Goal: Register for event/course

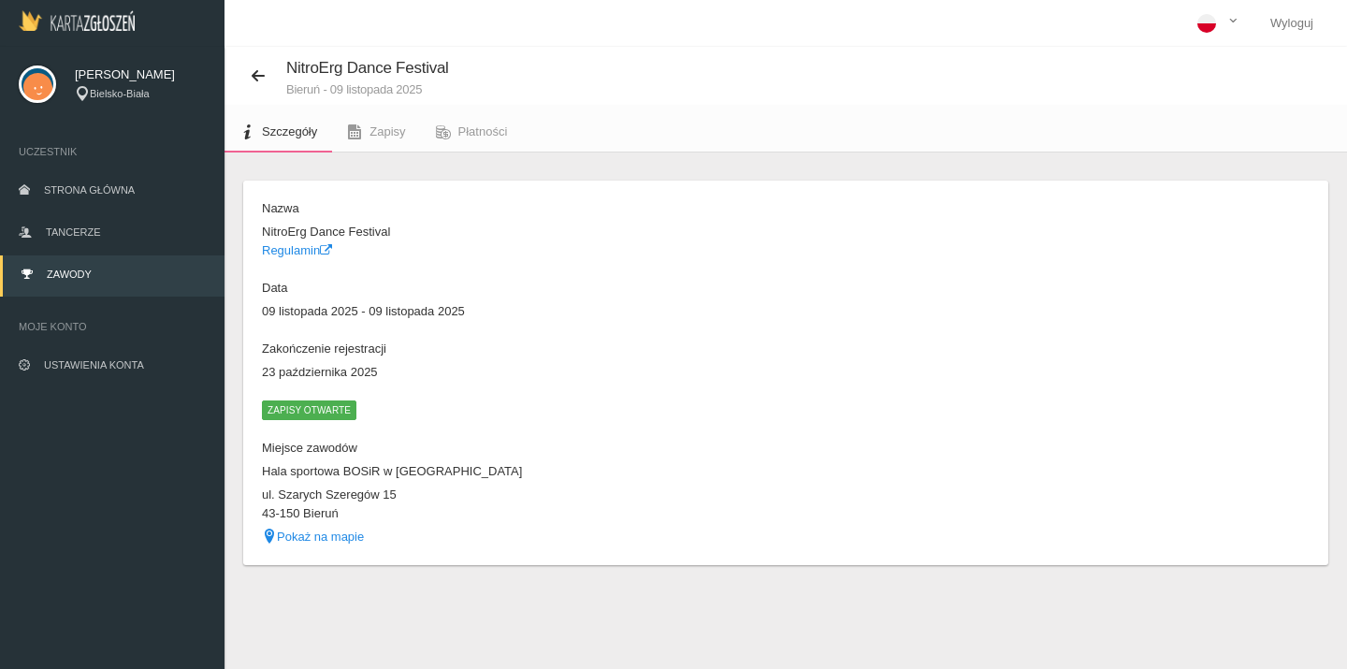
scroll to position [44, 0]
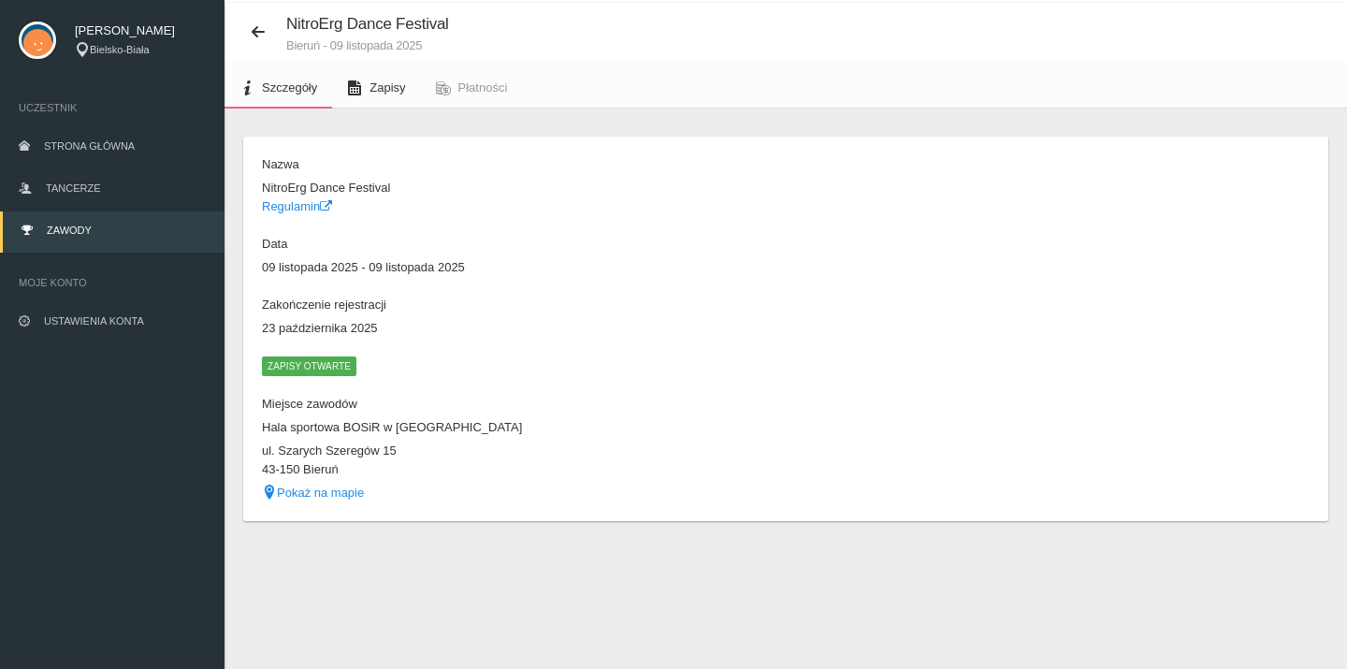
click at [380, 76] on link "Zapisy" at bounding box center [376, 87] width 88 height 41
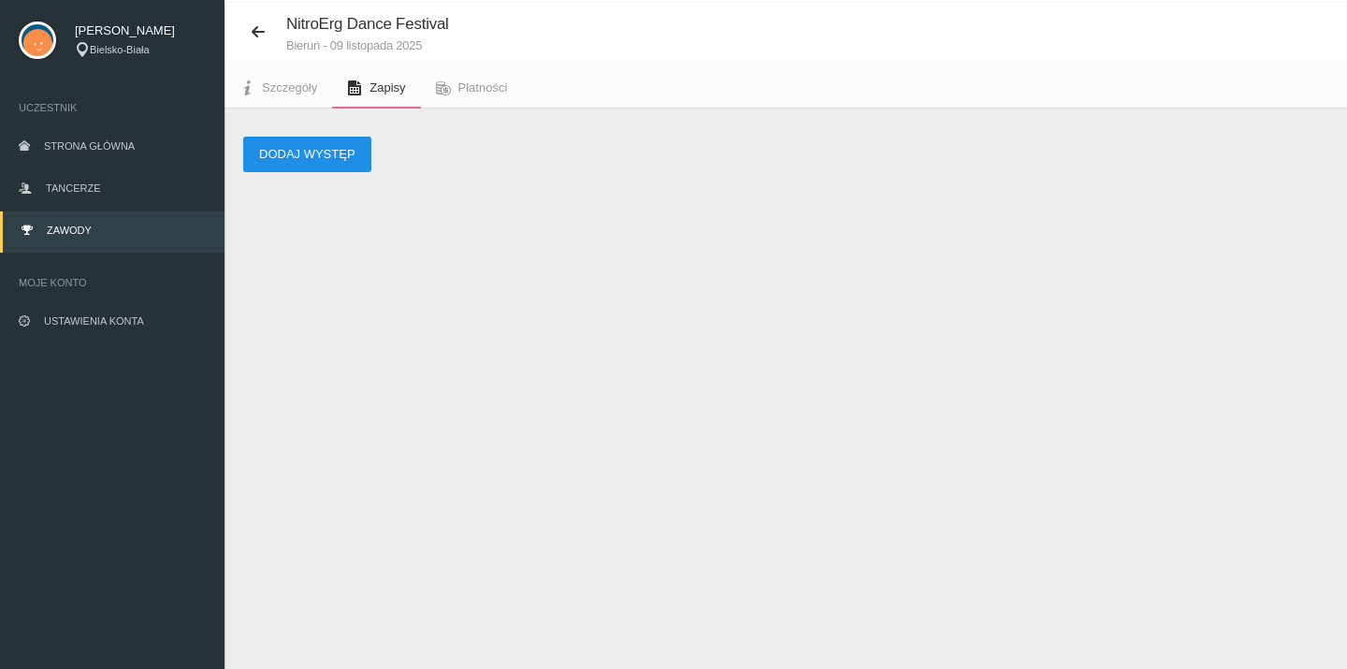
click at [311, 156] on button "Dodaj występ" at bounding box center [307, 155] width 128 height 36
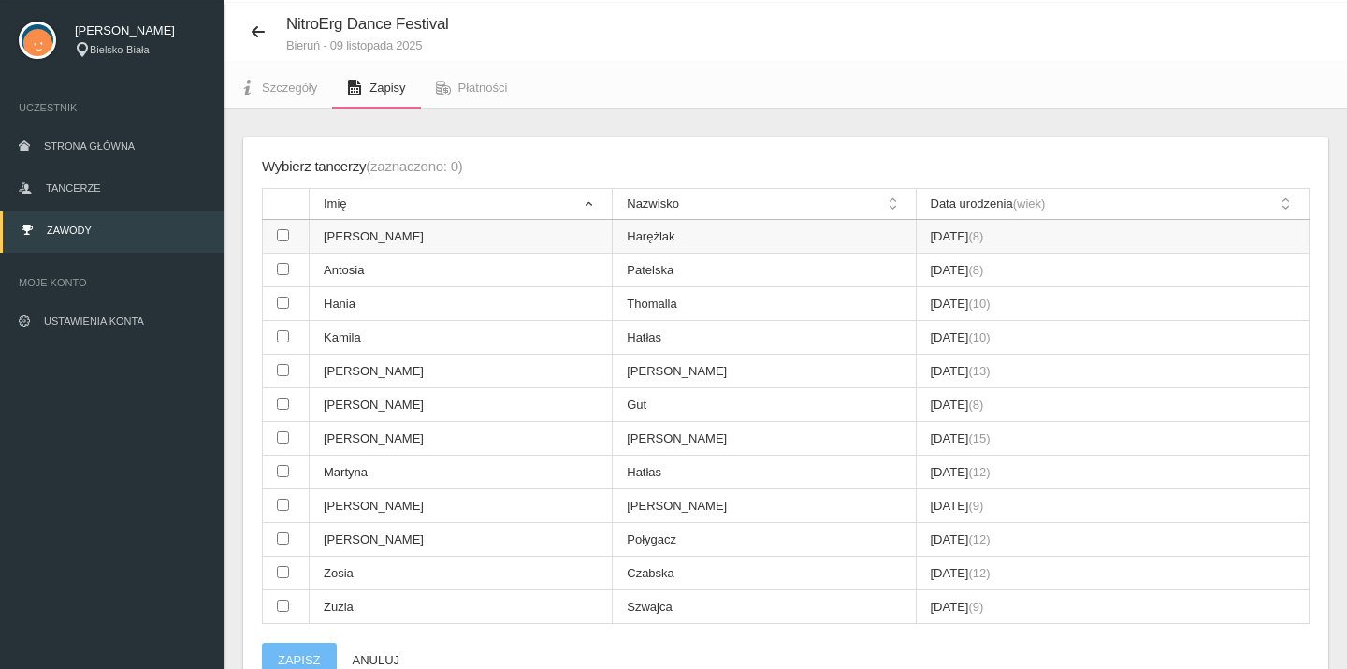
click at [279, 238] on input "checkbox" at bounding box center [283, 235] width 12 height 12
checkbox input "true"
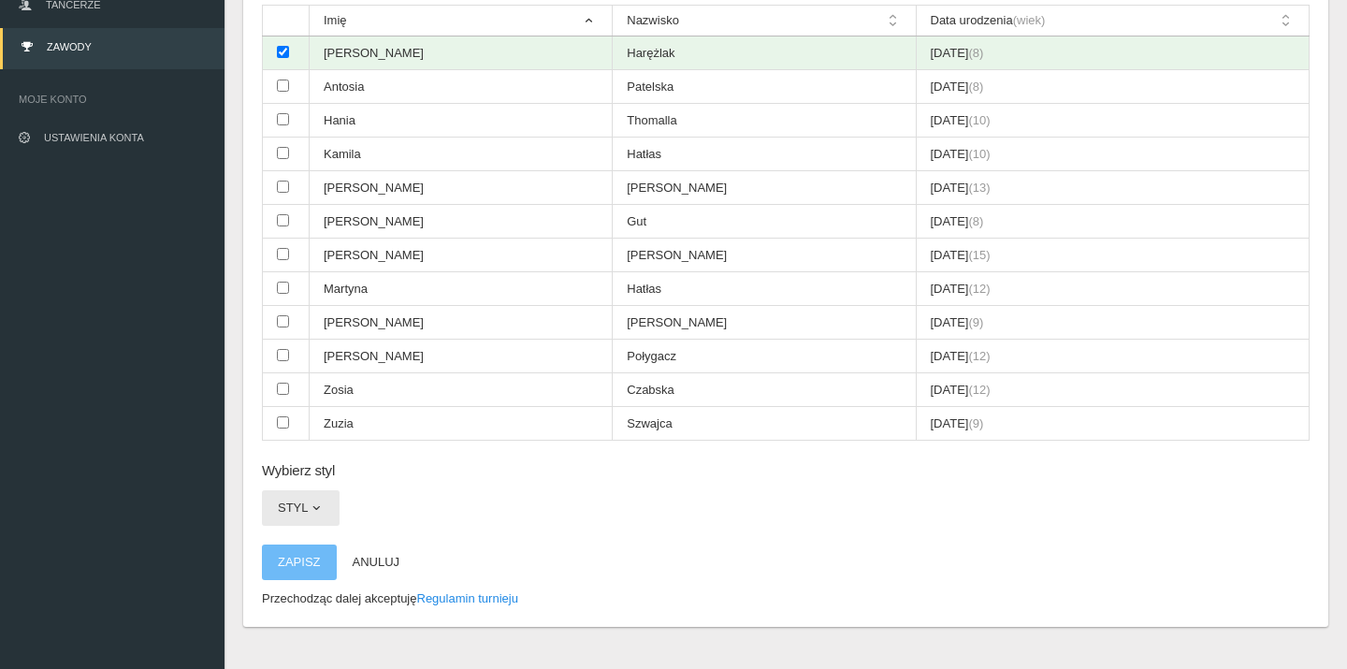
scroll to position [226, 0]
click at [323, 491] on button "Styl" at bounding box center [301, 509] width 78 height 36
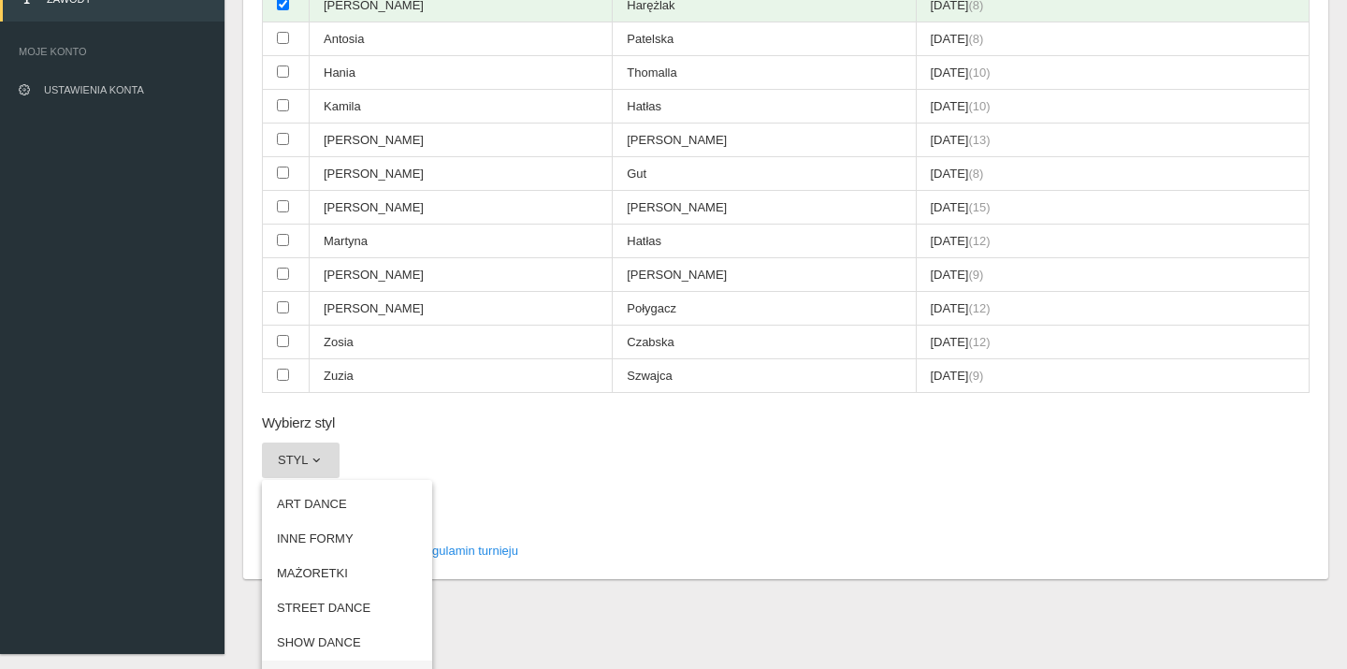
scroll to position [274, 0]
click at [343, 661] on link "TANIEC WSPÓŁCZESNY" at bounding box center [347, 678] width 170 height 34
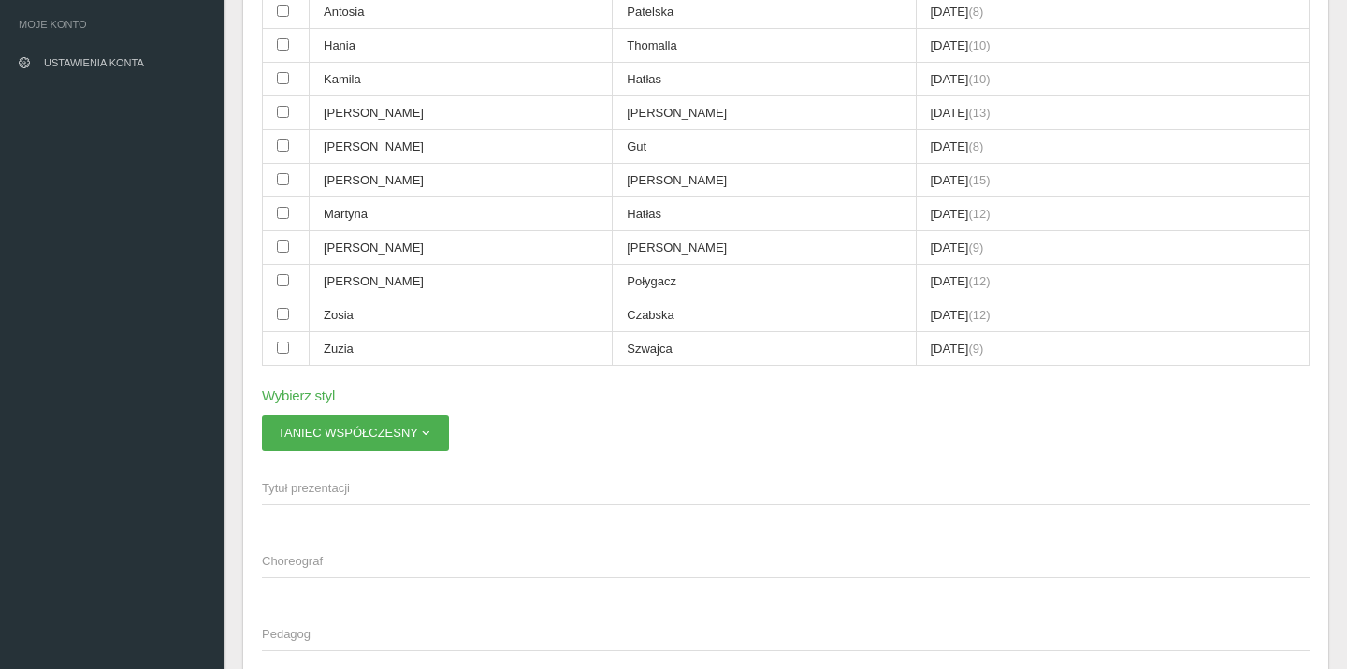
scroll to position [305, 0]
click at [343, 476] on span "Tytuł prezentacji" at bounding box center [776, 485] width 1029 height 19
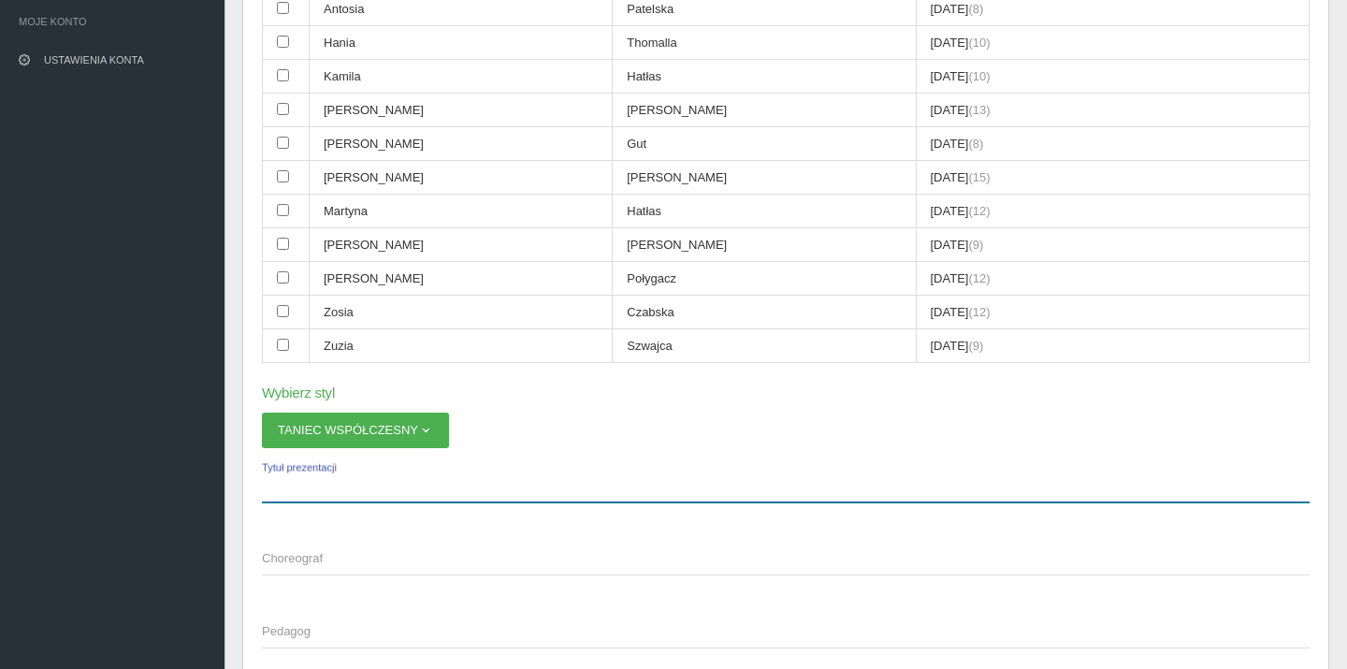
click at [343, 467] on input "Tytuł prezentacji" at bounding box center [786, 485] width 1048 height 36
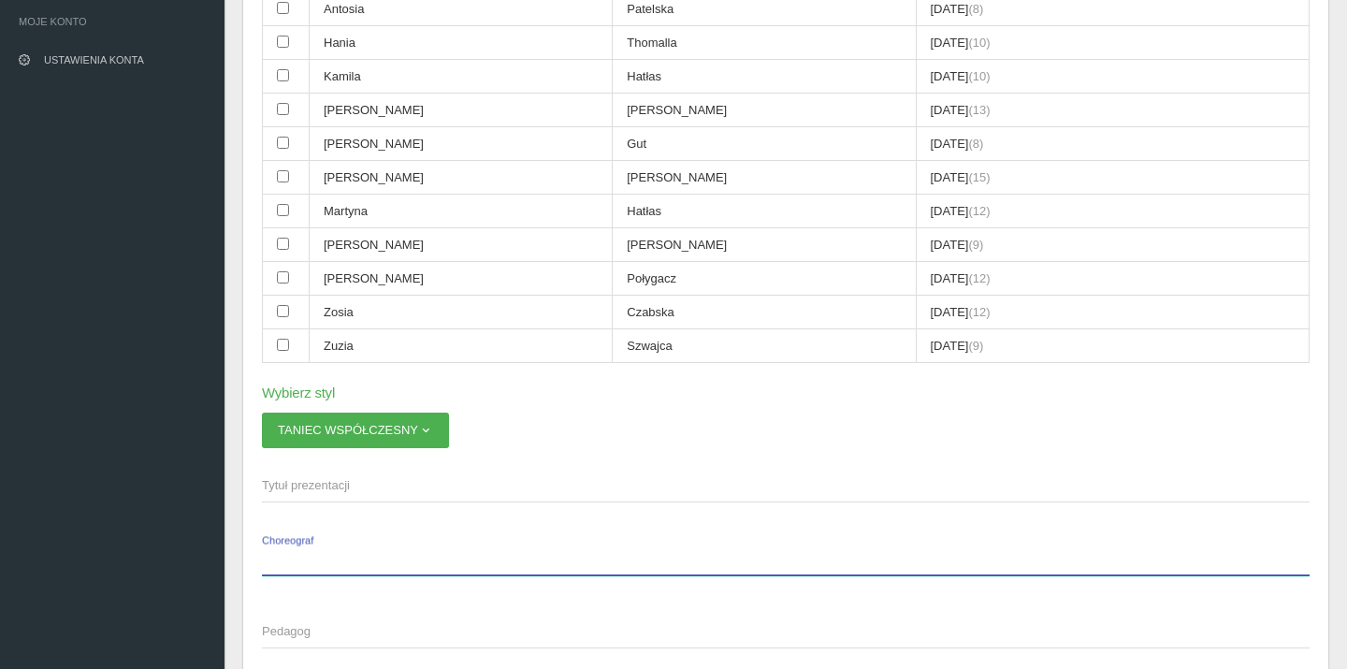
click at [328, 540] on input "Choreograf" at bounding box center [786, 558] width 1048 height 36
type input "[PERSON_NAME]"
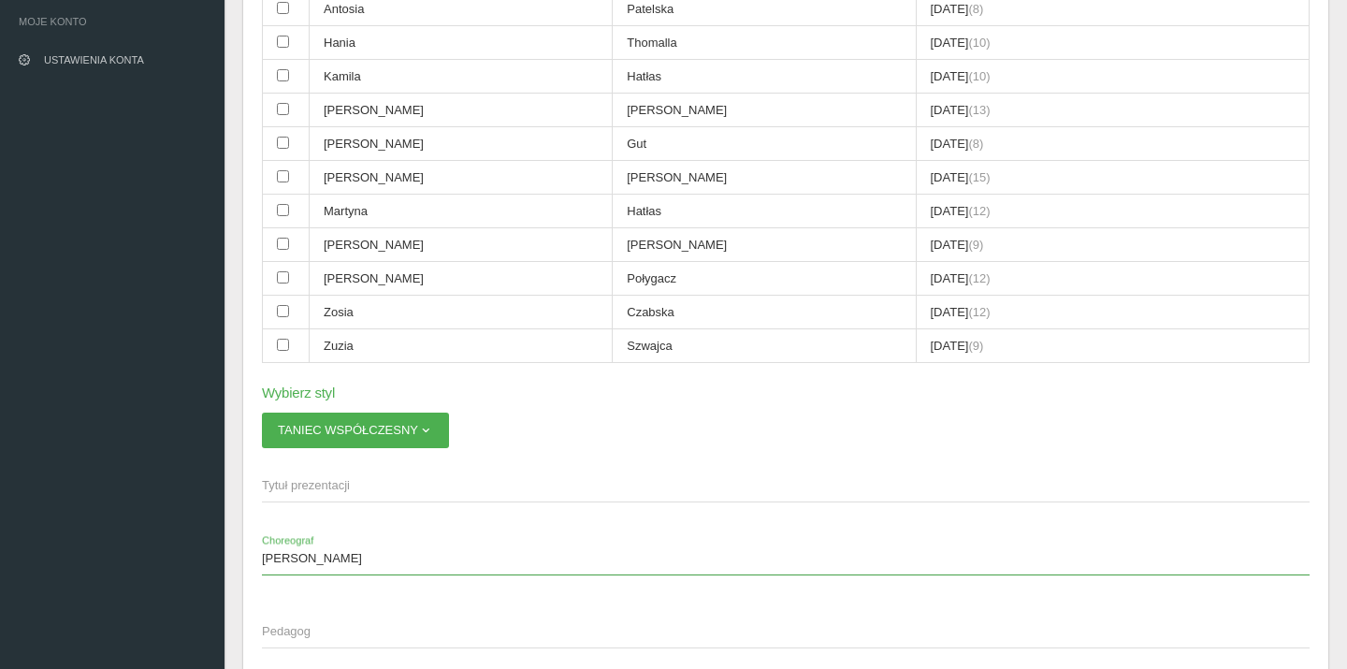
click at [317, 622] on span "Pedagog" at bounding box center [776, 631] width 1029 height 19
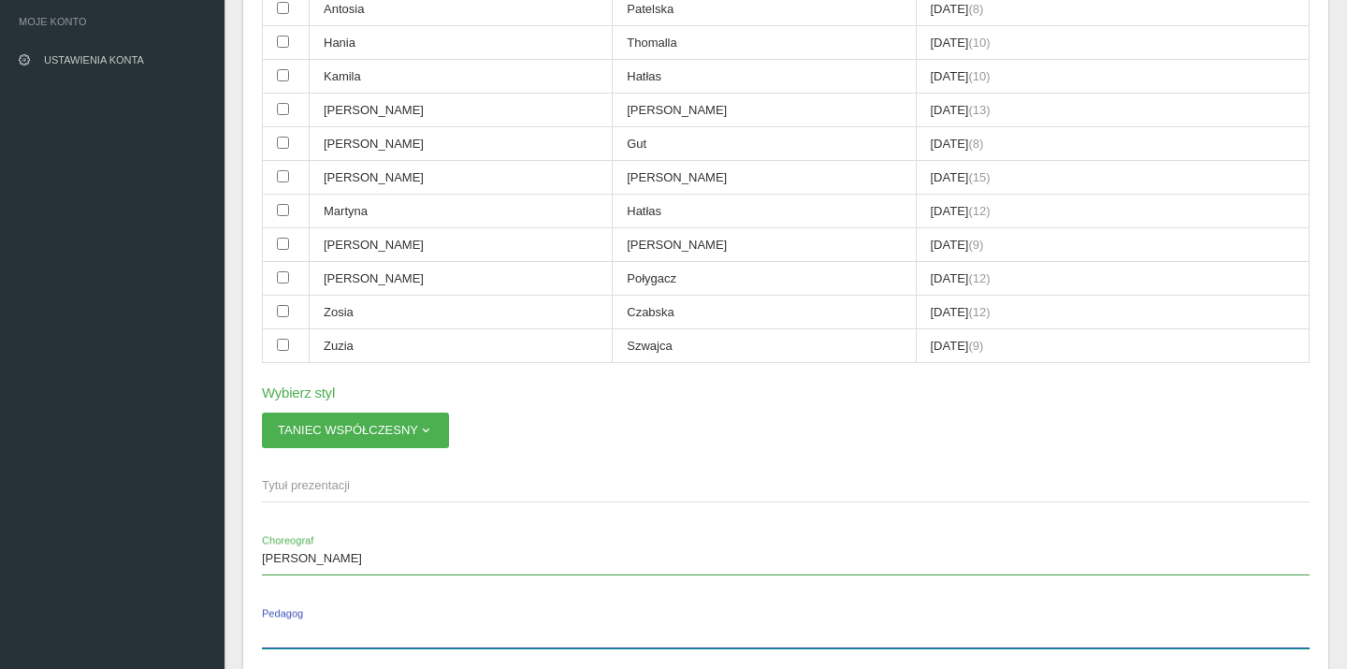
click at [317, 613] on input "Pedagog" at bounding box center [786, 631] width 1048 height 36
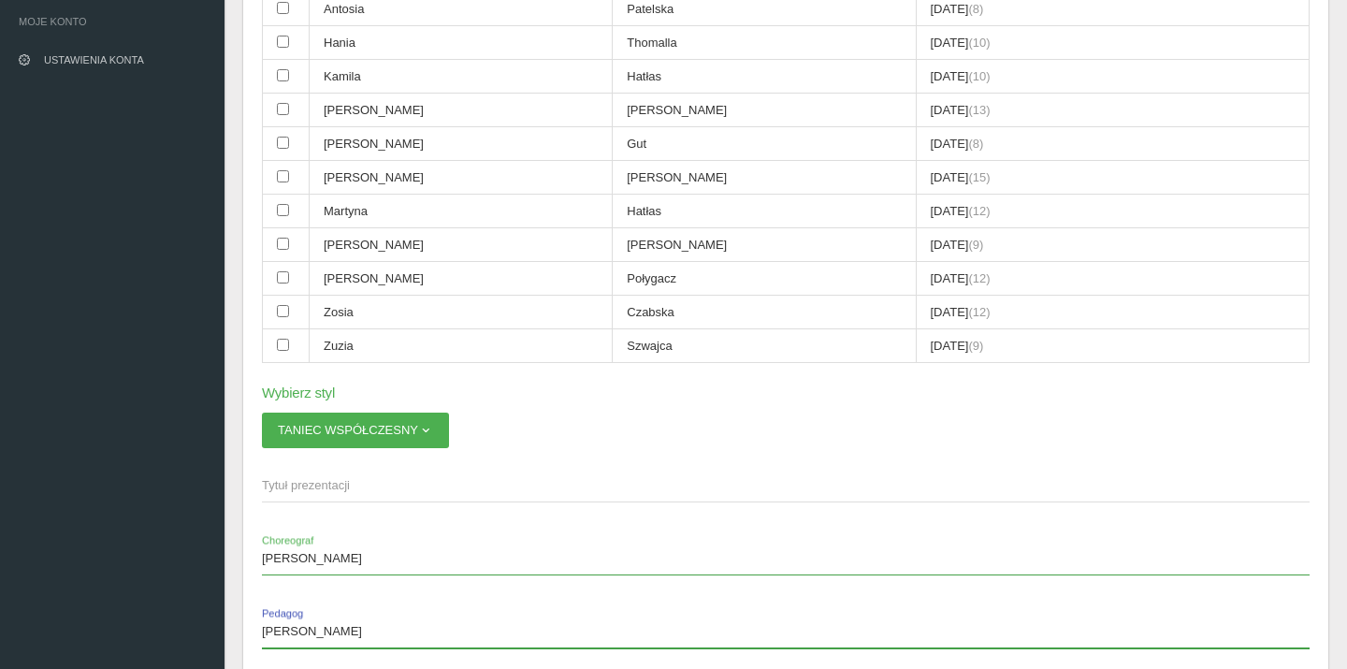
type input "[PERSON_NAME]"
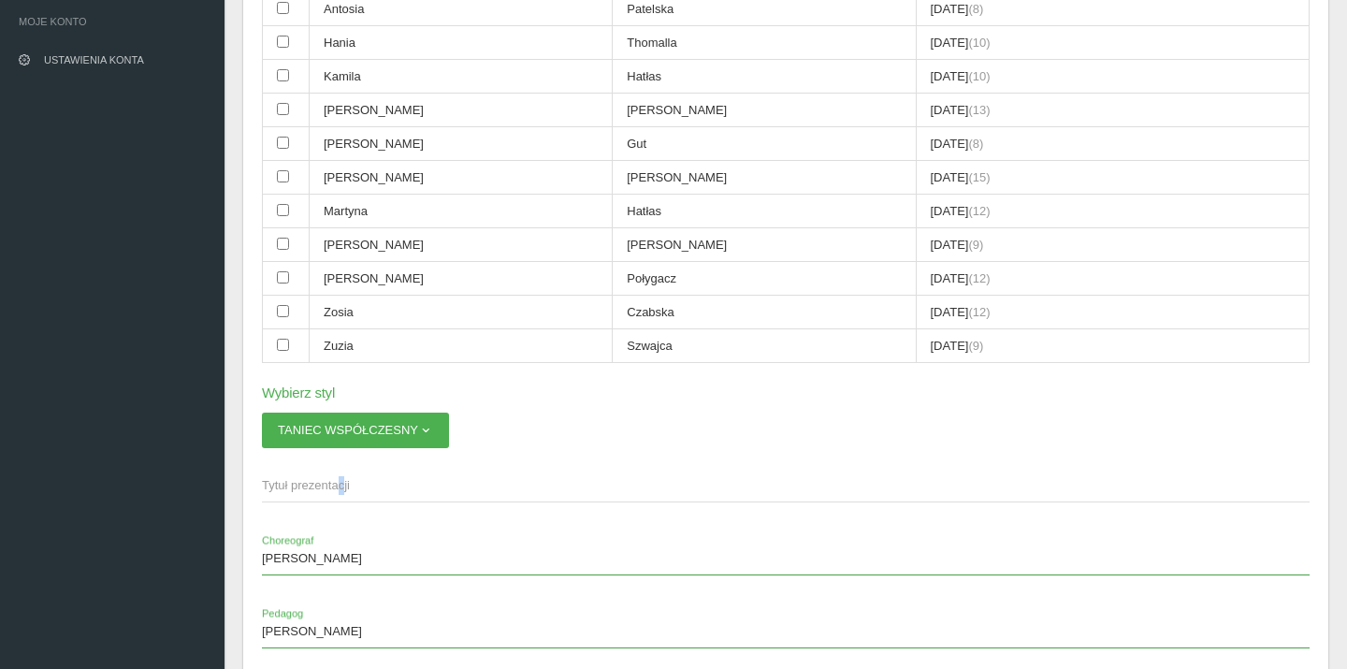
click at [335, 476] on span "Tytuł prezentacji" at bounding box center [776, 485] width 1029 height 19
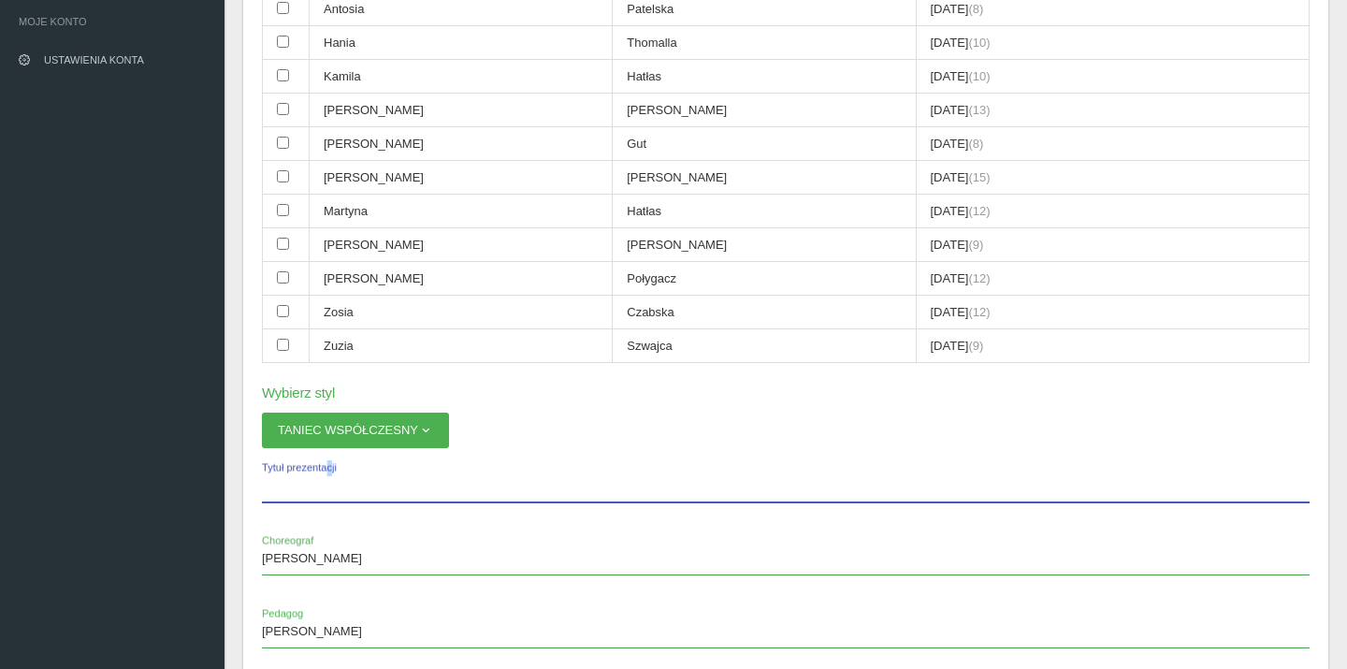
click at [335, 467] on input "Tytuł prezentacji" at bounding box center [786, 485] width 1048 height 36
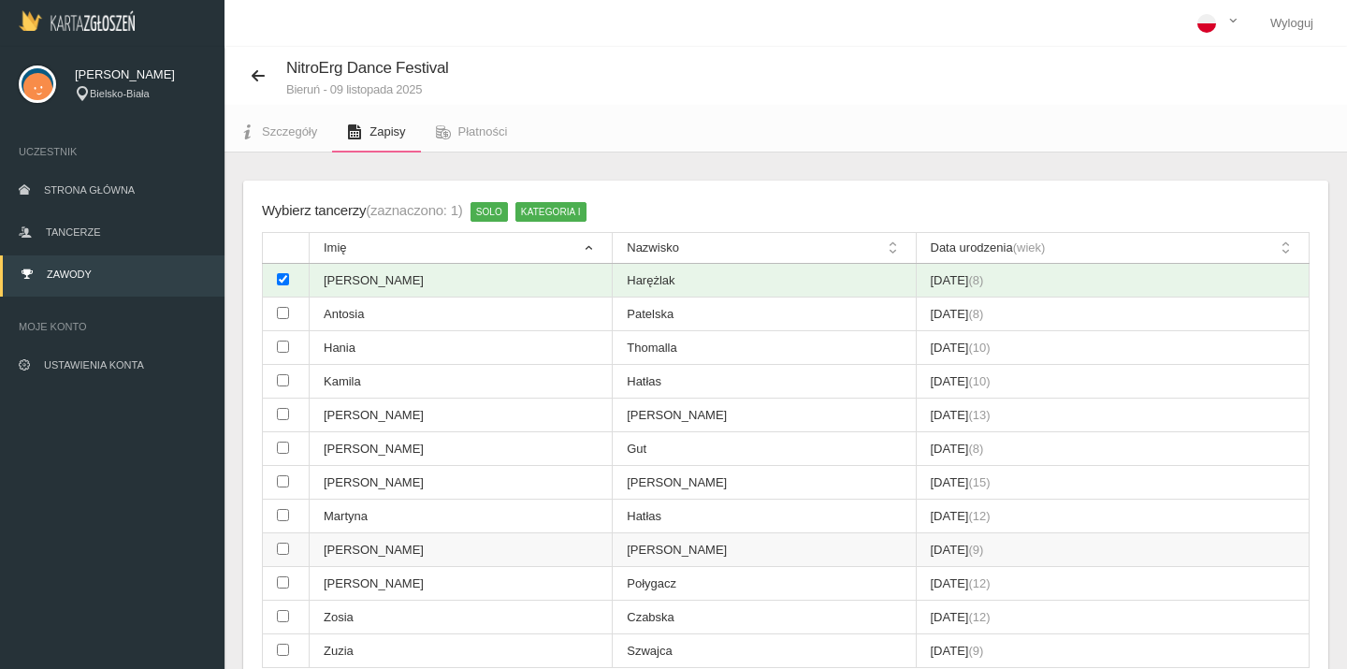
scroll to position [0, 0]
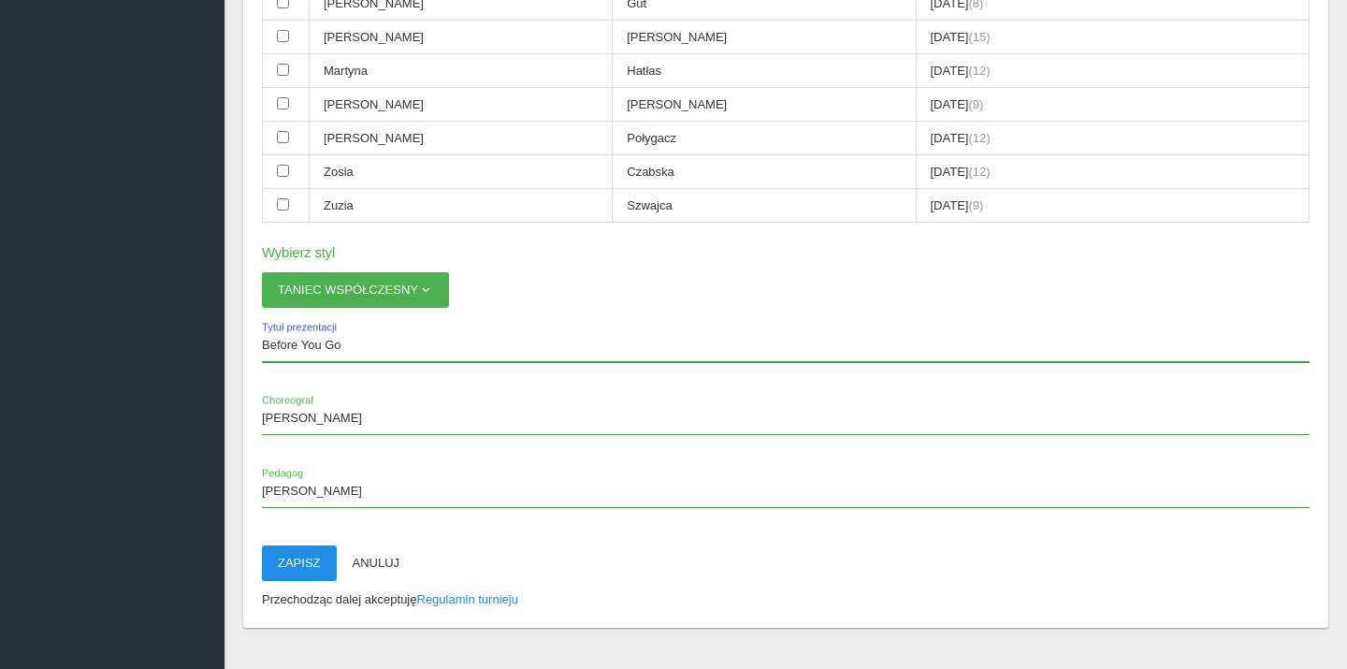
type input "Before You Go"
click at [296, 545] on button "Zapisz" at bounding box center [299, 563] width 75 height 36
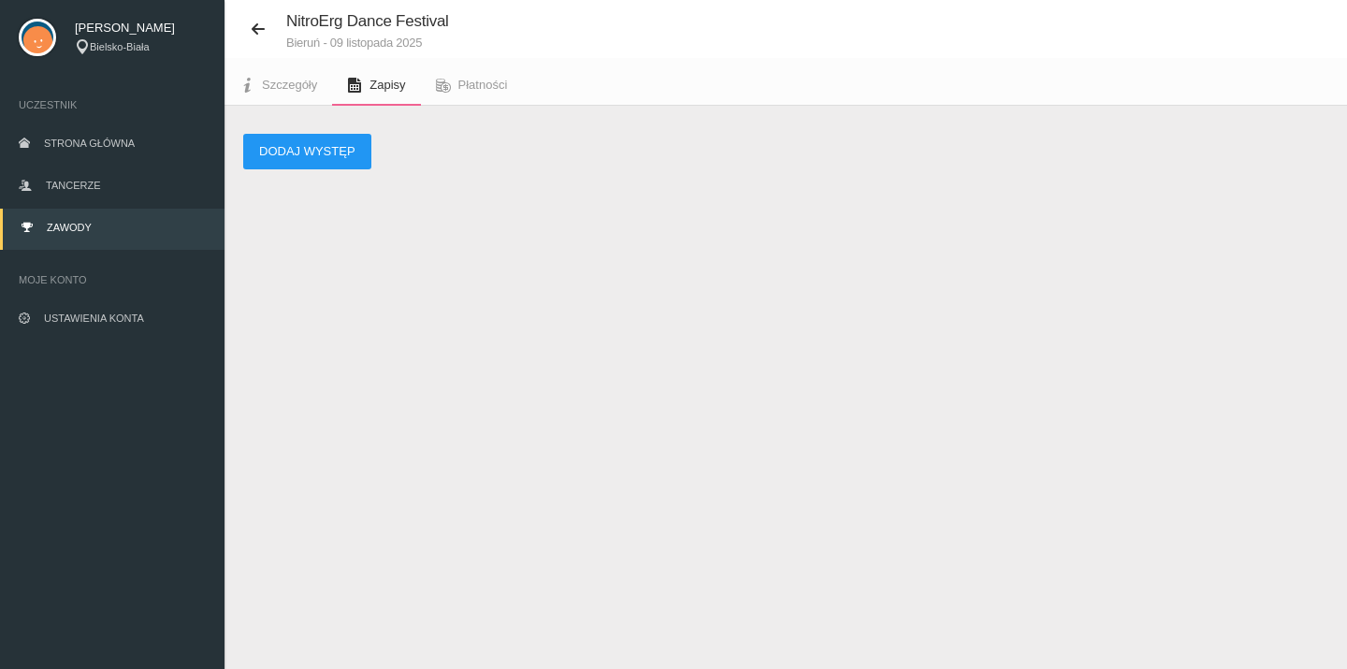
scroll to position [47, 0]
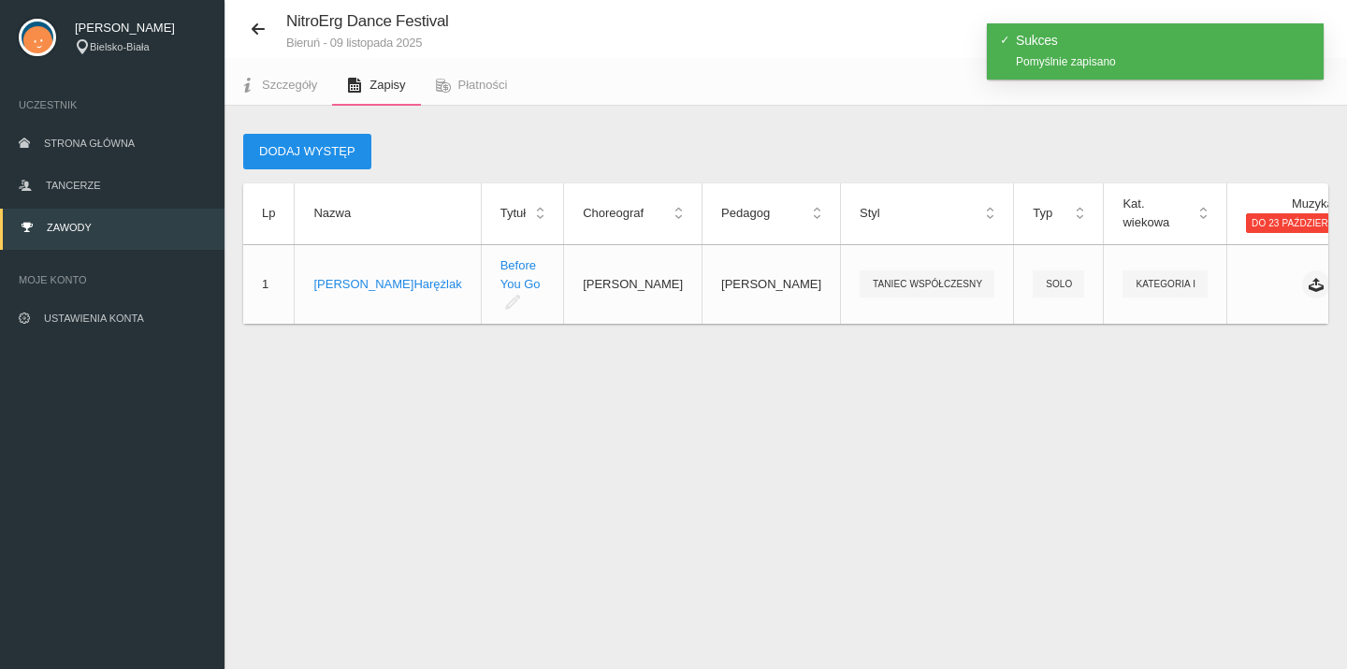
click at [312, 140] on button "Dodaj występ" at bounding box center [307, 152] width 128 height 36
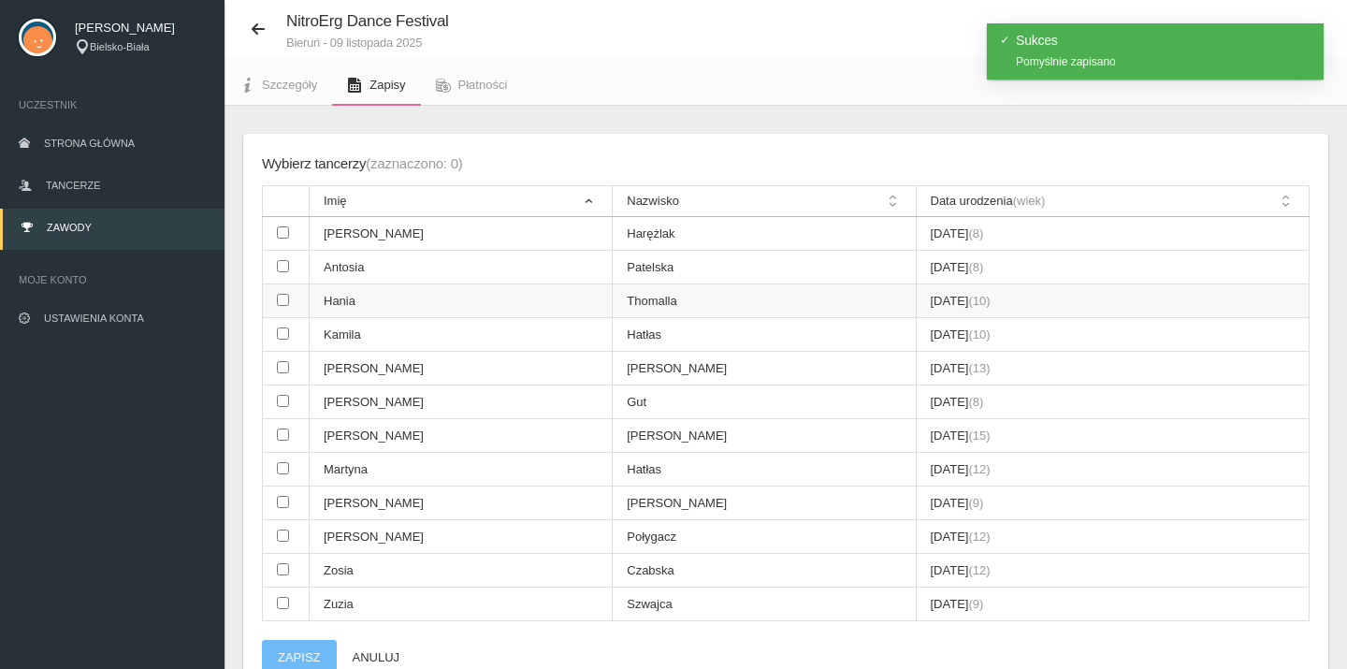
click at [283, 299] on td at bounding box center [286, 301] width 47 height 34
checkbox input "true"
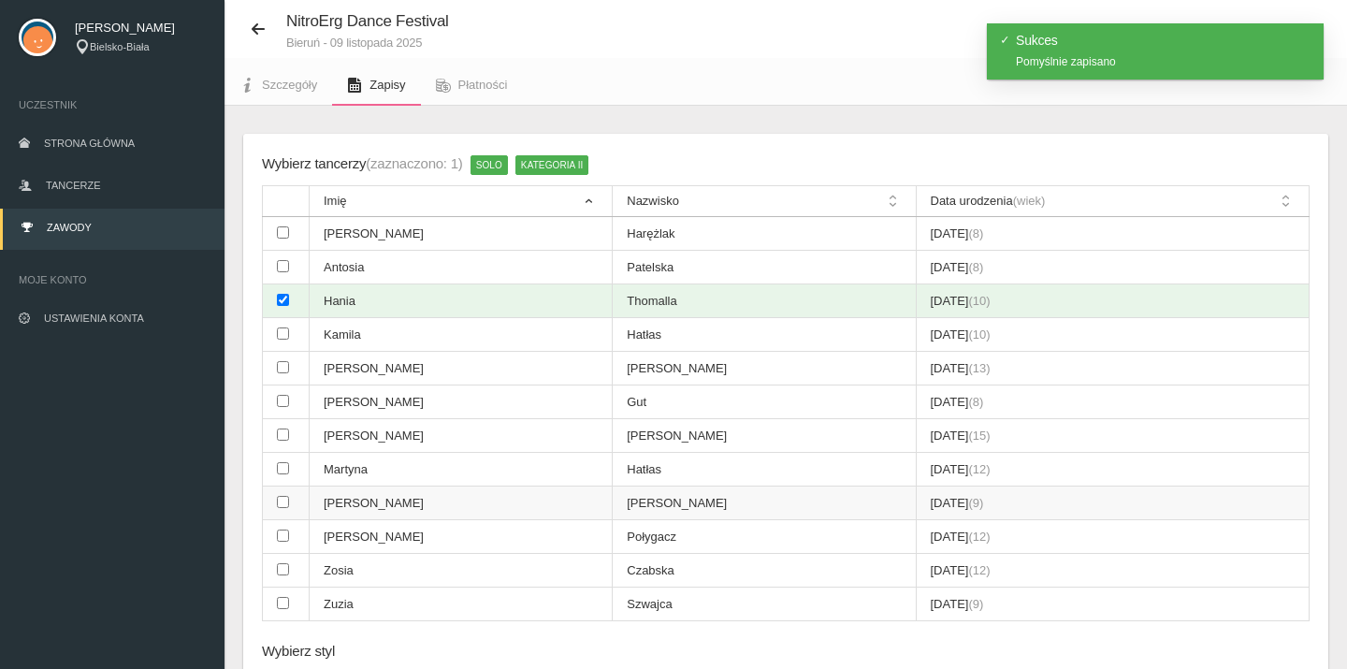
click at [282, 496] on input "checkbox" at bounding box center [283, 502] width 12 height 12
checkbox input "true"
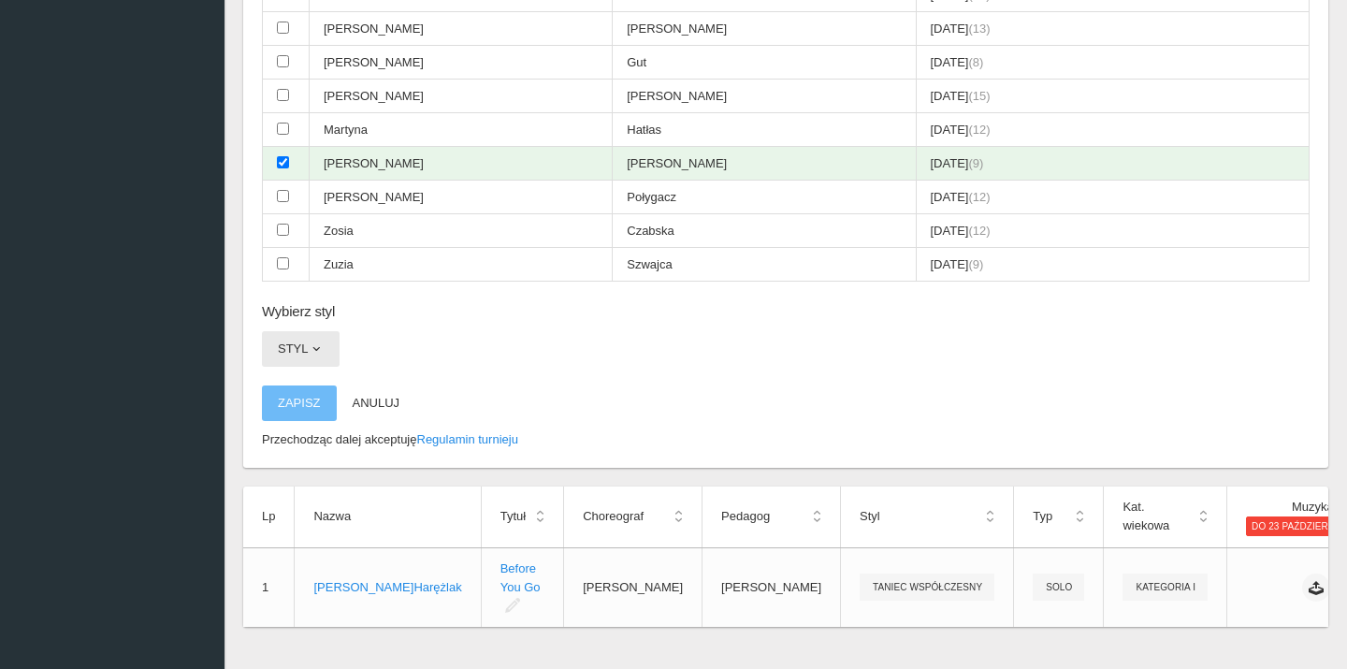
scroll to position [385, 0]
click at [327, 332] on button "Styl" at bounding box center [301, 350] width 78 height 36
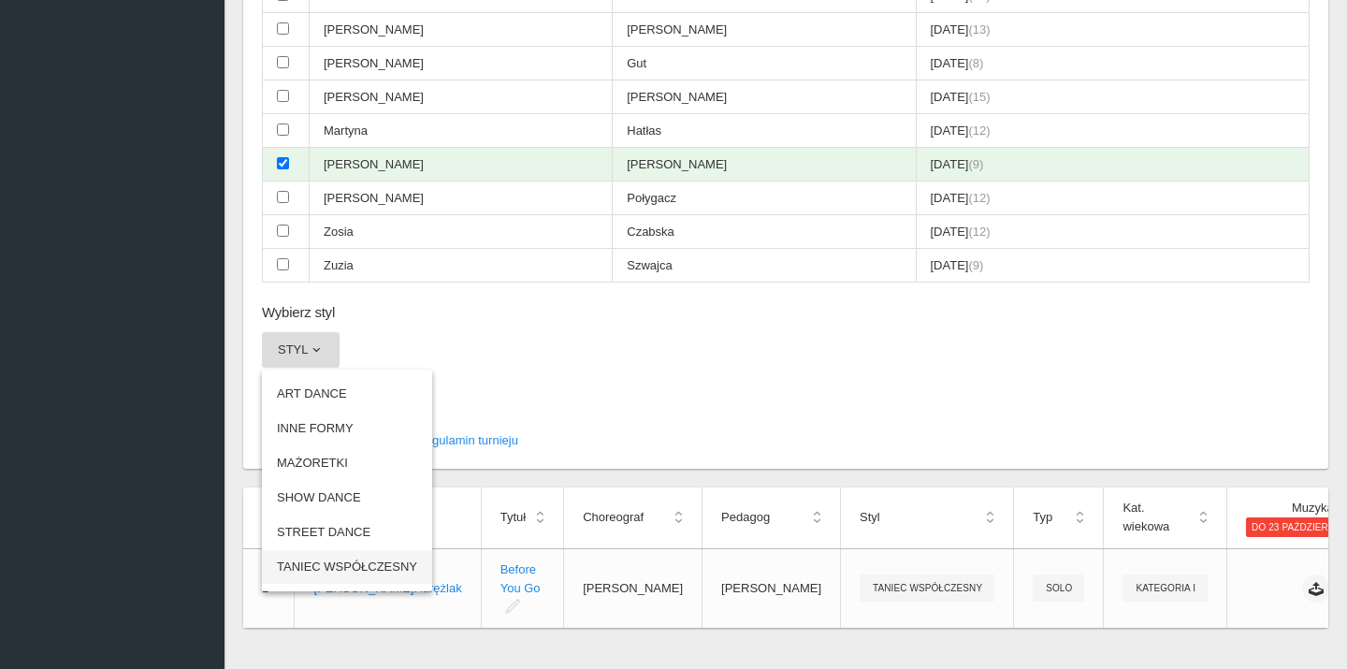
click at [329, 550] on link "TANIEC WSPÓŁCZESNY" at bounding box center [347, 567] width 170 height 34
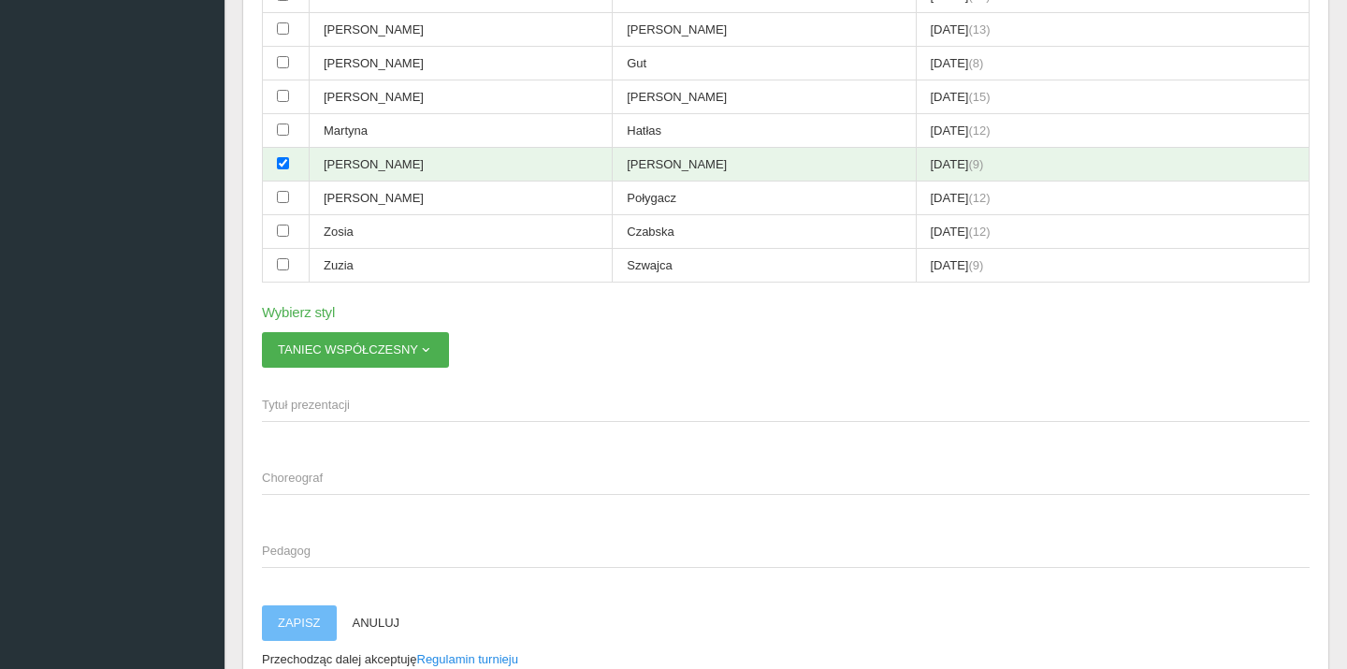
click at [293, 396] on span "Tytuł prezentacji" at bounding box center [776, 405] width 1029 height 19
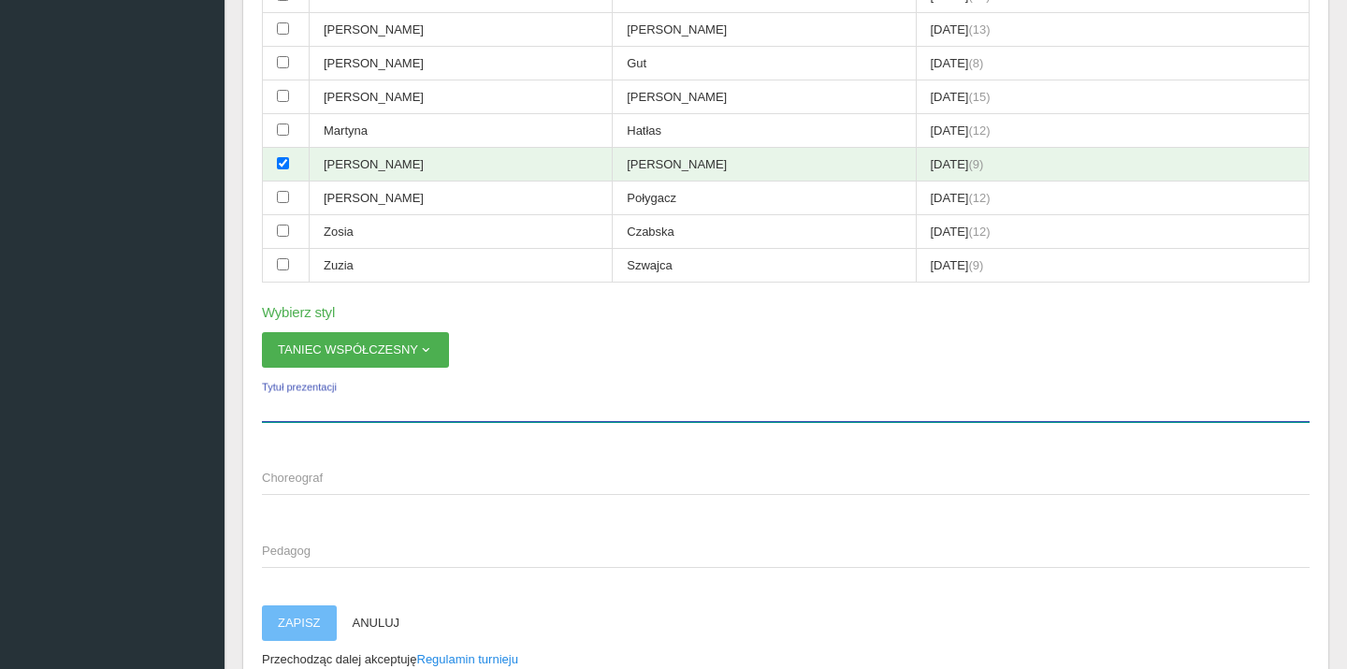
click at [293, 386] on input "Tytuł prezentacji" at bounding box center [786, 404] width 1048 height 36
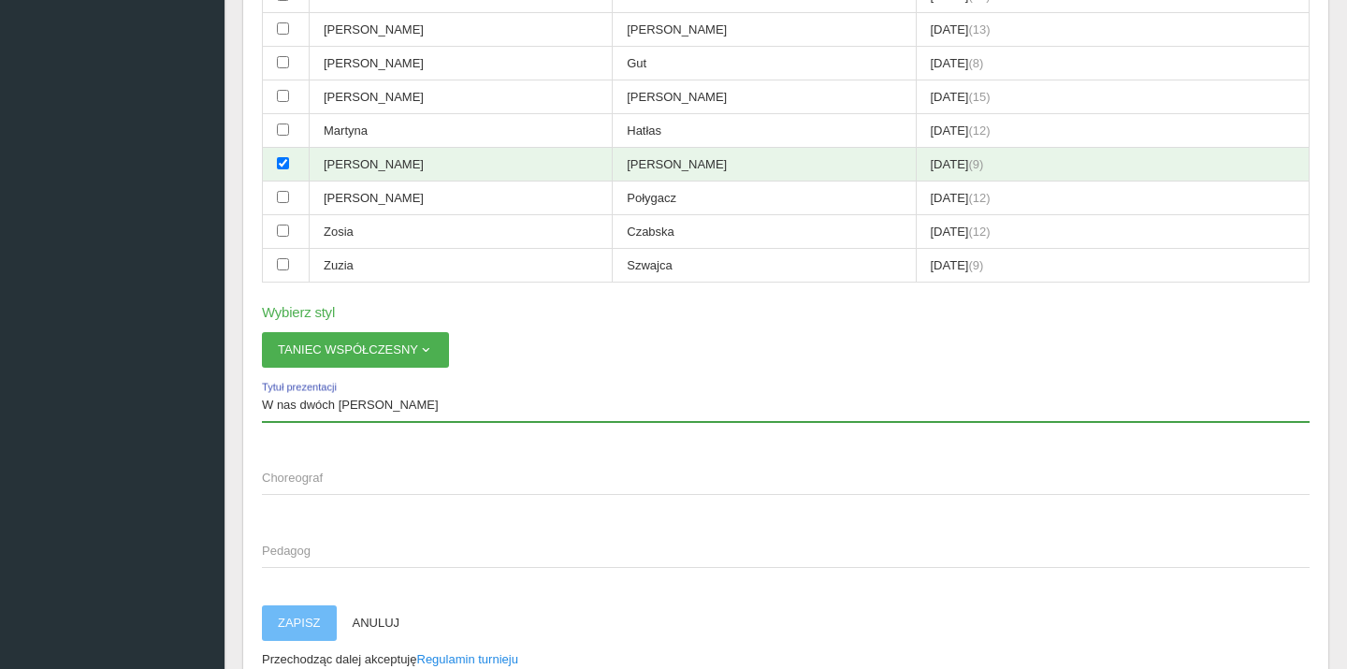
type input "W nas dwóch [PERSON_NAME]"
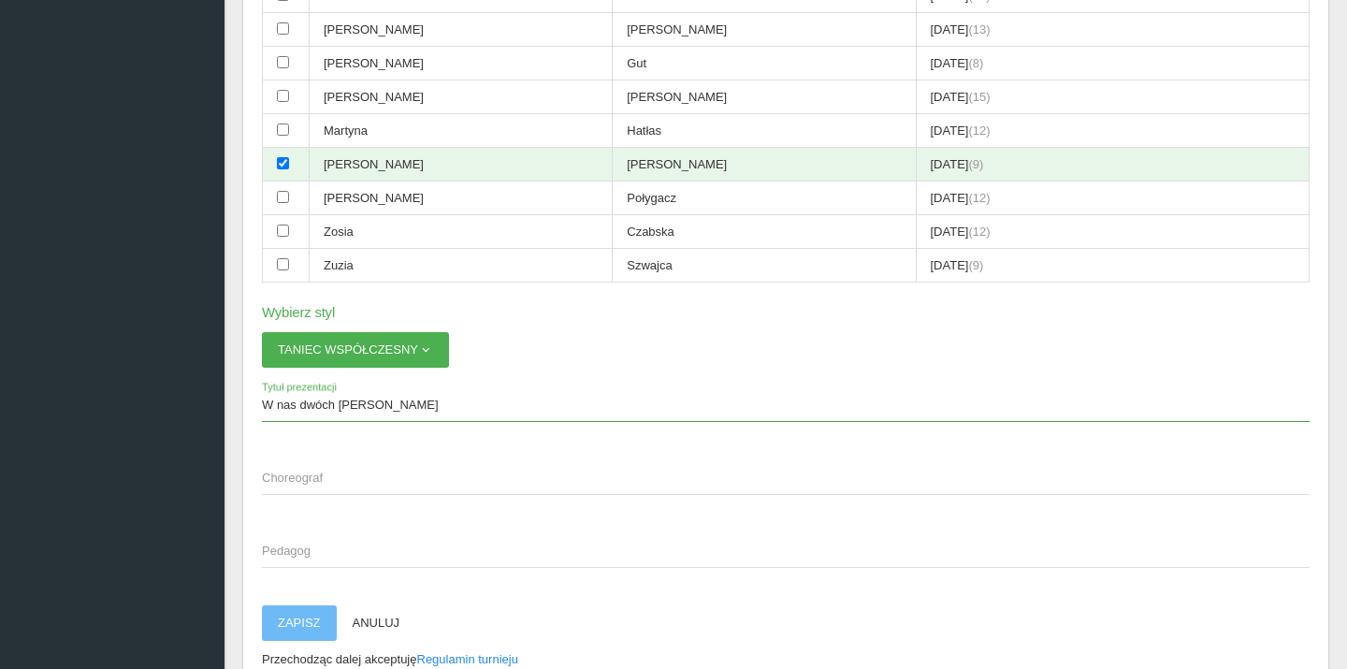
click at [302, 469] on span "Choreograf" at bounding box center [776, 478] width 1029 height 19
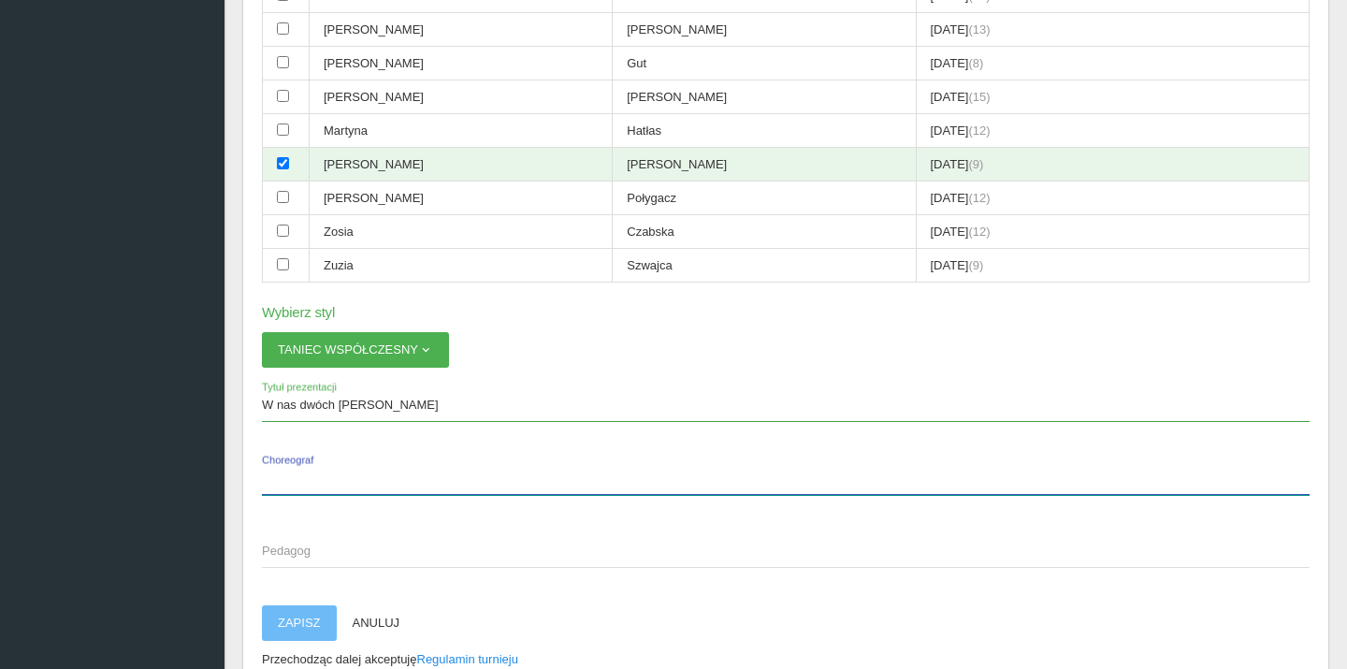
click at [302, 459] on input "Choreograf" at bounding box center [786, 477] width 1048 height 36
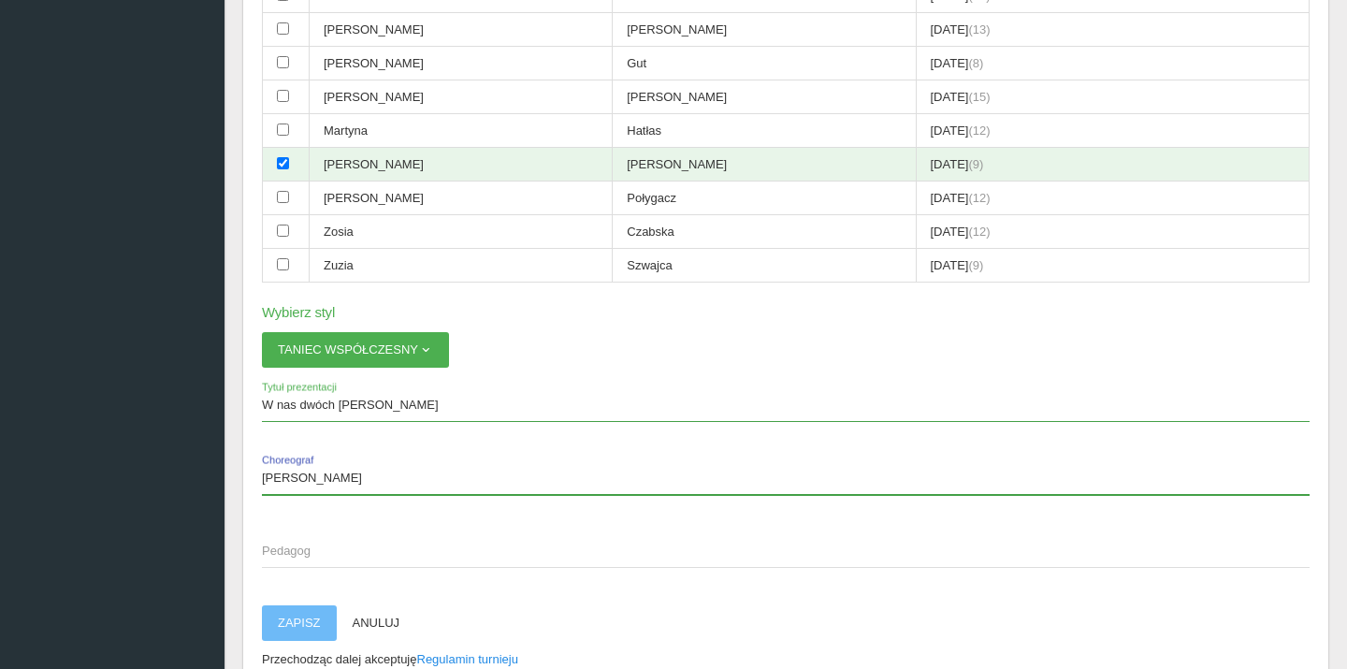
type input "[PERSON_NAME]"
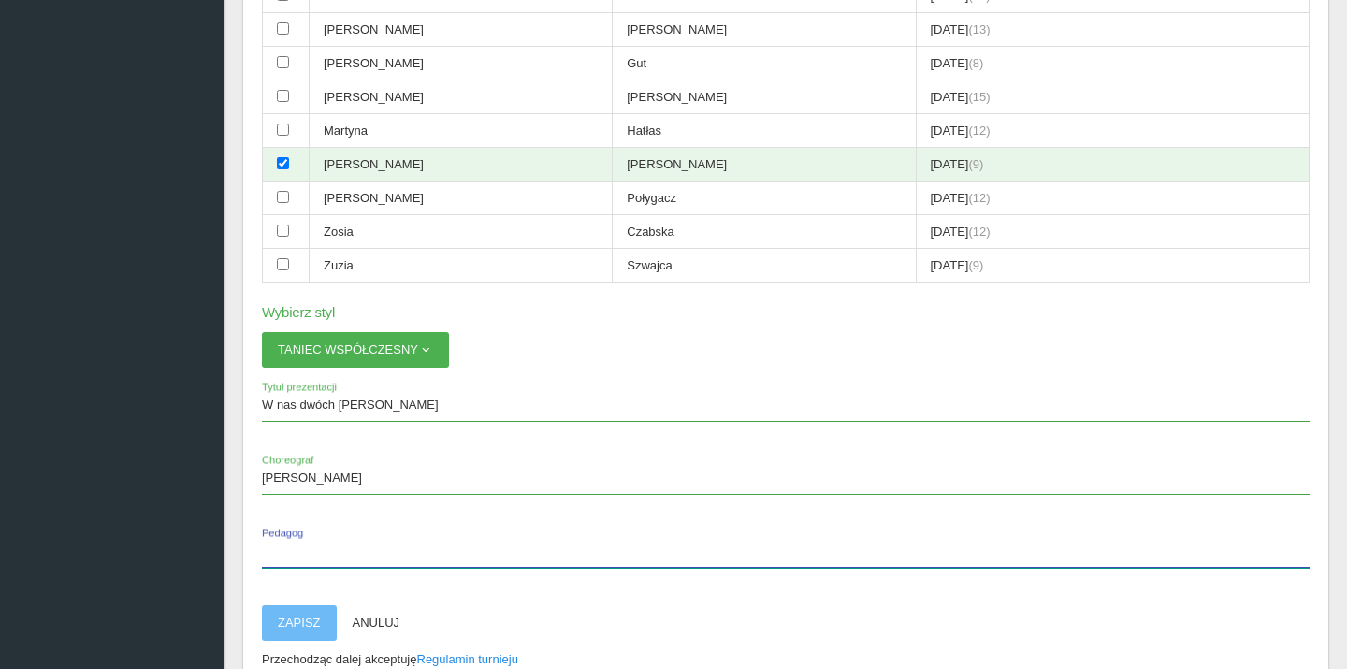
click at [322, 532] on input "Pedagog" at bounding box center [786, 550] width 1048 height 36
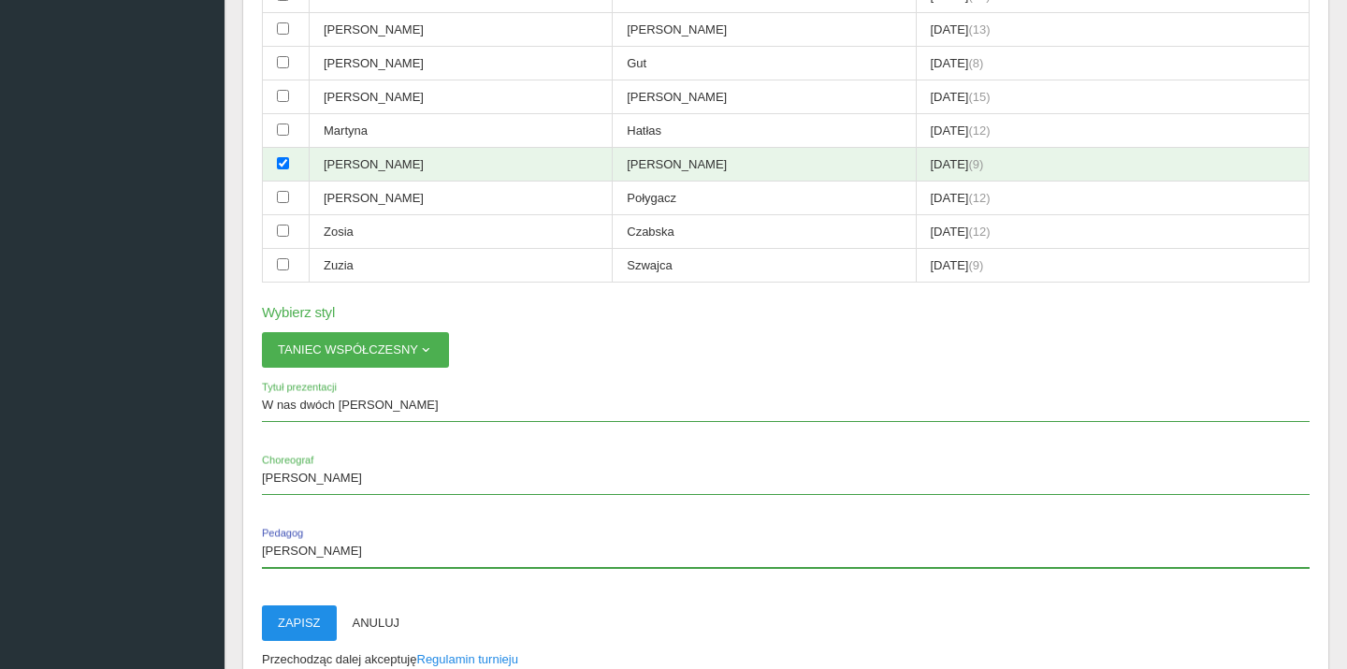
type input "[PERSON_NAME]"
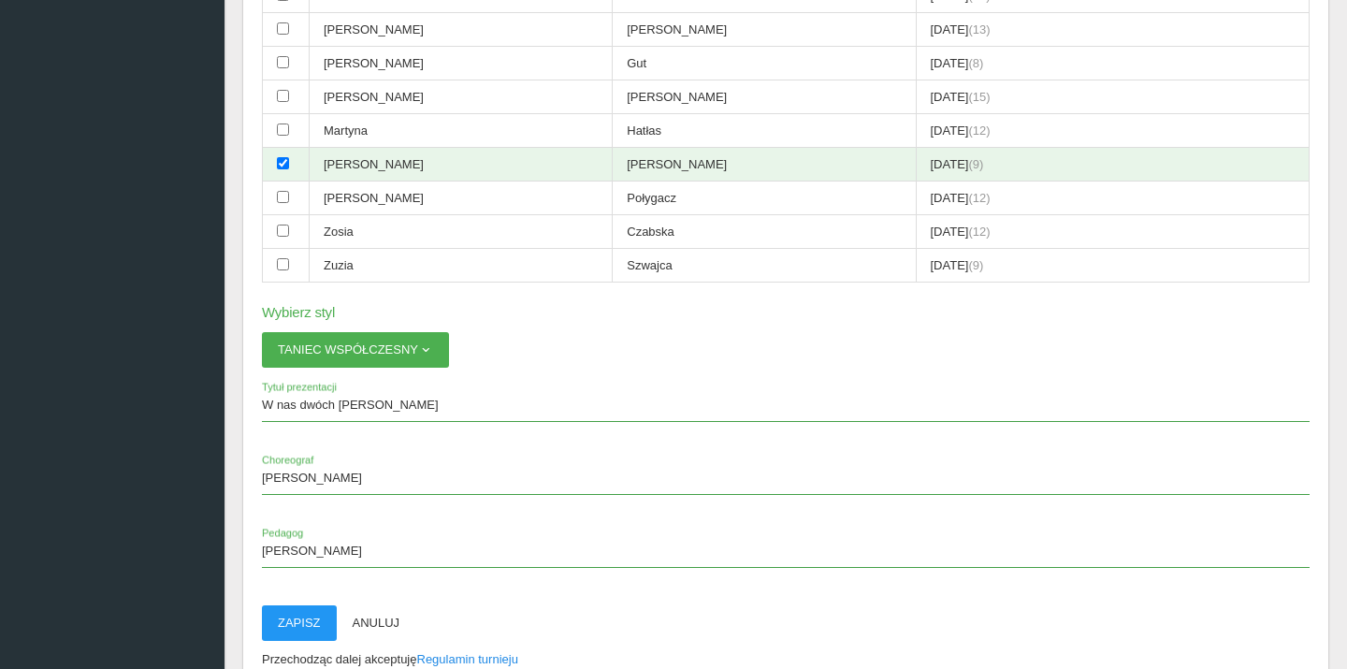
click at [291, 605] on button "Zapisz" at bounding box center [299, 623] width 75 height 36
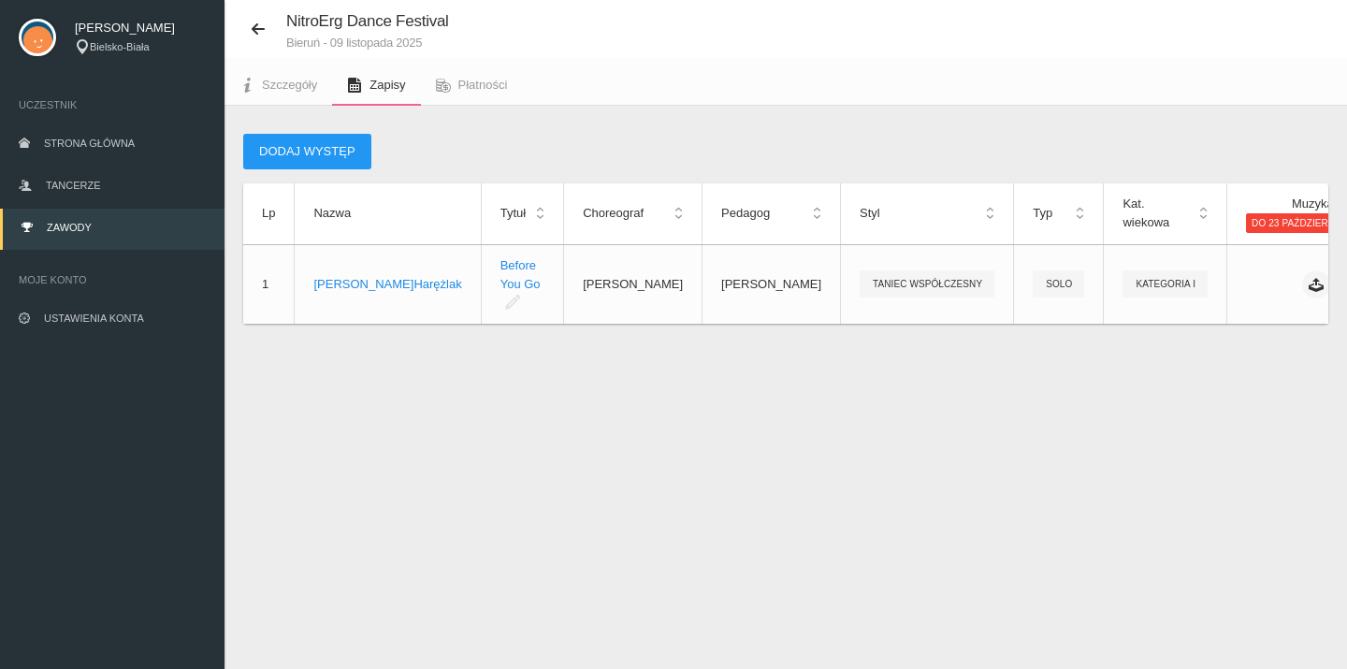
scroll to position [47, 0]
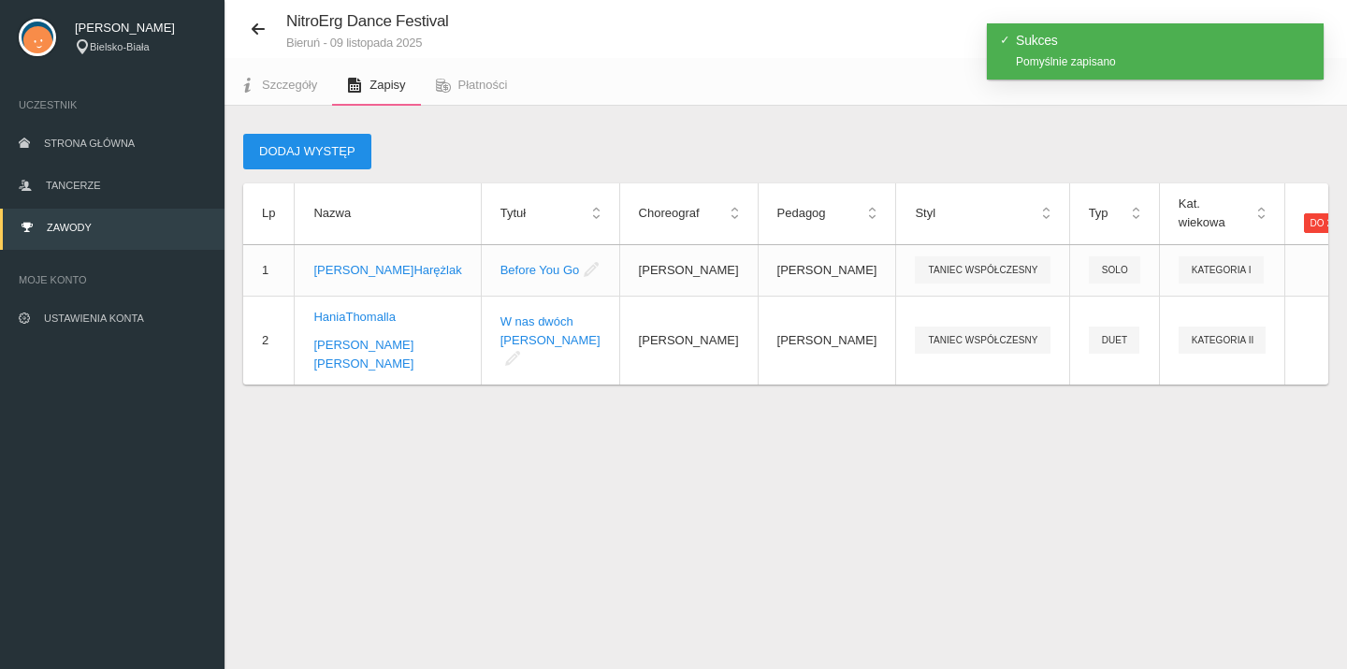
click at [342, 152] on button "Dodaj występ" at bounding box center [307, 152] width 128 height 36
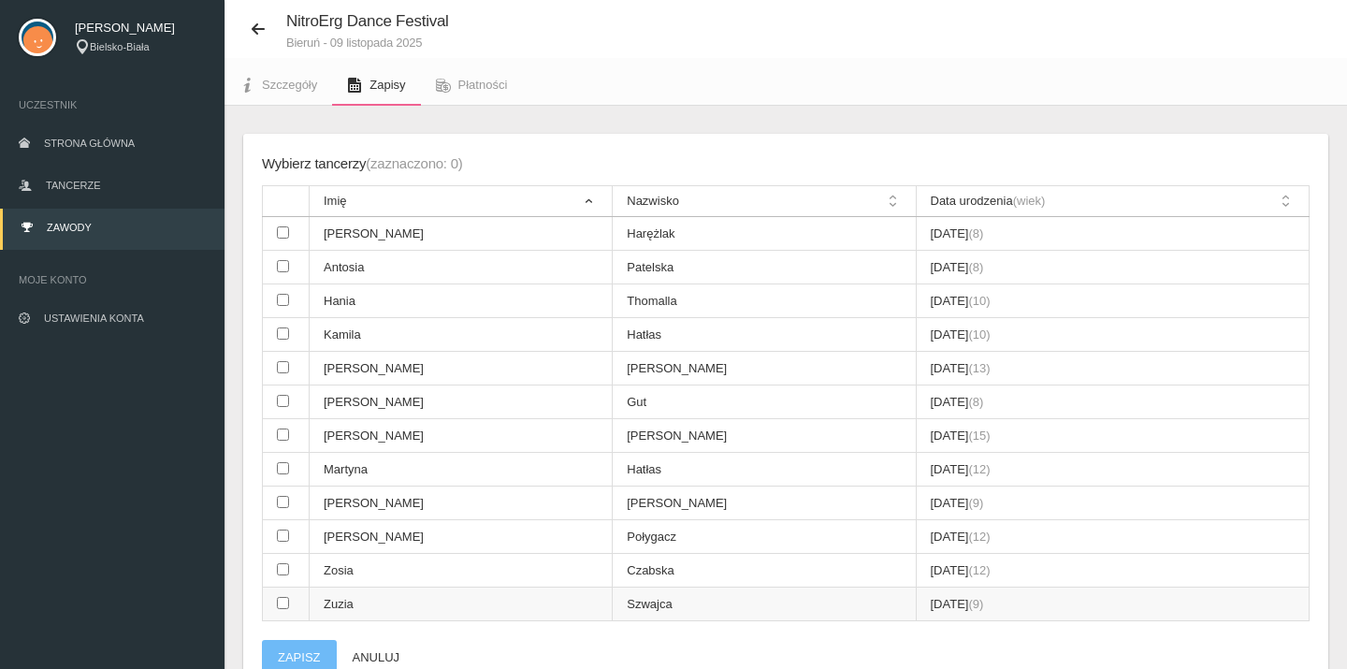
click at [286, 597] on input "checkbox" at bounding box center [283, 603] width 12 height 12
checkbox input "true"
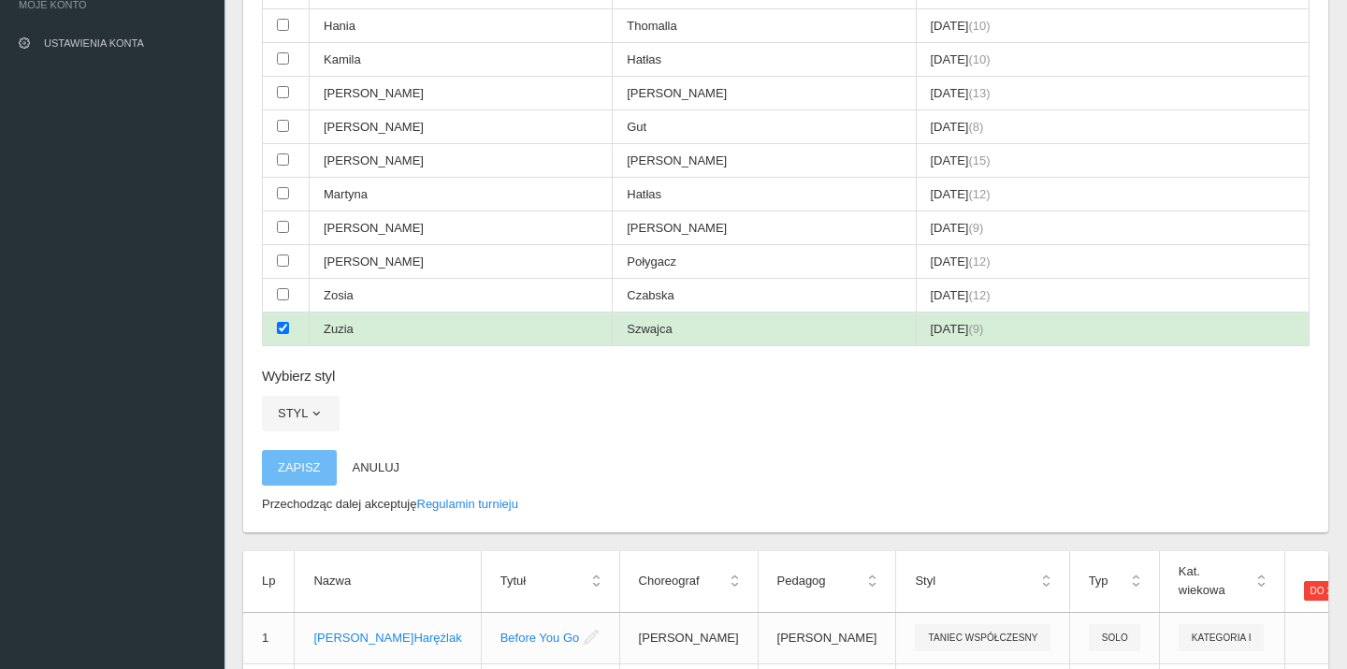
scroll to position [335, 0]
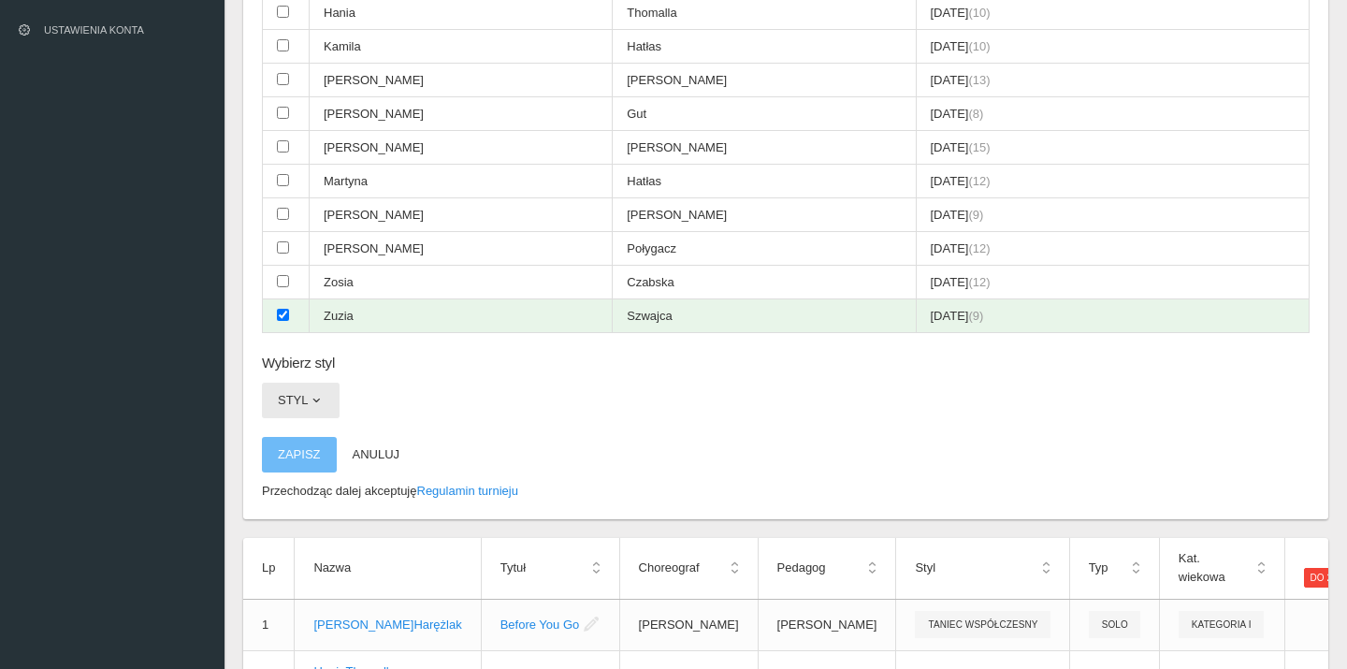
click at [285, 383] on button "Styl" at bounding box center [301, 401] width 78 height 36
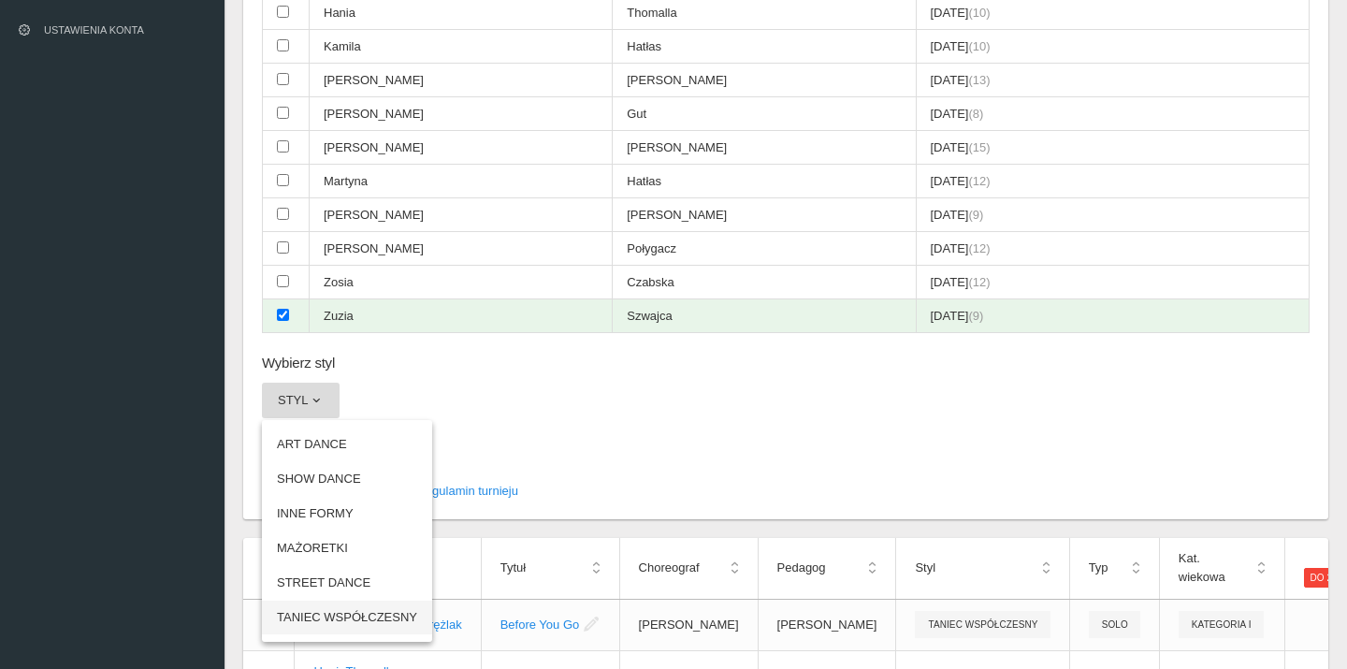
click at [347, 601] on link "TANIEC WSPÓŁCZESNY" at bounding box center [347, 618] width 170 height 34
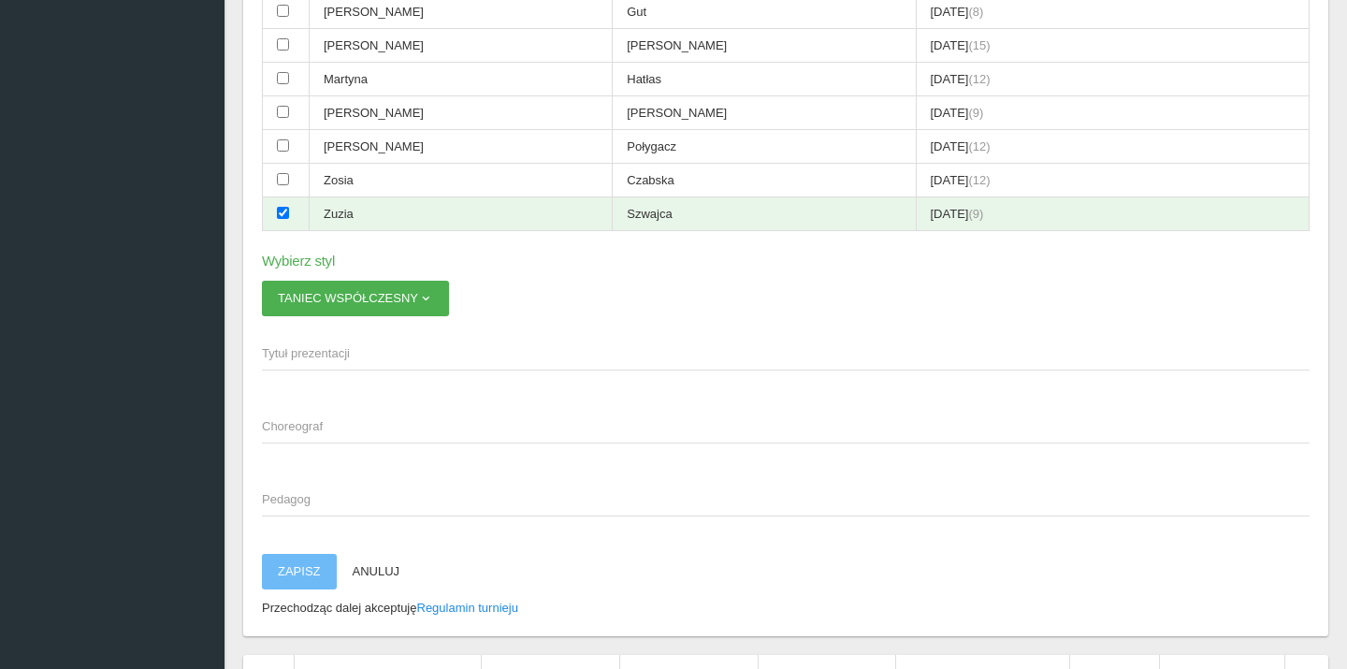
scroll to position [440, 0]
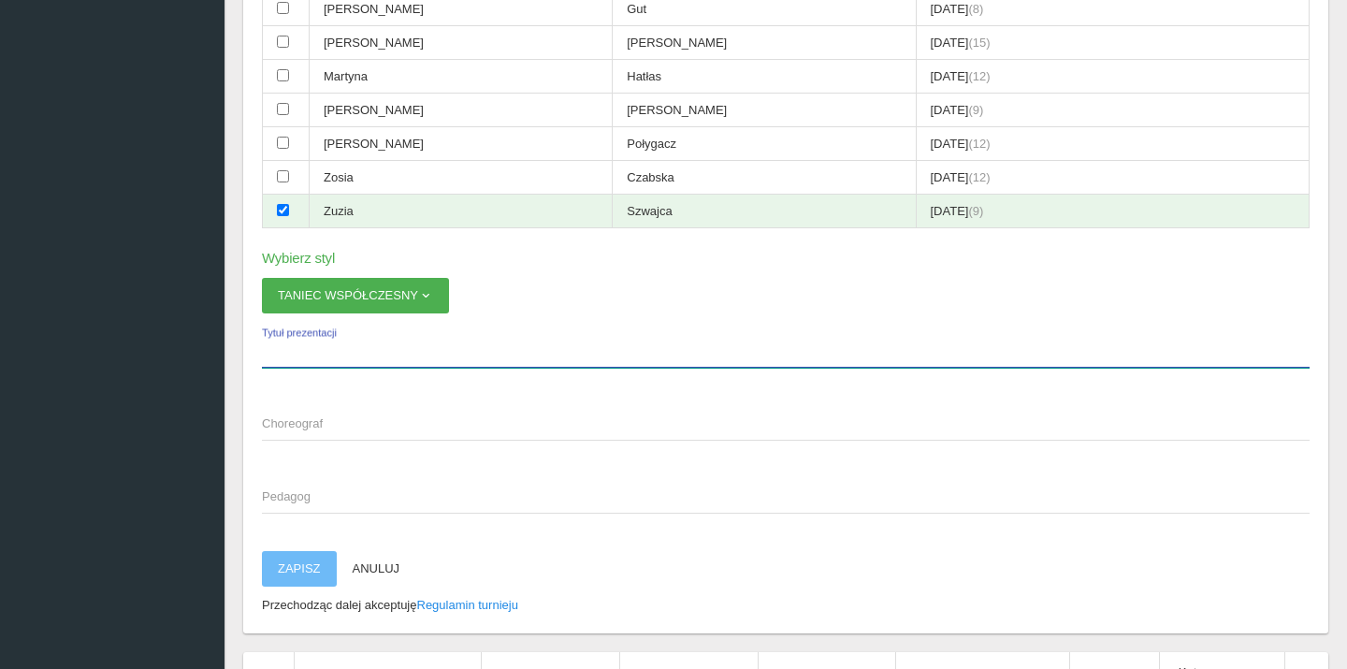
click at [308, 332] on input "Tytuł prezentacji" at bounding box center [786, 350] width 1048 height 36
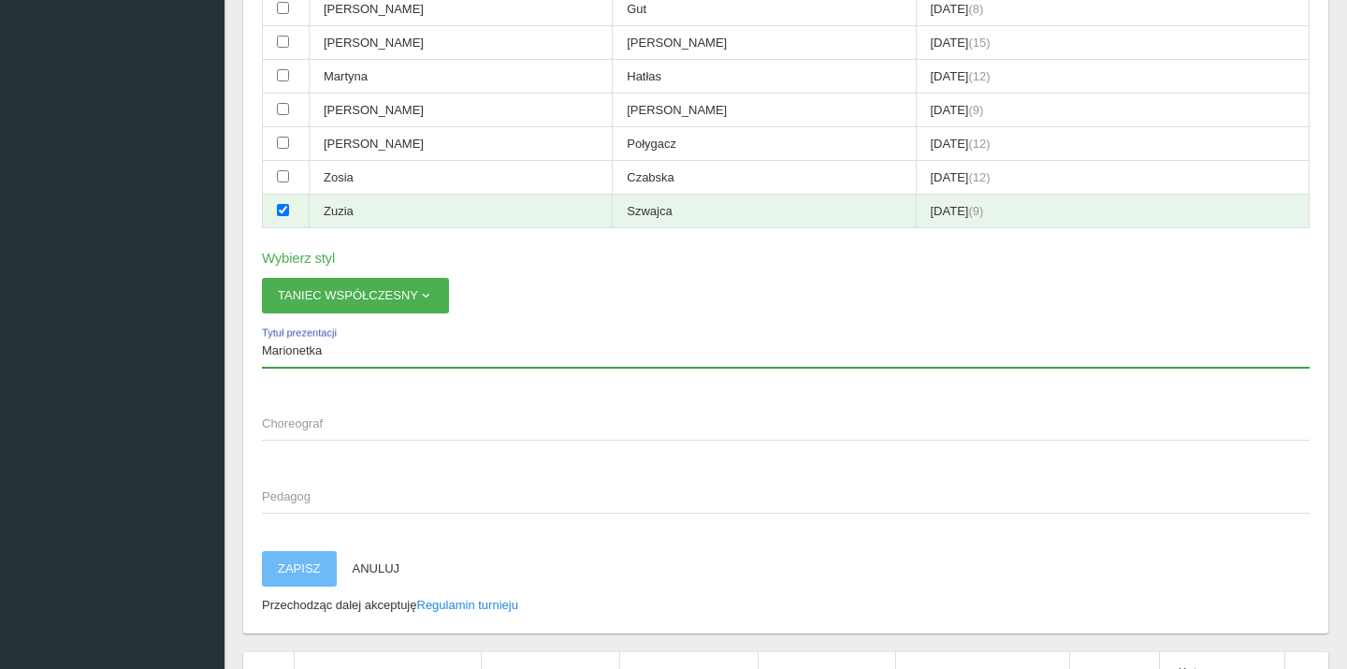
type input "Marionetka"
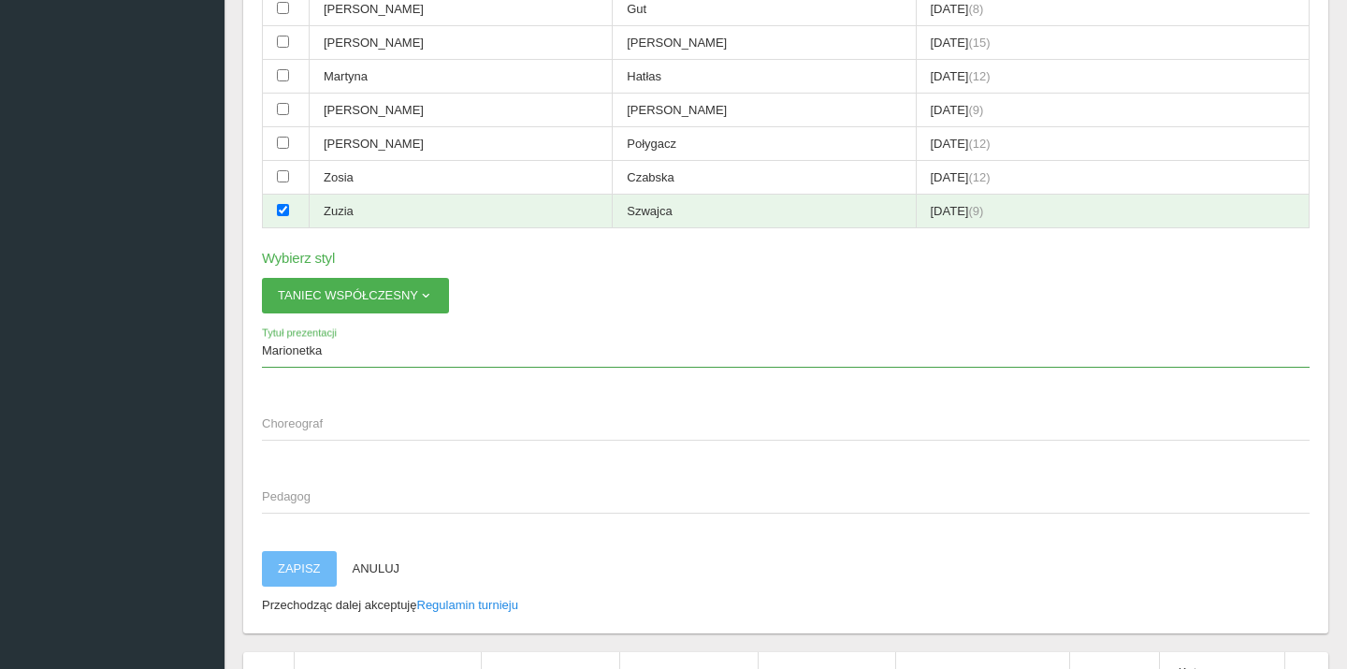
click at [319, 414] on span "Choreograf" at bounding box center [776, 423] width 1029 height 19
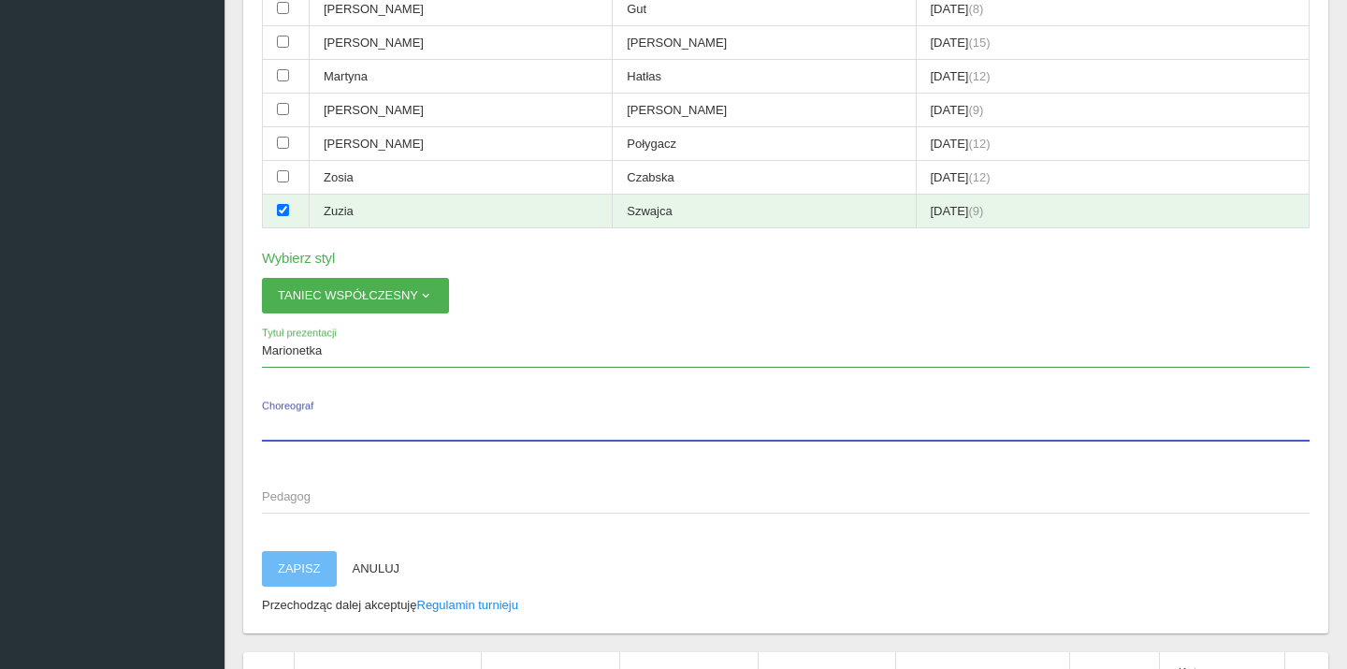
click at [319, 405] on input "Choreograf" at bounding box center [786, 423] width 1048 height 36
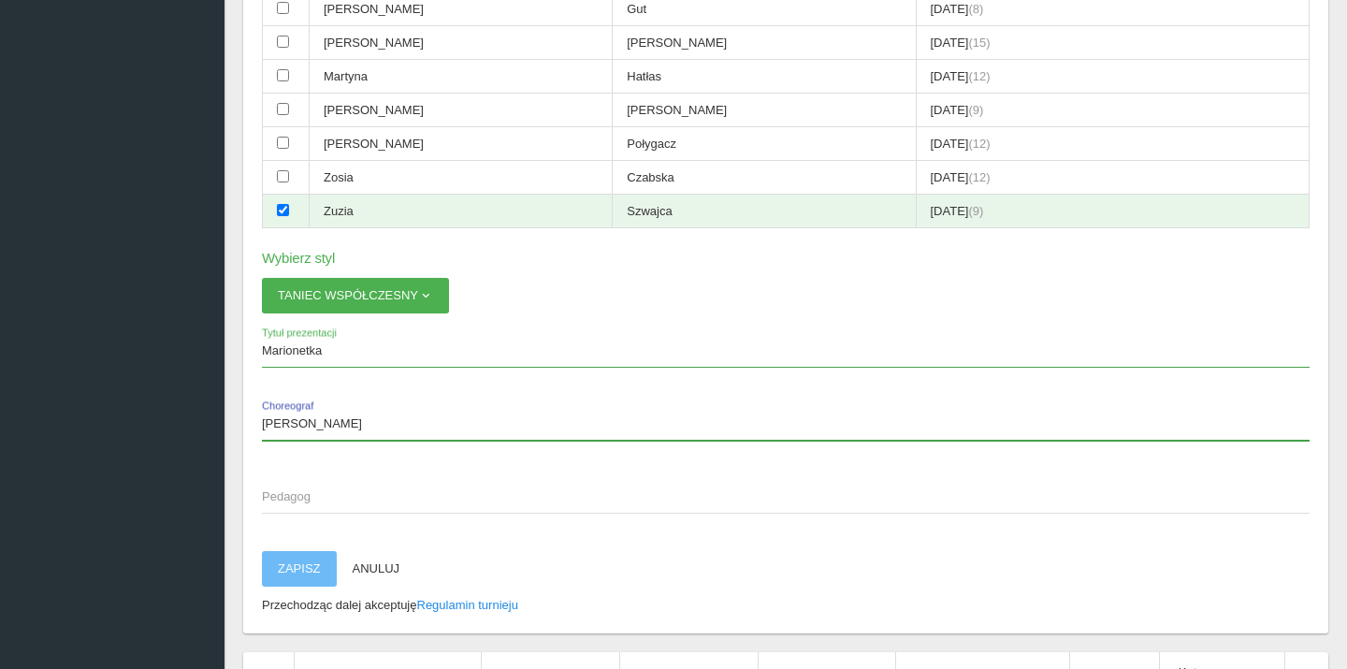
type input "[PERSON_NAME]"
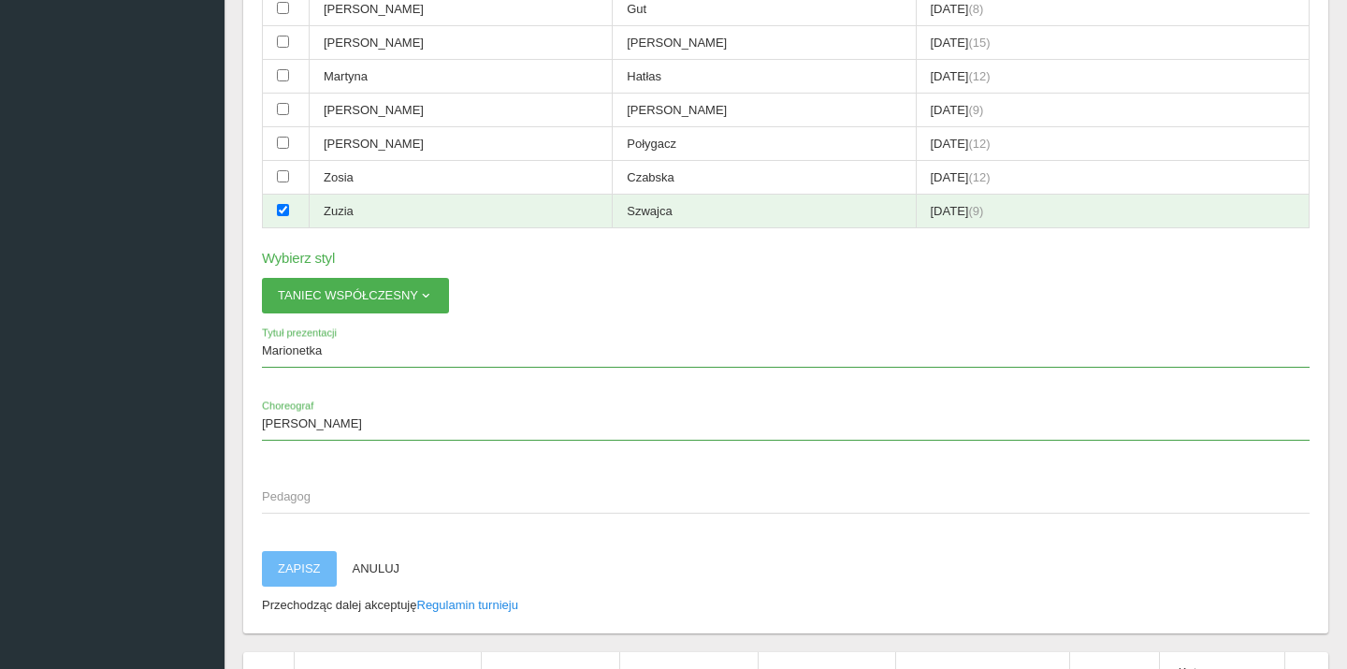
click at [300, 487] on span "Pedagog" at bounding box center [776, 496] width 1029 height 19
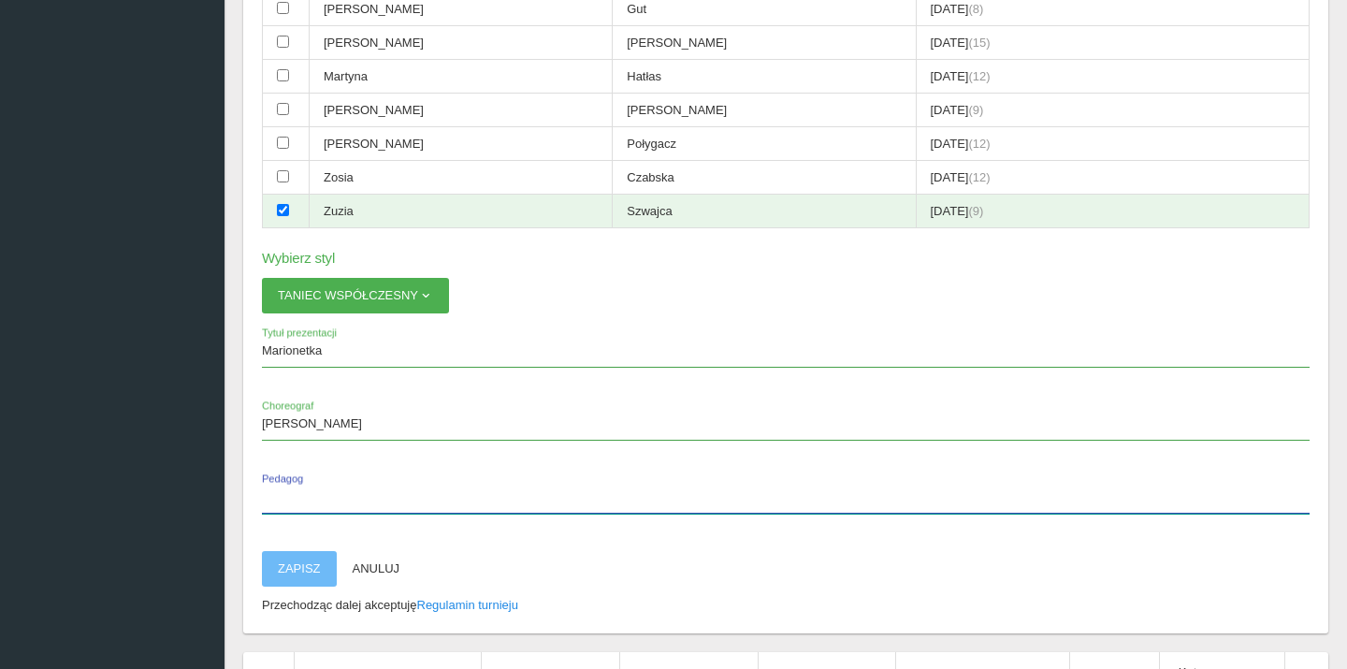
click at [300, 478] on input "Pedagog" at bounding box center [786, 496] width 1048 height 36
type input "[PERSON_NAME]"
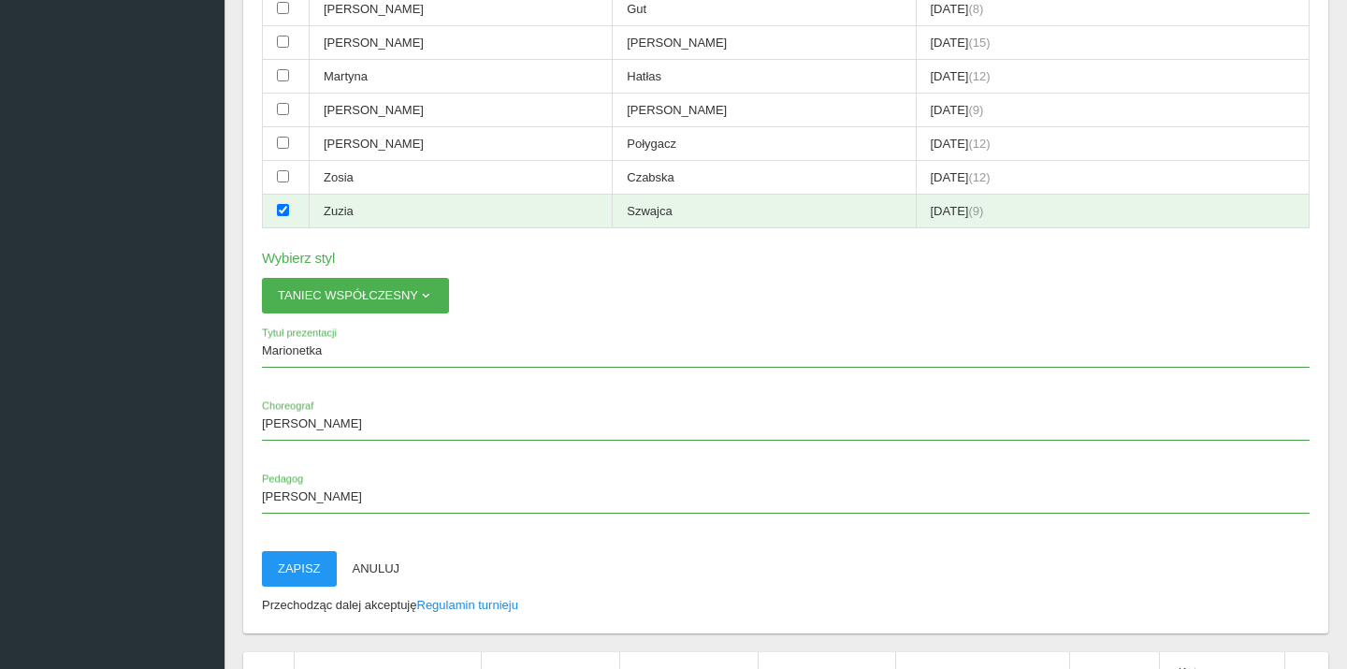
drag, startPoint x: 299, startPoint y: 471, endPoint x: 298, endPoint y: 536, distance: 65.5
click at [300, 551] on button "Zapisz" at bounding box center [299, 569] width 75 height 36
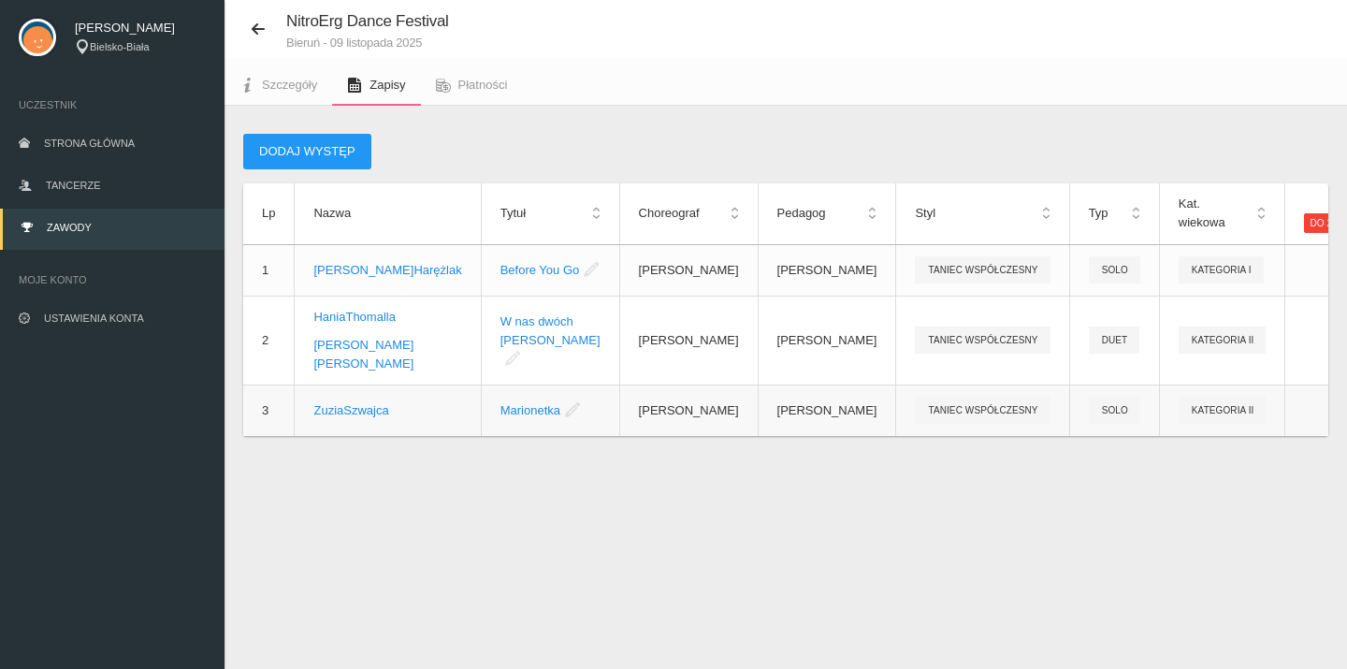
click at [565, 417] on icon at bounding box center [572, 409] width 15 height 15
click at [481, 436] on td "Marionetka" at bounding box center [550, 410] width 138 height 51
click at [1223, 483] on link "Edytuj" at bounding box center [1230, 477] width 187 height 34
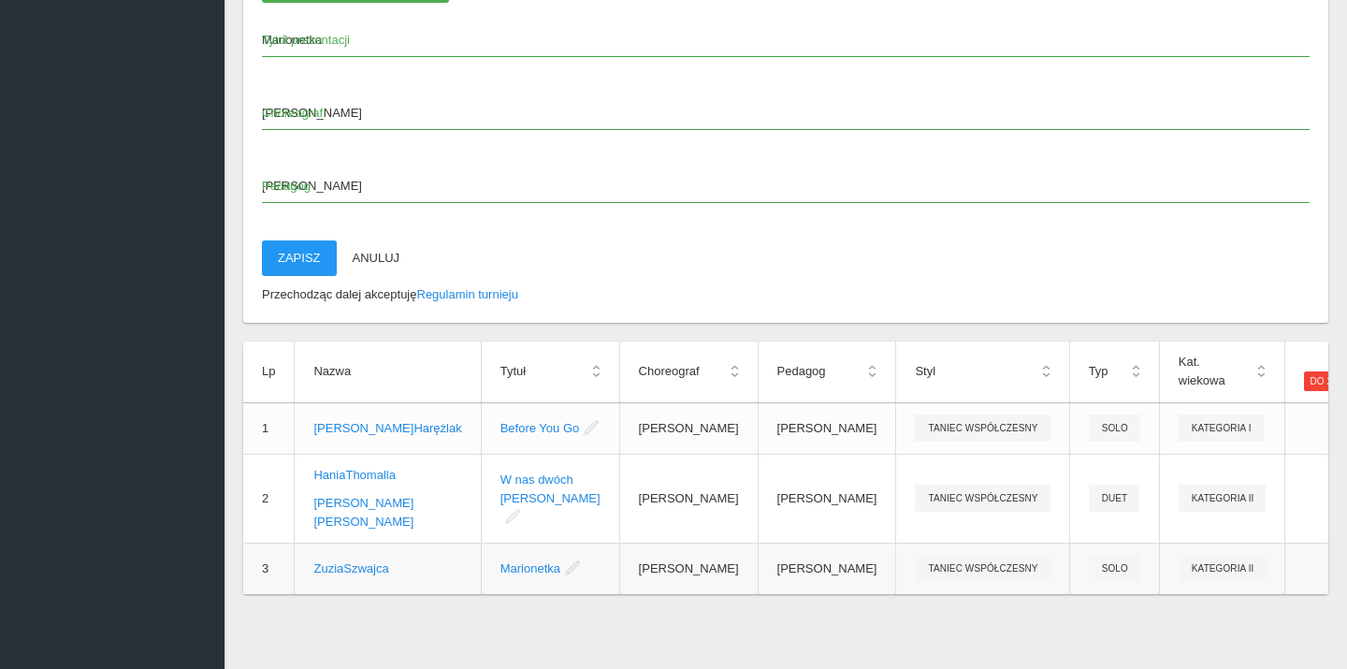
scroll to position [754, 0]
click at [758, 578] on td "[PERSON_NAME]" at bounding box center [827, 568] width 138 height 51
click at [758, 571] on td "[PERSON_NAME]" at bounding box center [827, 568] width 138 height 51
click at [758, 572] on td "[PERSON_NAME]" at bounding box center [827, 568] width 138 height 51
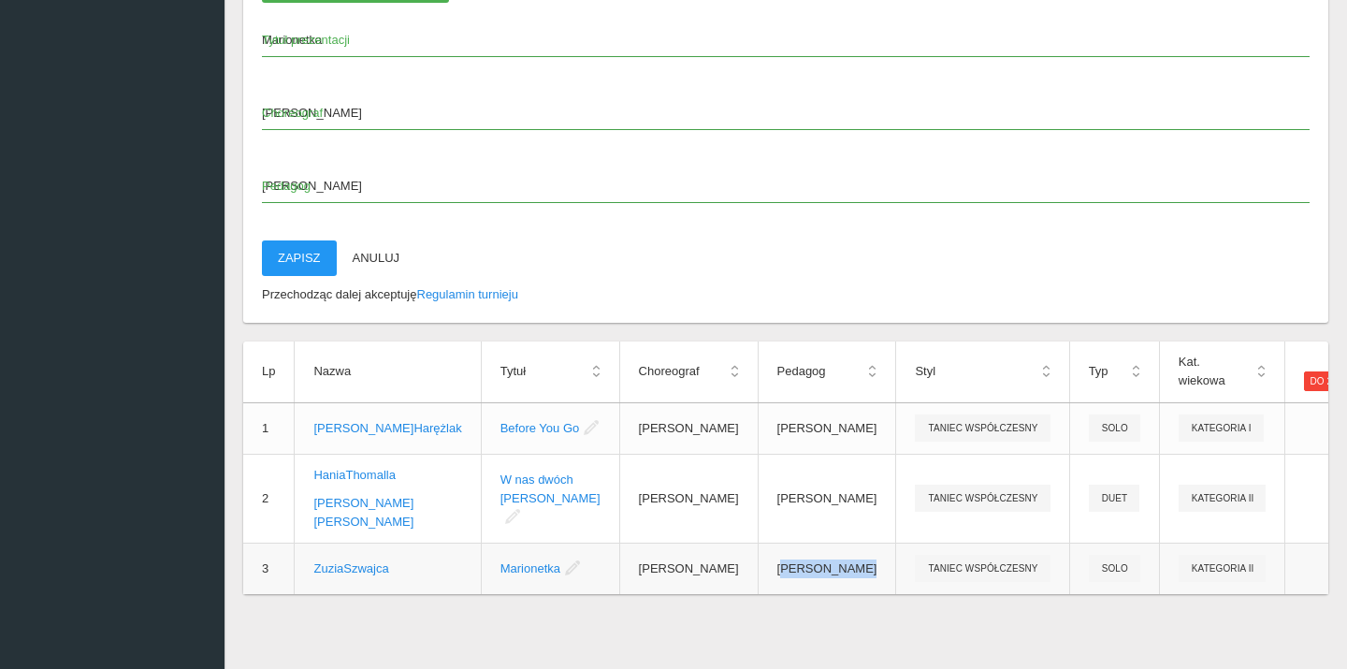
click at [758, 572] on td "[PERSON_NAME]" at bounding box center [827, 568] width 138 height 51
click at [717, 629] on div "Wybierz tancerzy (zaznaczono: 1) solo kategoria II Imię Nazwisko Data urodzenia…" at bounding box center [786, 35] width 1123 height 1266
click at [1228, 598] on link "Edytuj" at bounding box center [1230, 602] width 187 height 34
click at [450, 177] on span "Pedagog" at bounding box center [776, 186] width 1029 height 19
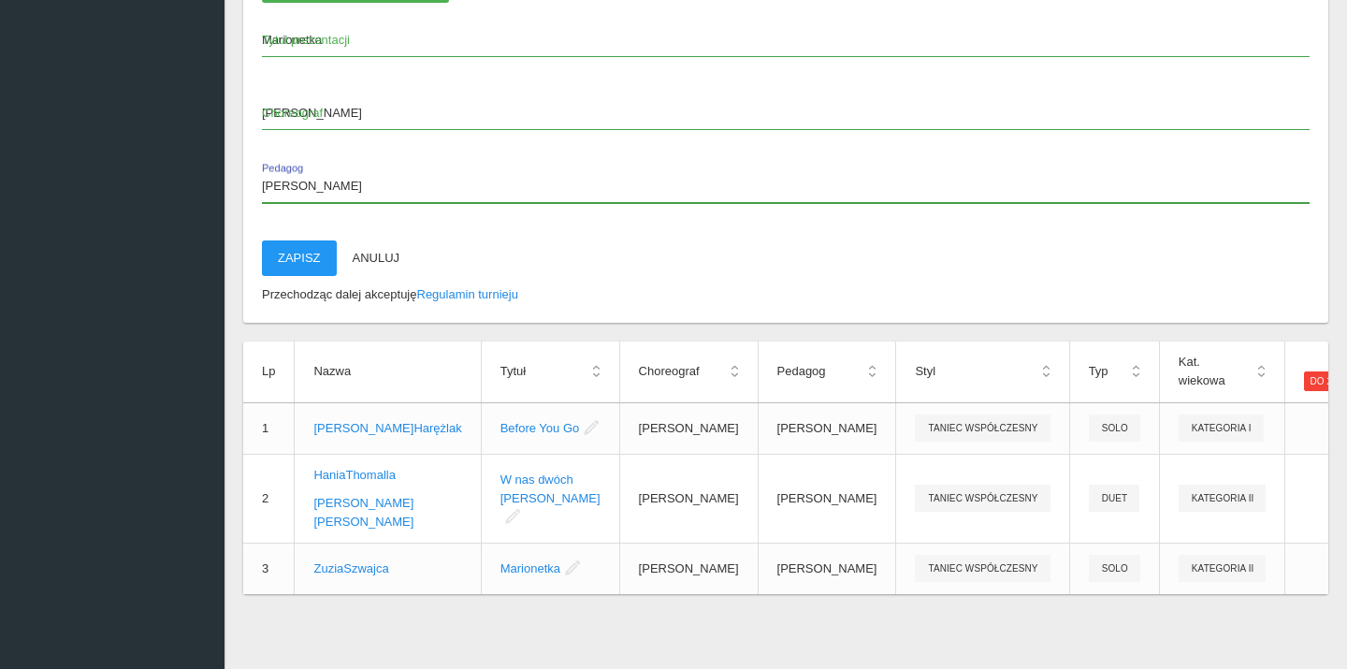
click at [450, 167] on input "[PERSON_NAME]" at bounding box center [786, 185] width 1048 height 36
type input "[PERSON_NAME]"
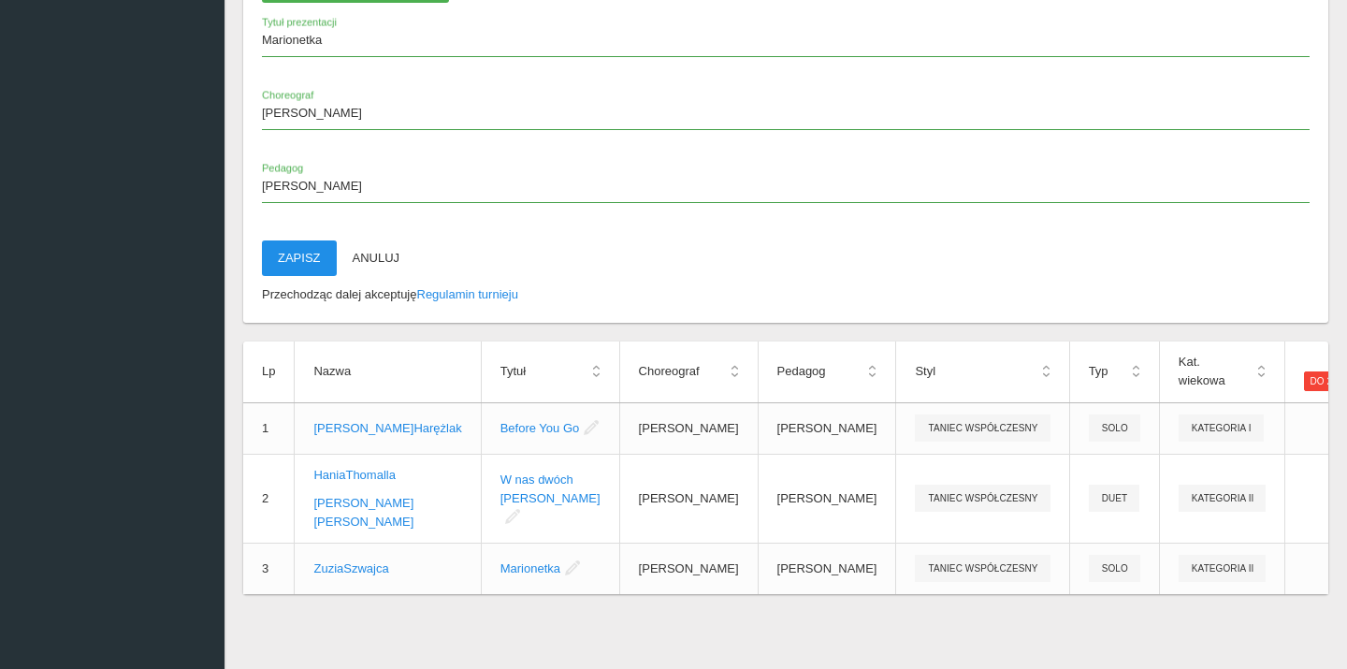
click at [283, 240] on button "Zapisz" at bounding box center [299, 258] width 75 height 36
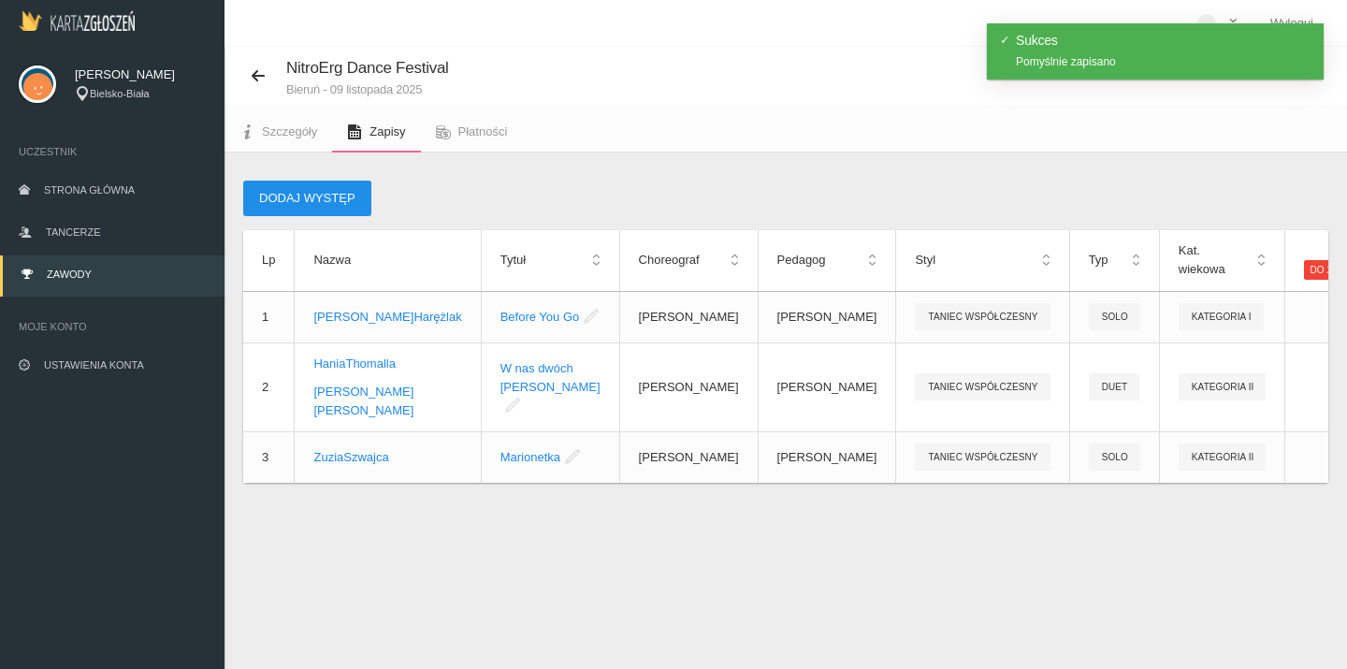
scroll to position [0, 0]
click at [339, 196] on button "Dodaj występ" at bounding box center [307, 199] width 128 height 36
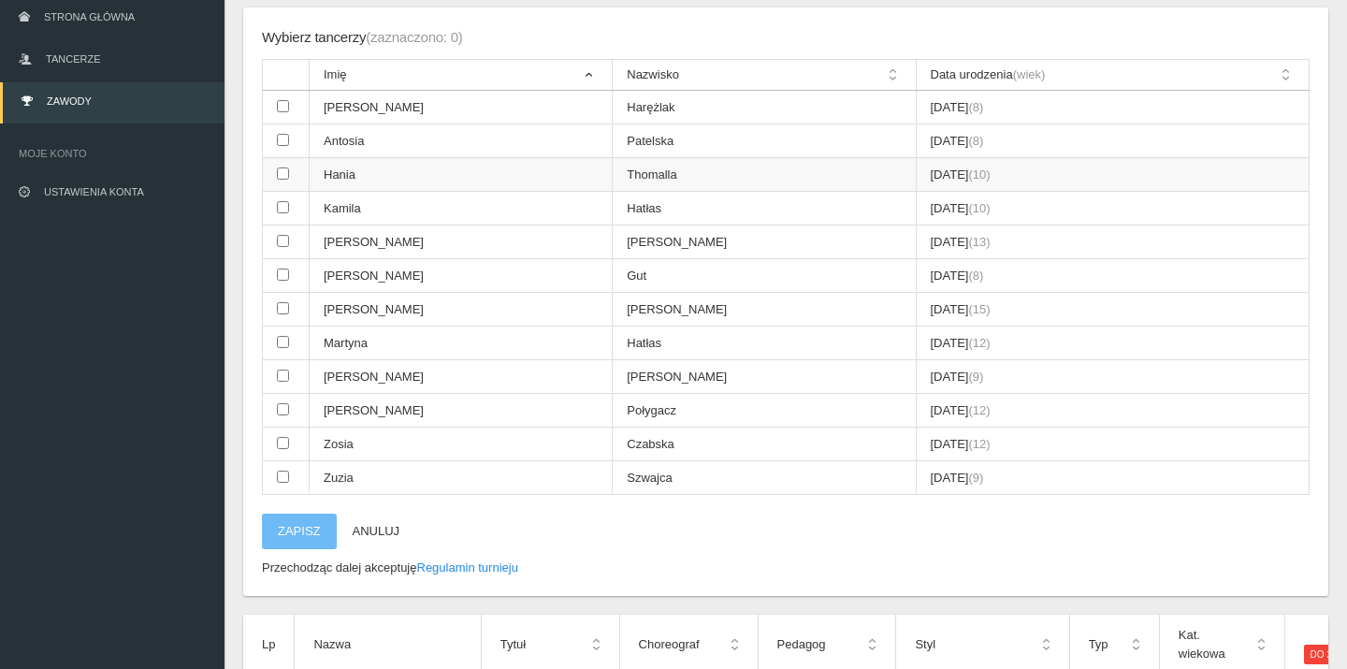
scroll to position [196, 0]
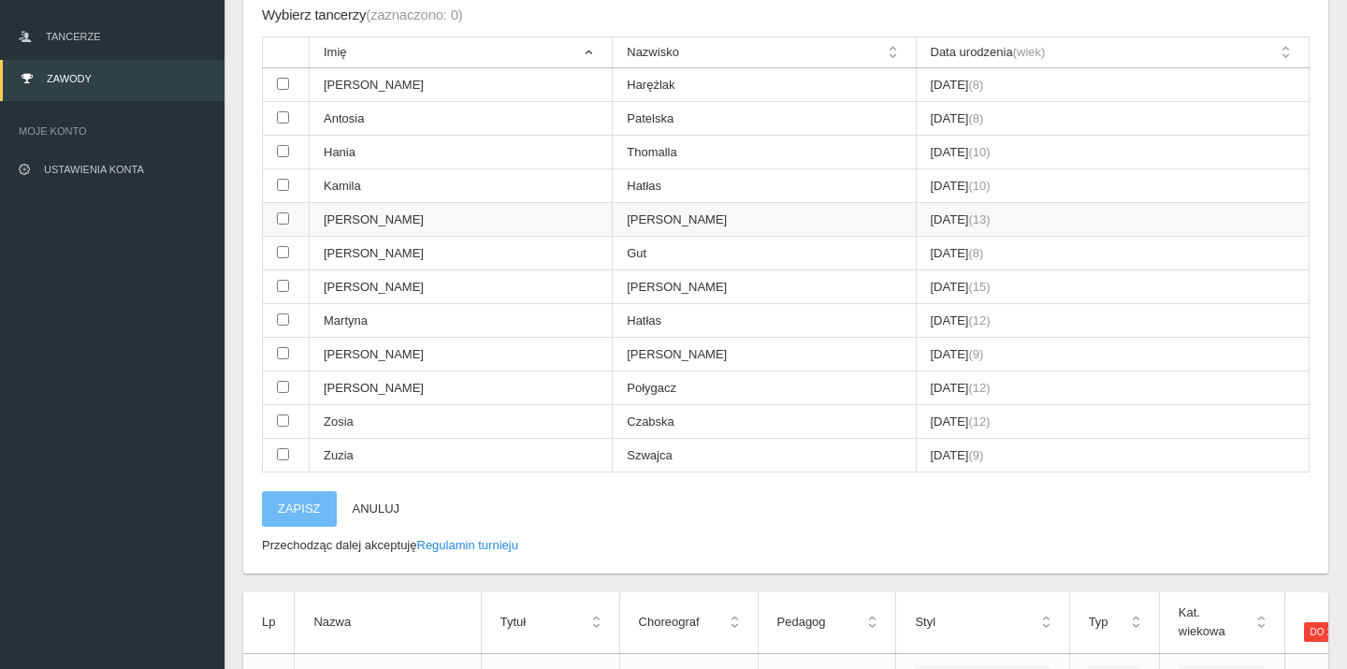
click at [287, 212] on input "checkbox" at bounding box center [283, 218] width 12 height 12
checkbox input "true"
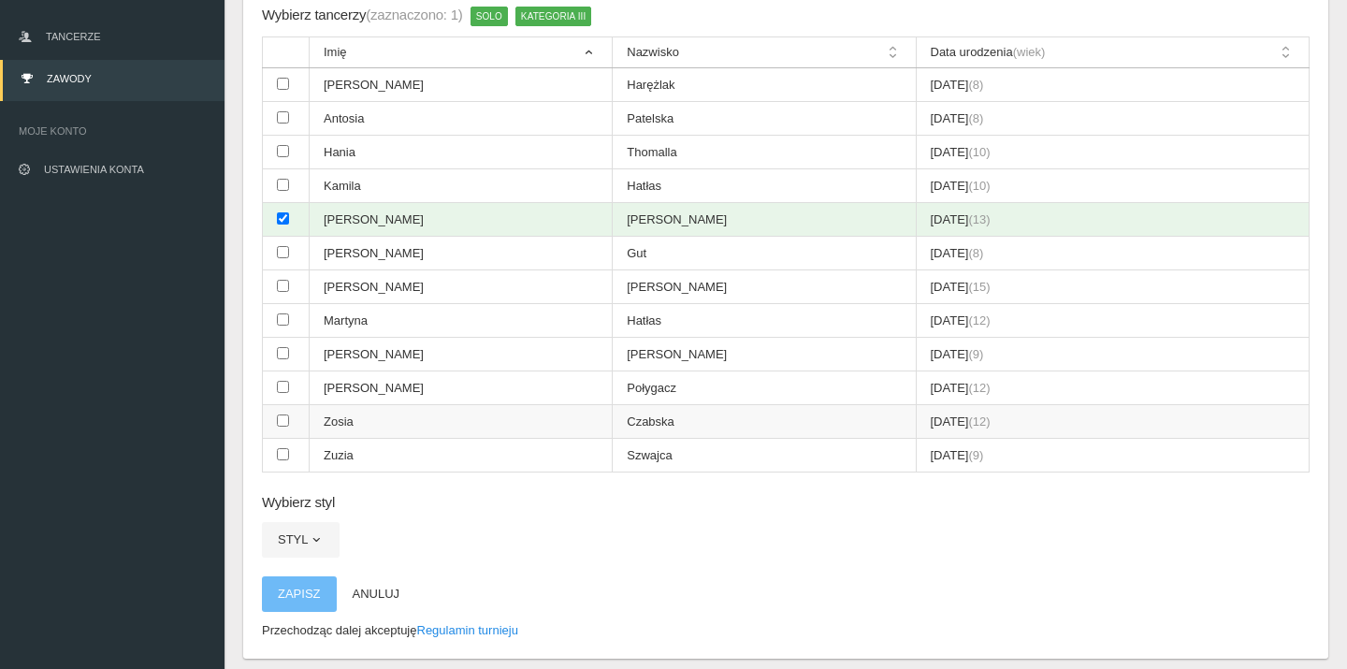
click at [284, 414] on input "checkbox" at bounding box center [283, 420] width 12 height 12
checkbox input "true"
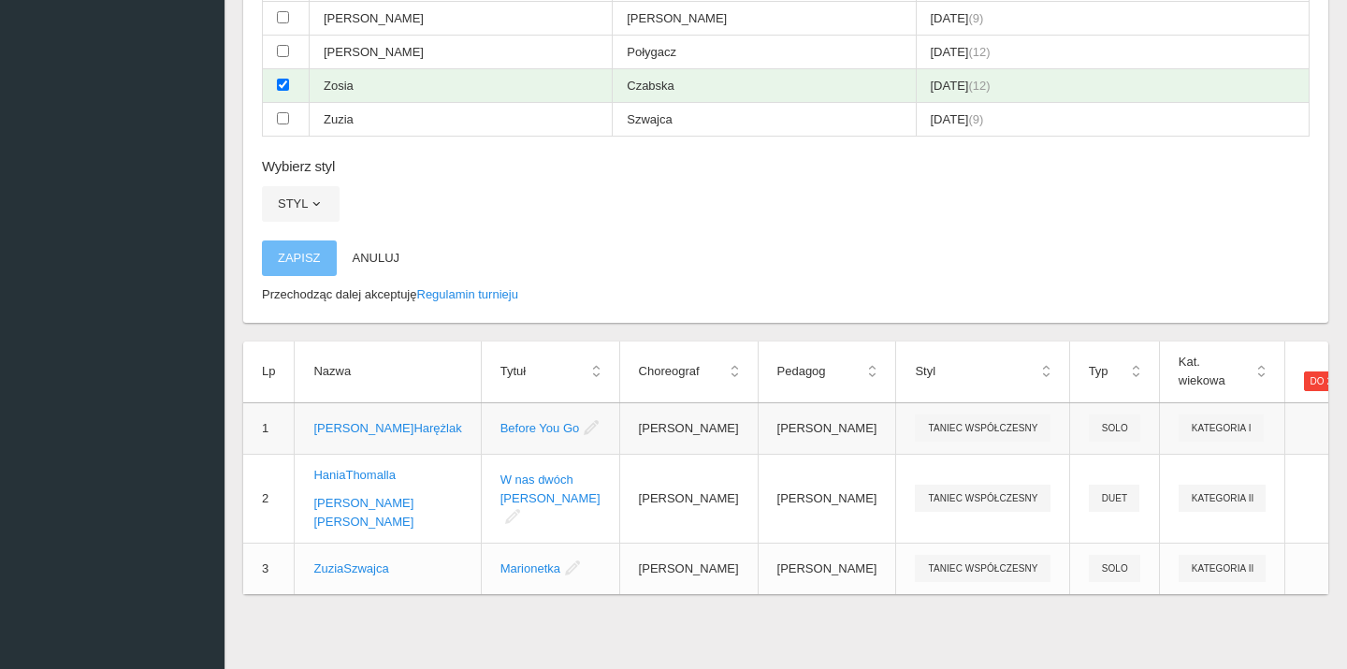
scroll to position [535, 0]
click at [294, 186] on button "Styl" at bounding box center [301, 204] width 78 height 36
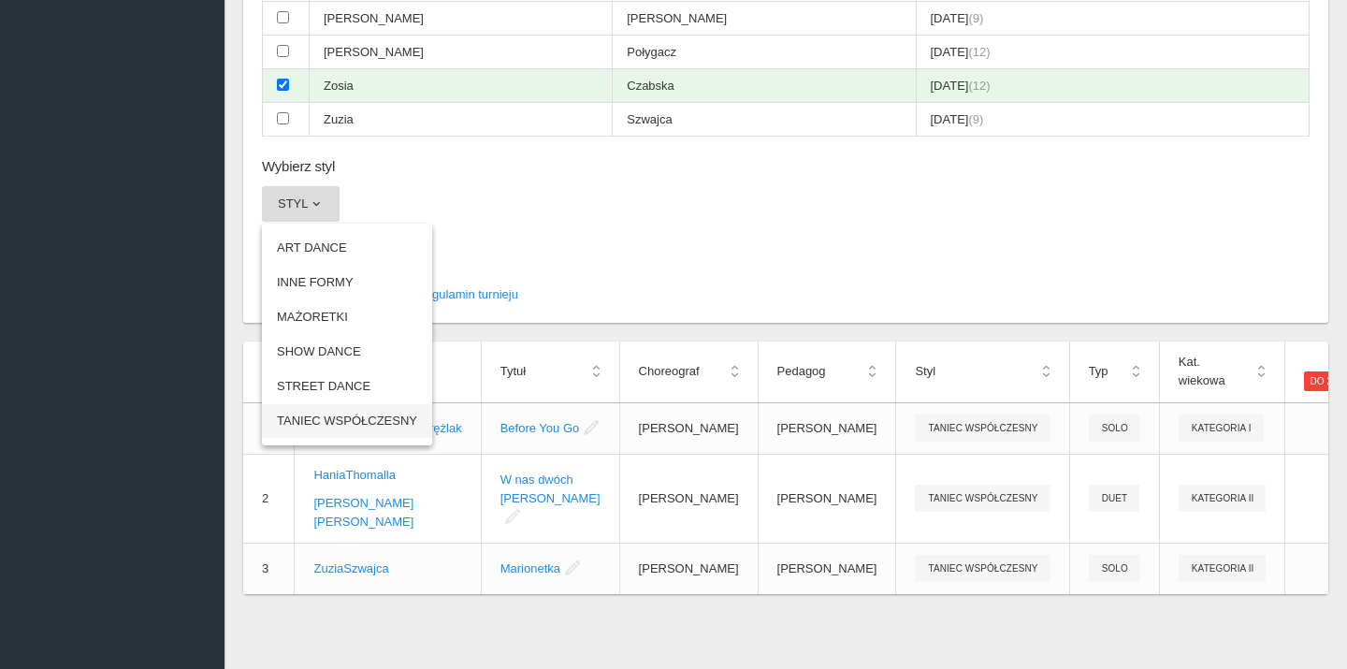
click at [339, 404] on link "TANIEC WSPÓŁCZESNY" at bounding box center [347, 421] width 170 height 34
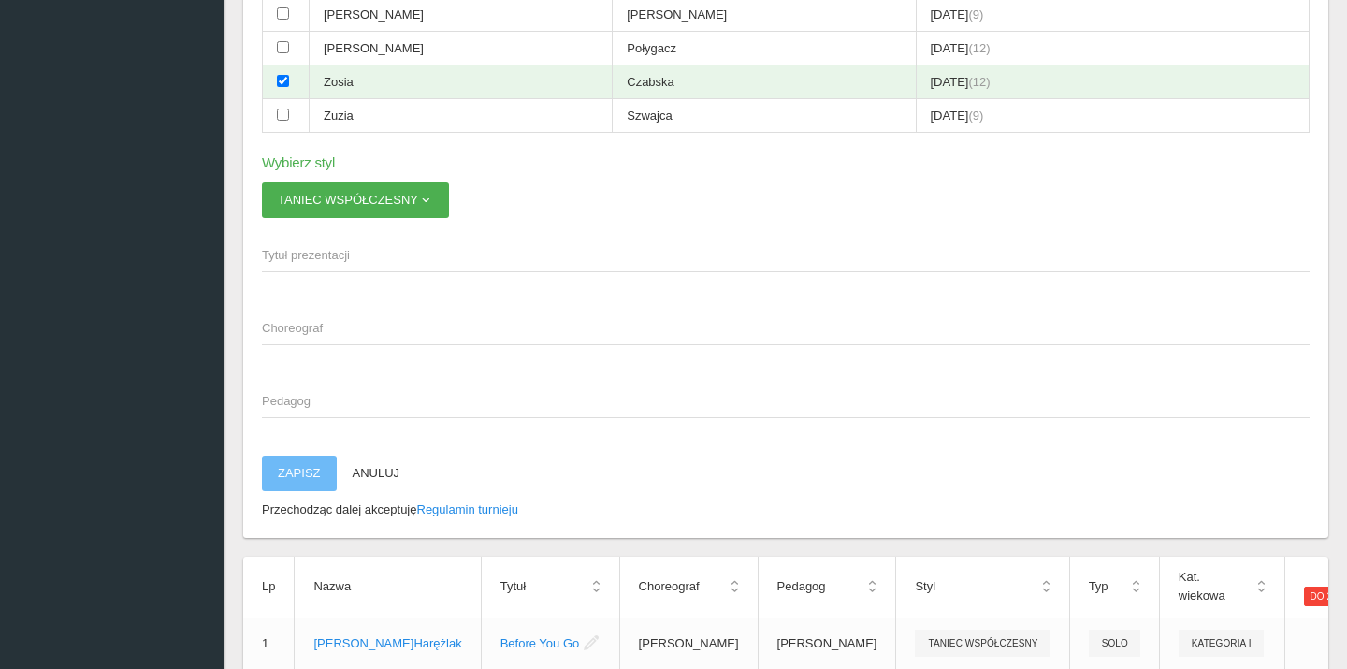
click at [352, 246] on span "Tytuł prezentacji" at bounding box center [776, 255] width 1029 height 19
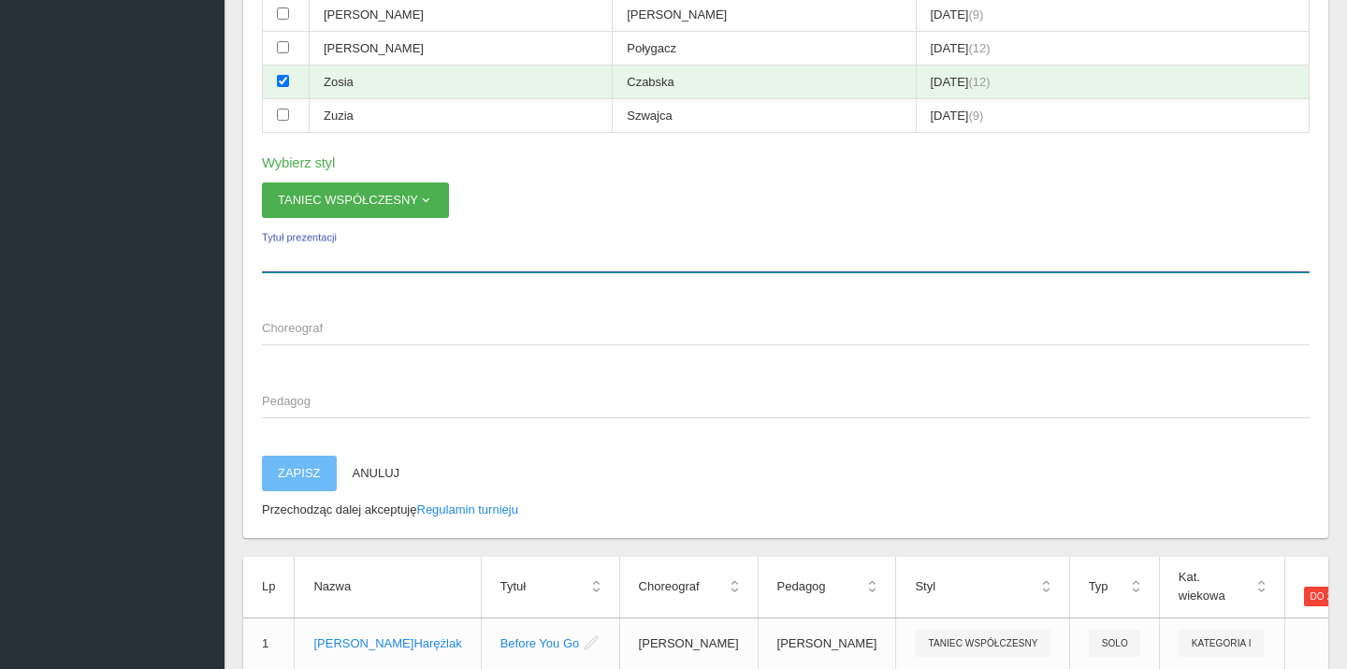
click at [352, 237] on input "Tytuł prezentacji" at bounding box center [786, 255] width 1048 height 36
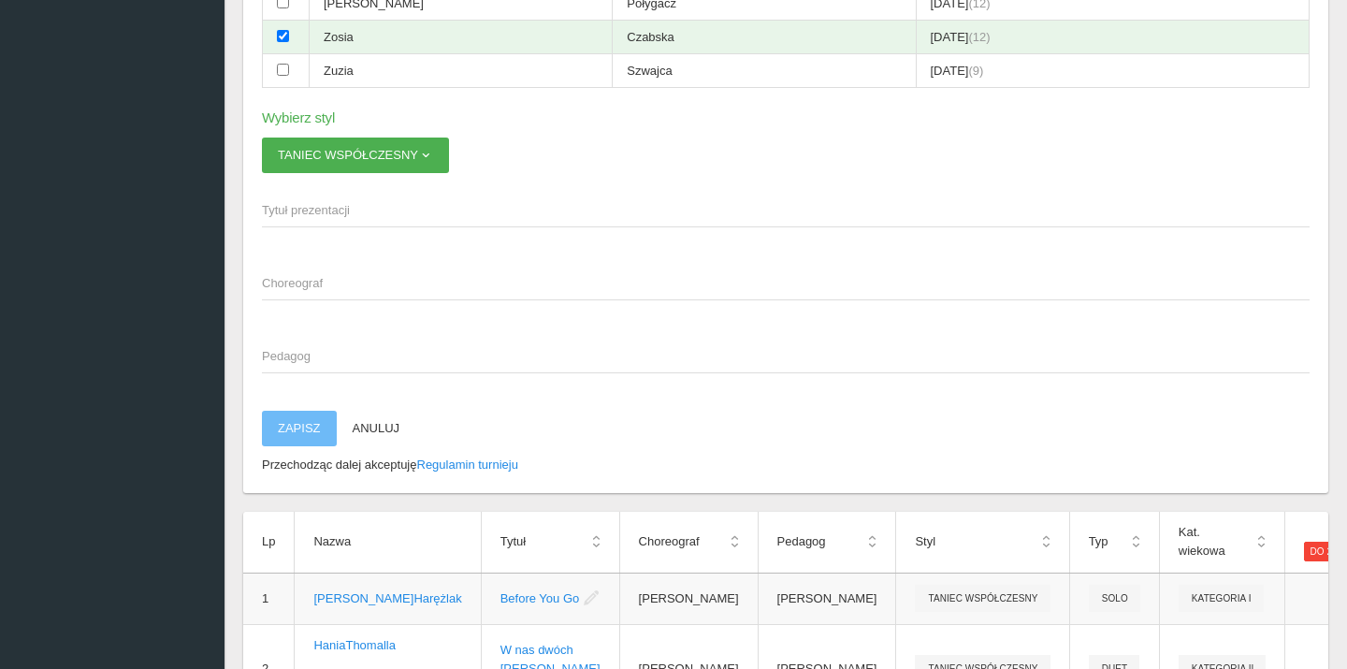
scroll to position [582, 0]
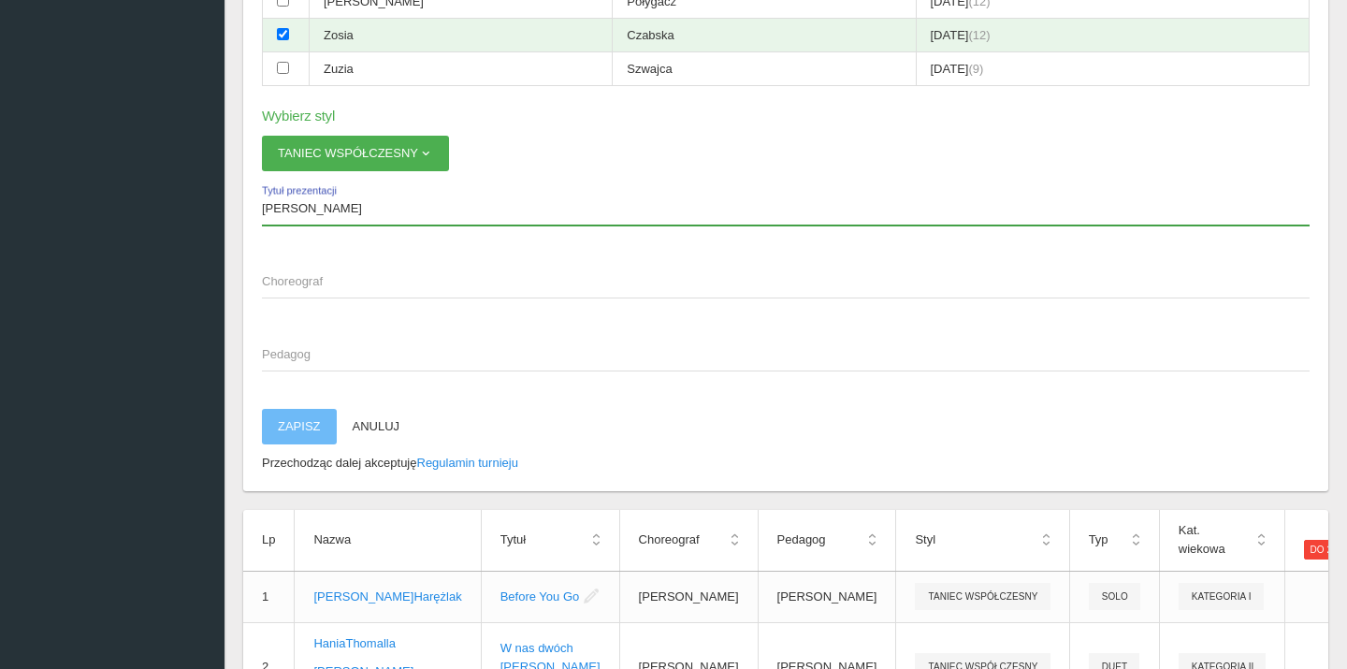
type input "[PERSON_NAME]"
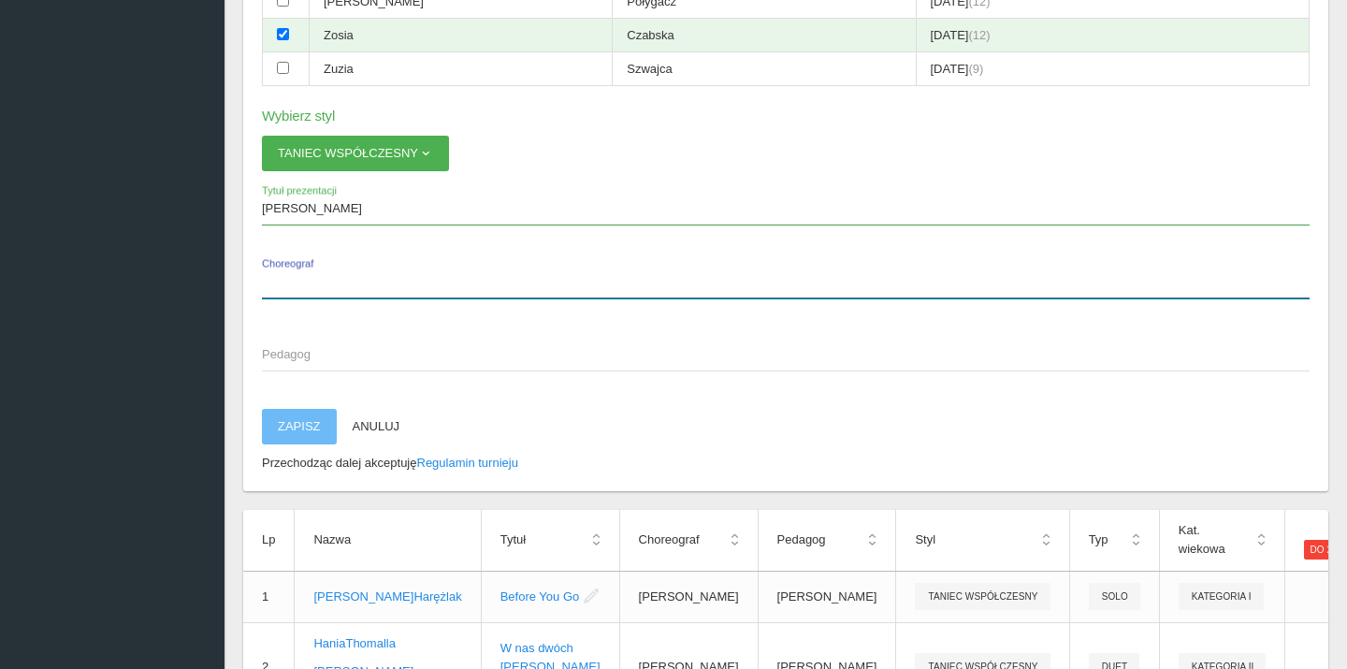
click at [411, 263] on input "Choreograf" at bounding box center [786, 281] width 1048 height 36
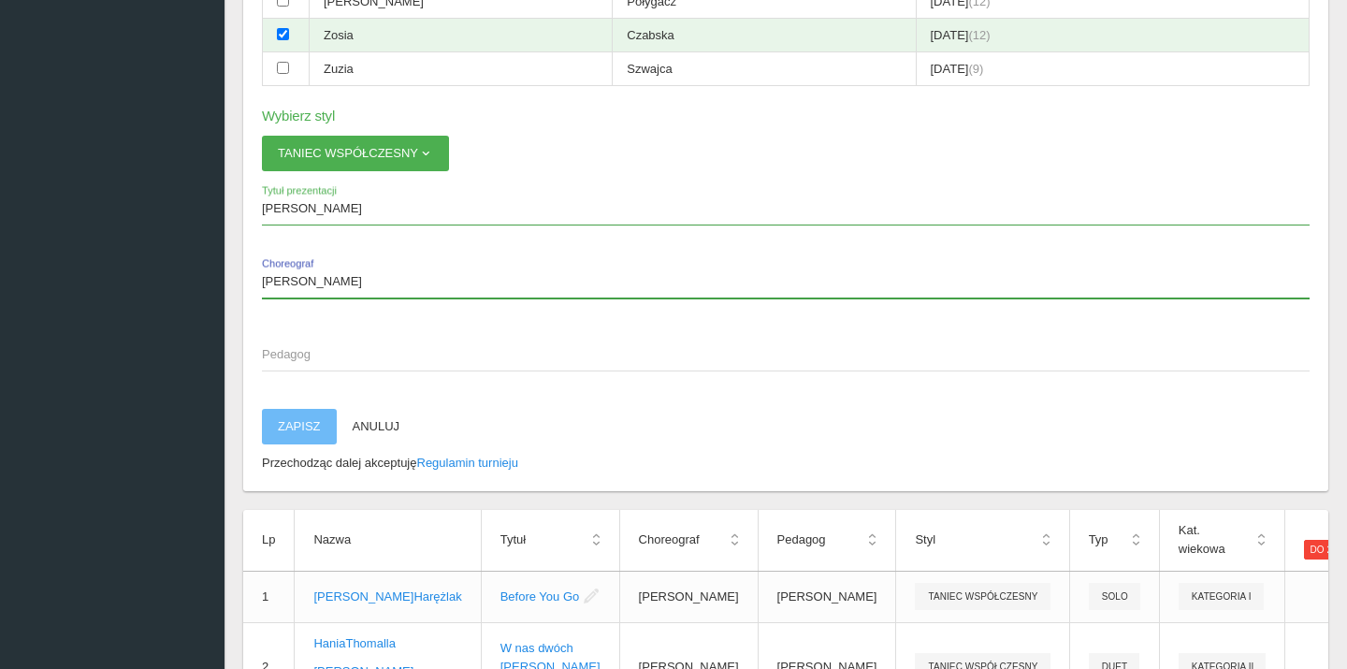
type input "[PERSON_NAME]"
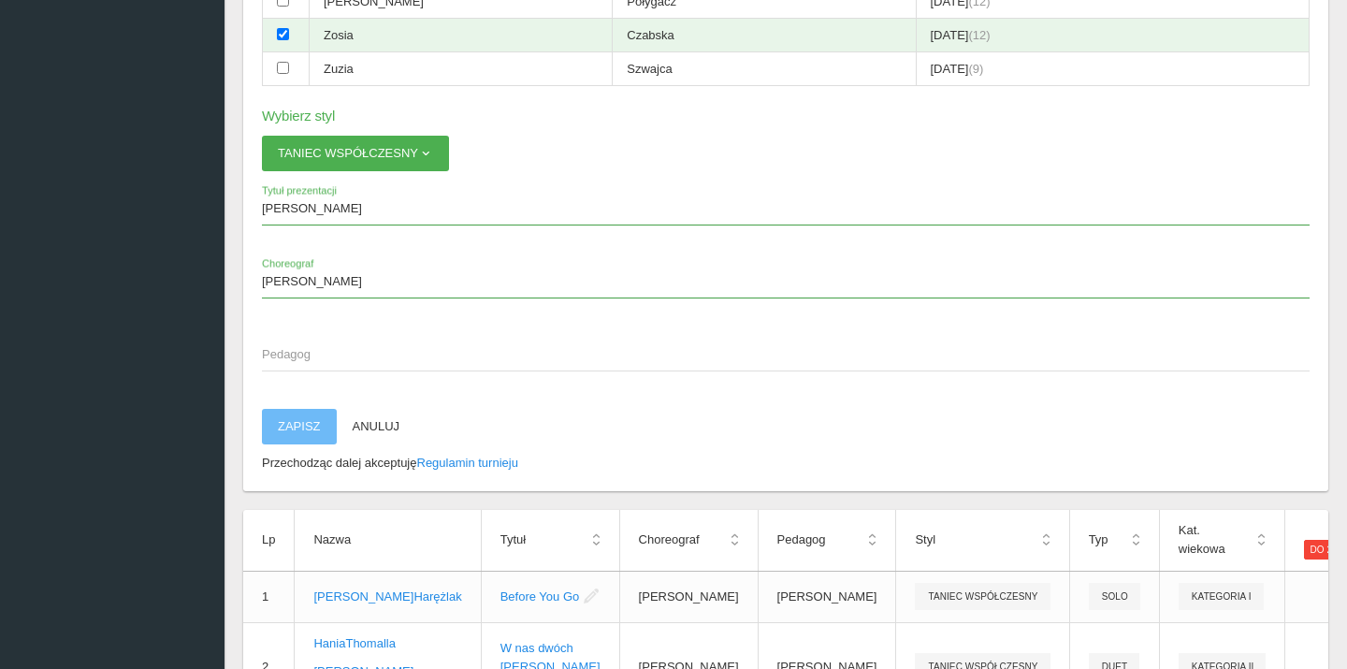
click at [372, 345] on span "Pedagog" at bounding box center [776, 354] width 1029 height 19
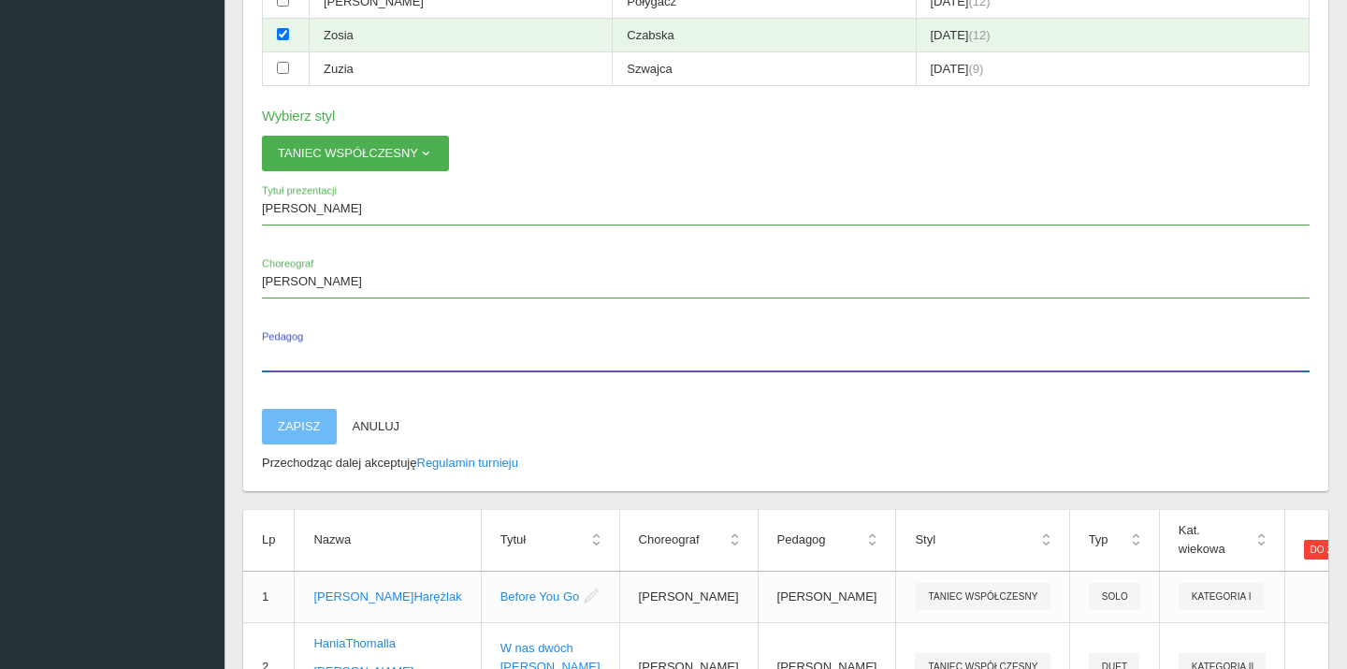
click at [372, 336] on input "Pedagog" at bounding box center [786, 354] width 1048 height 36
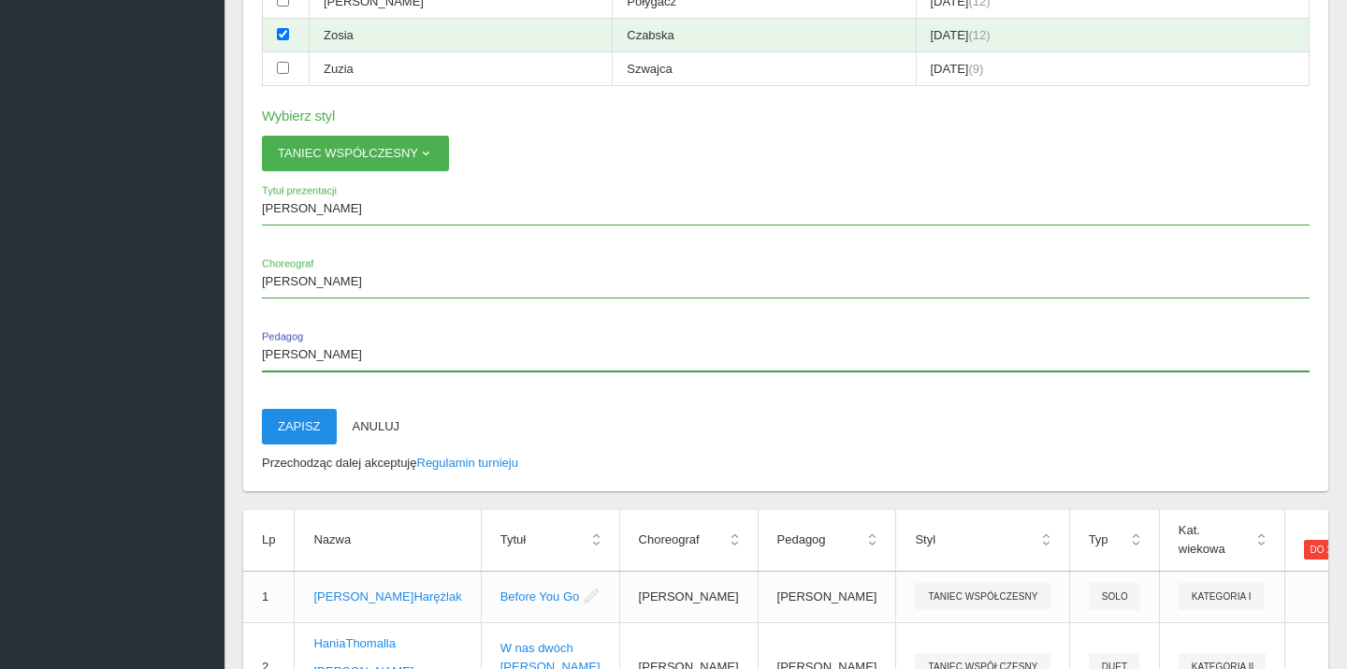
type input "[PERSON_NAME]"
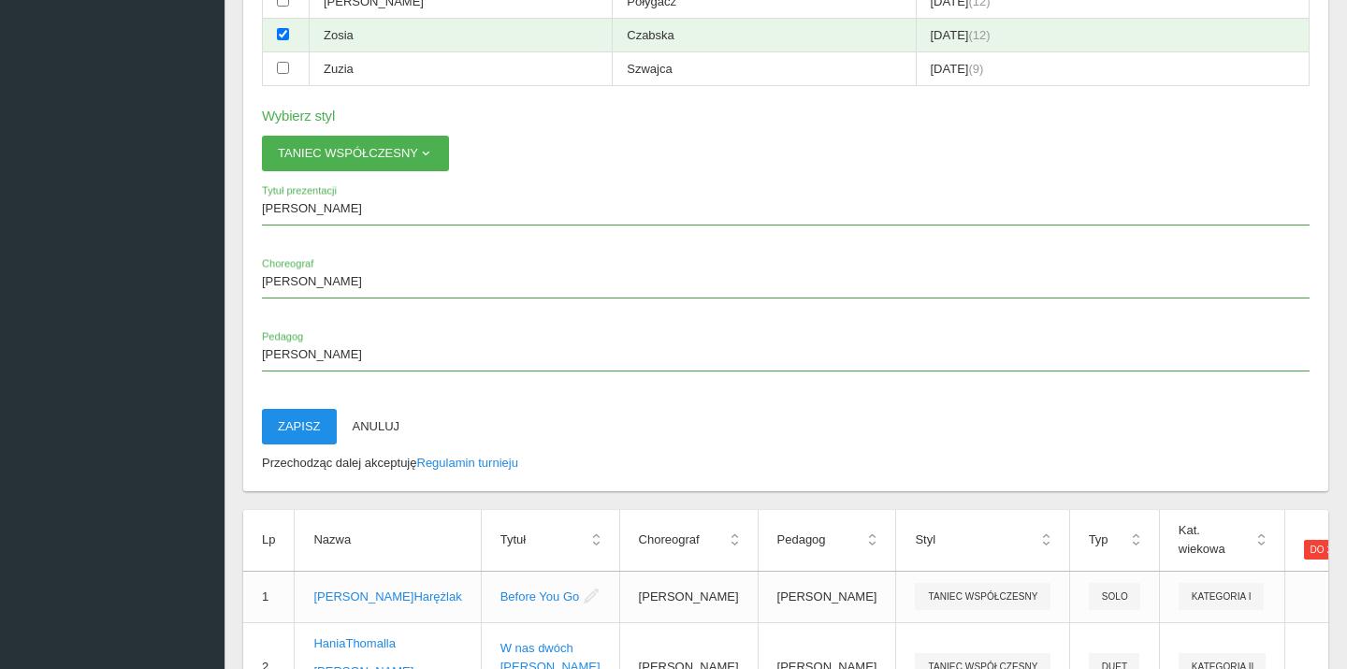
click at [296, 409] on button "Zapisz" at bounding box center [299, 427] width 75 height 36
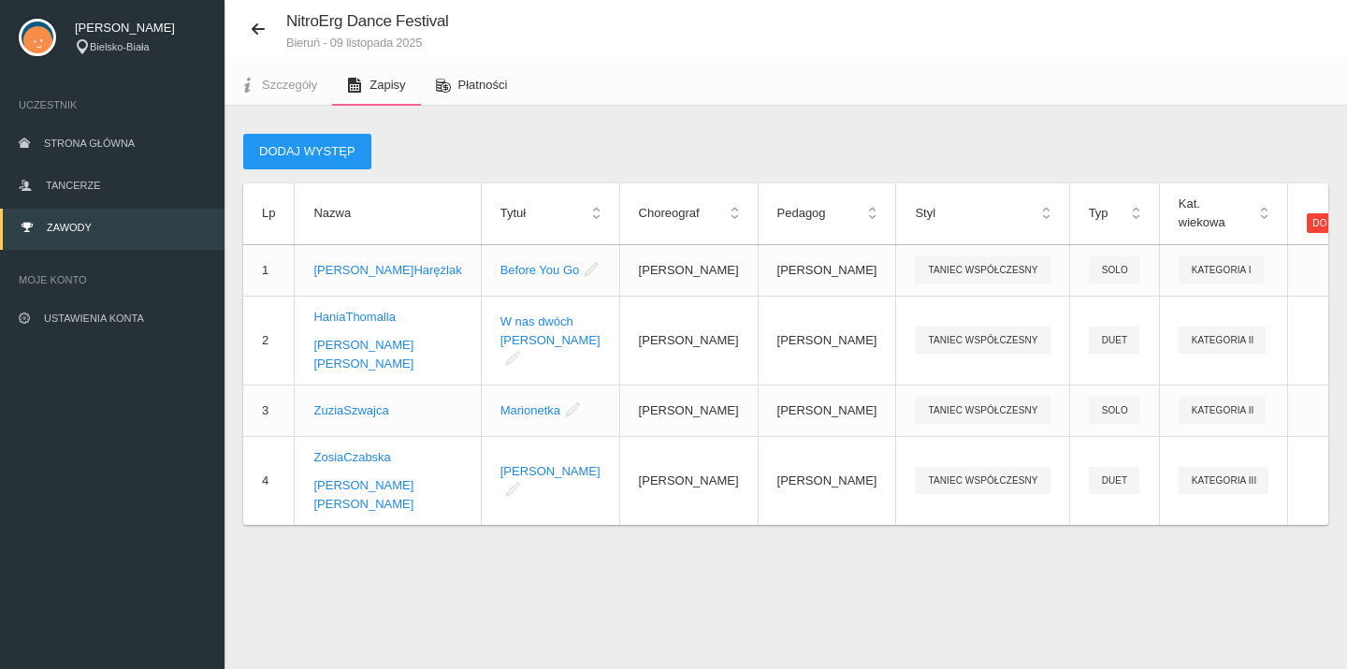
click at [475, 76] on link "Płatności" at bounding box center [472, 85] width 102 height 41
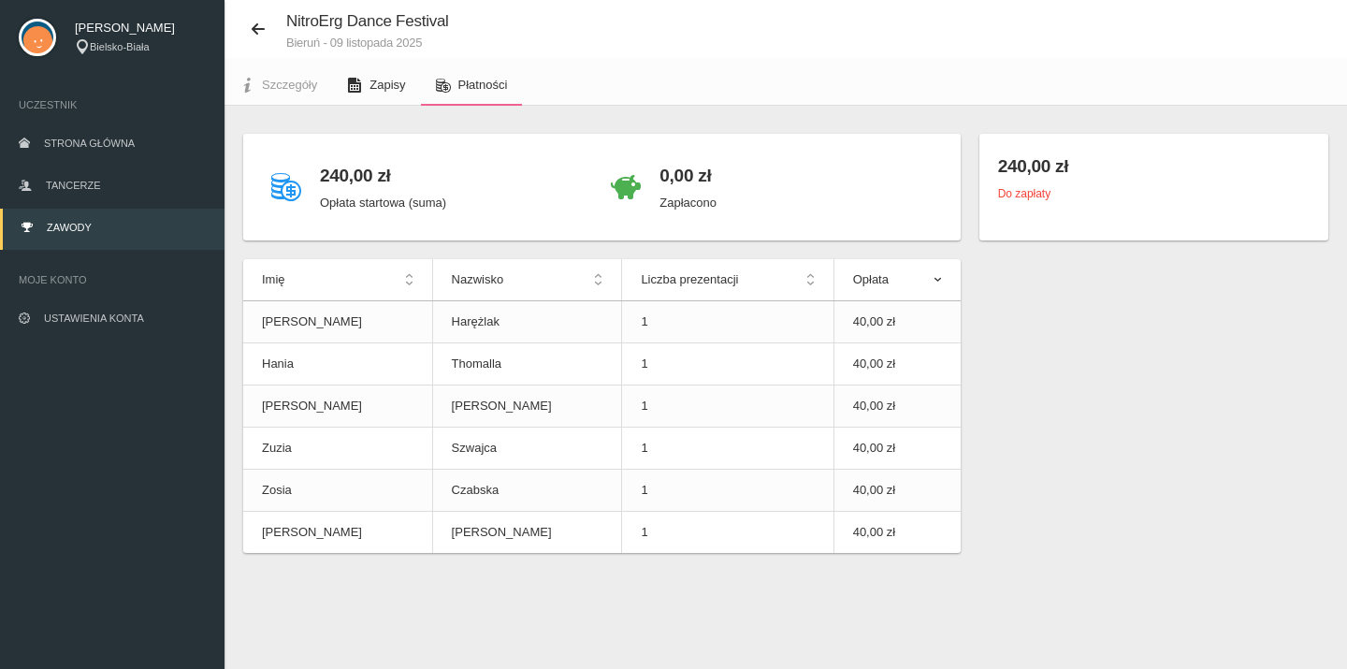
click at [385, 80] on span "Zapisy" at bounding box center [388, 85] width 36 height 14
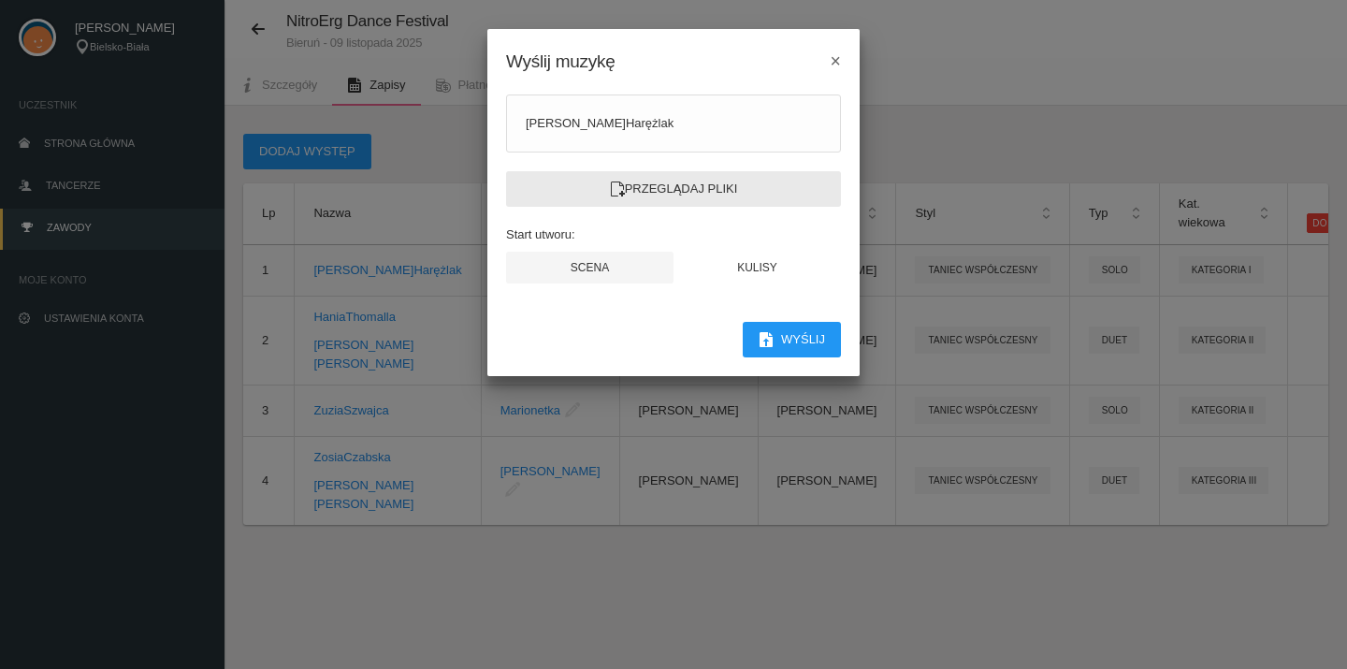
click at [589, 194] on label "Przeglądaj pliki" at bounding box center [673, 189] width 335 height 36
click at [0, 0] on input "Przeglądaj pliki" at bounding box center [0, 0] width 0 height 0
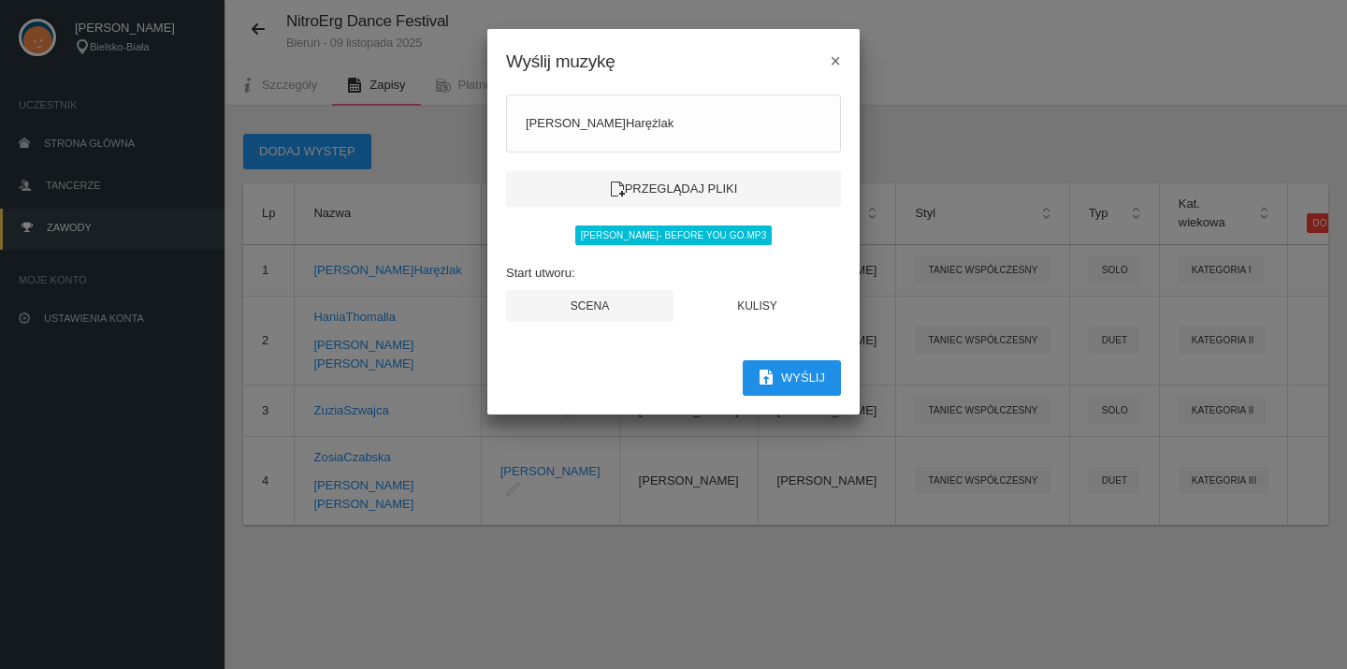
click at [778, 380] on button "Wyślij" at bounding box center [792, 378] width 98 height 36
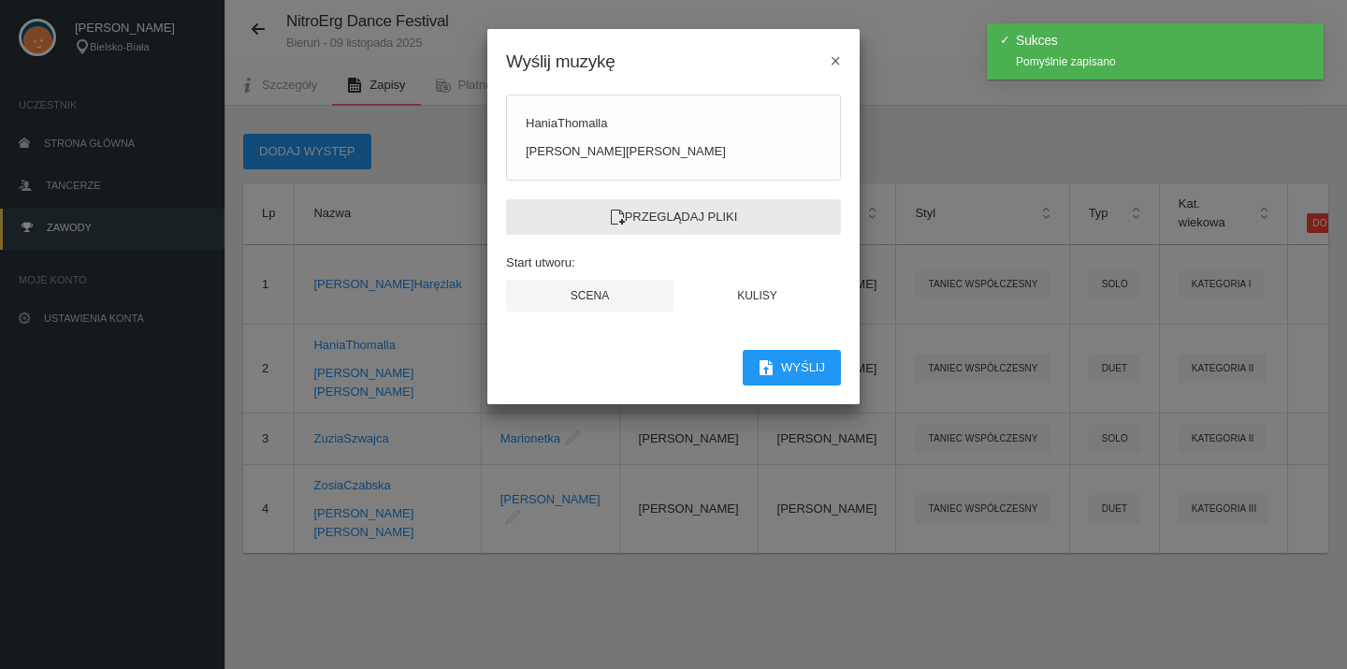
click at [663, 214] on label "Przeglądaj pliki" at bounding box center [673, 217] width 335 height 36
click at [0, 0] on input "Przeglądaj pliki" at bounding box center [0, 0] width 0 height 0
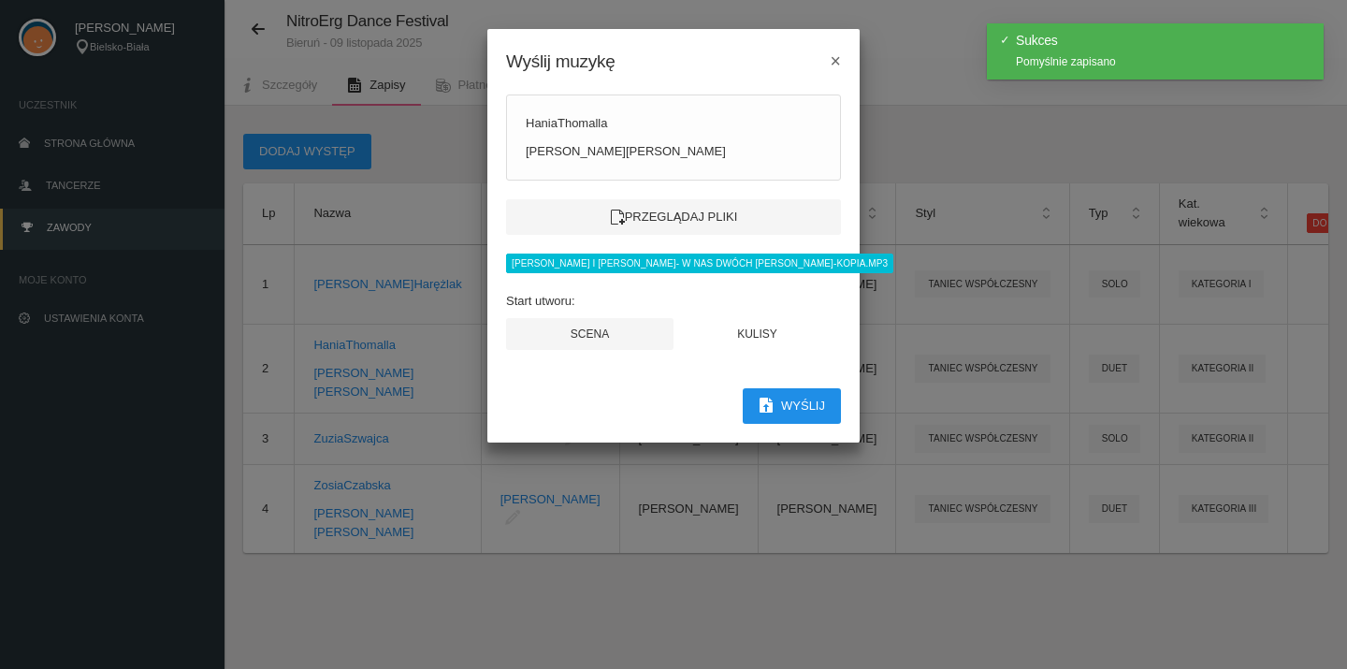
click at [777, 408] on button "Wyślij" at bounding box center [792, 406] width 98 height 36
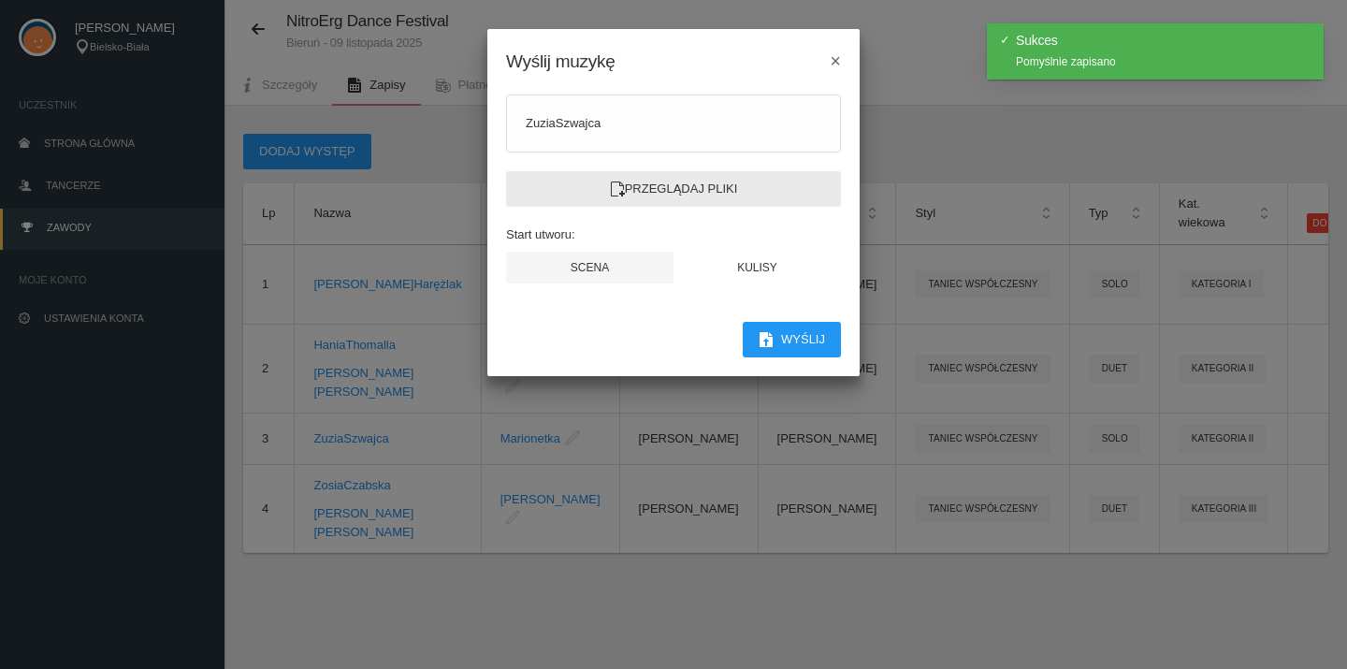
click at [664, 183] on label "Przeglądaj pliki" at bounding box center [673, 189] width 335 height 36
click at [0, 0] on input "Przeglądaj pliki" at bounding box center [0, 0] width 0 height 0
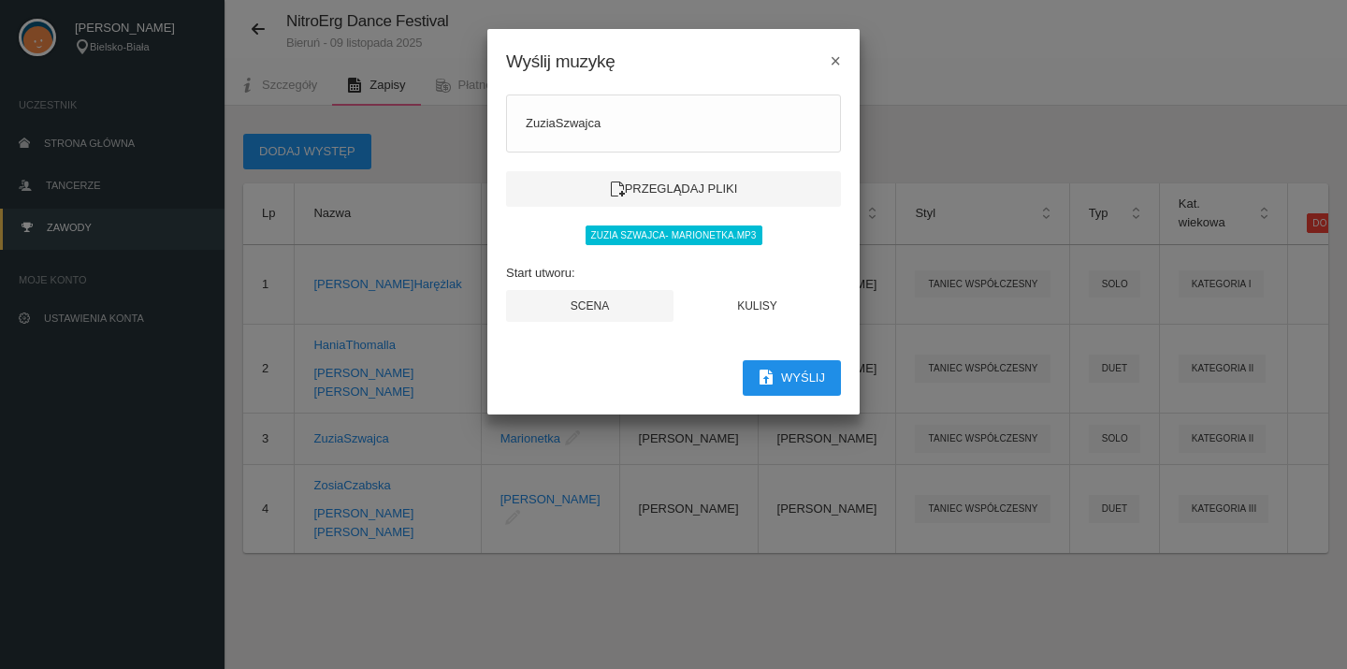
click at [792, 379] on button "Wyślij" at bounding box center [792, 378] width 98 height 36
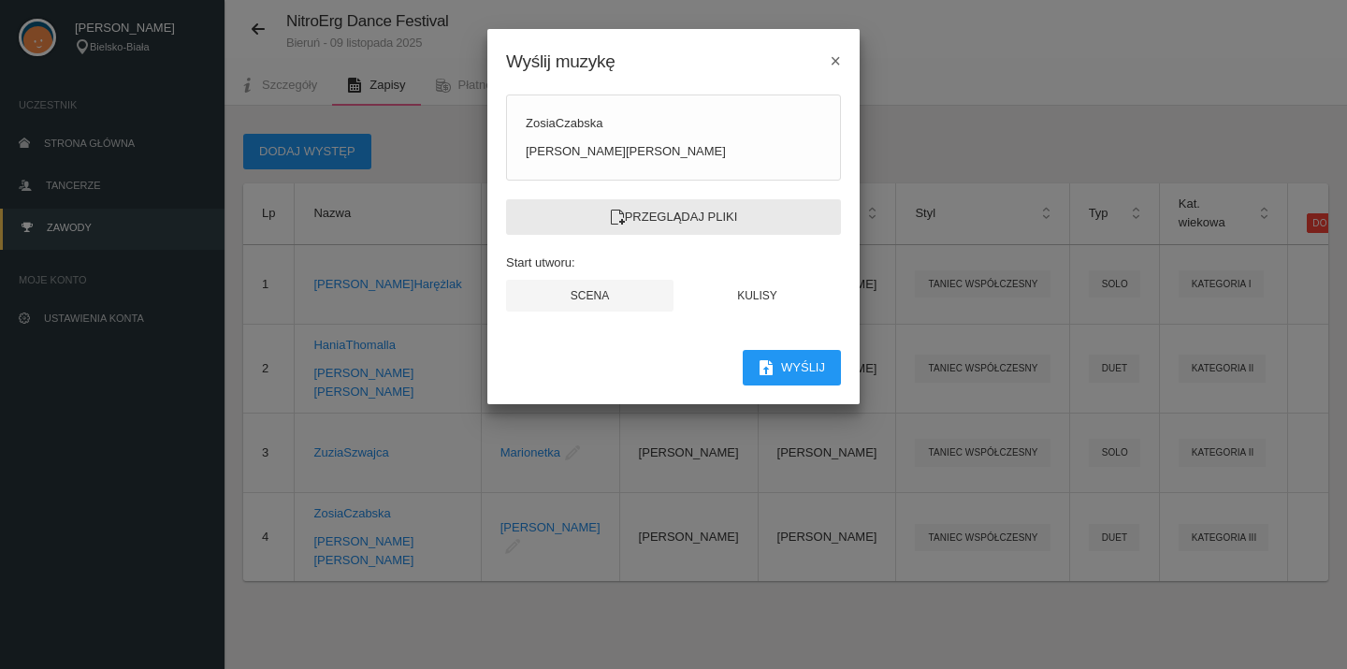
click at [692, 215] on label "Przeglądaj pliki" at bounding box center [673, 217] width 335 height 36
click at [0, 0] on input "Przeglądaj pliki" at bounding box center [0, 0] width 0 height 0
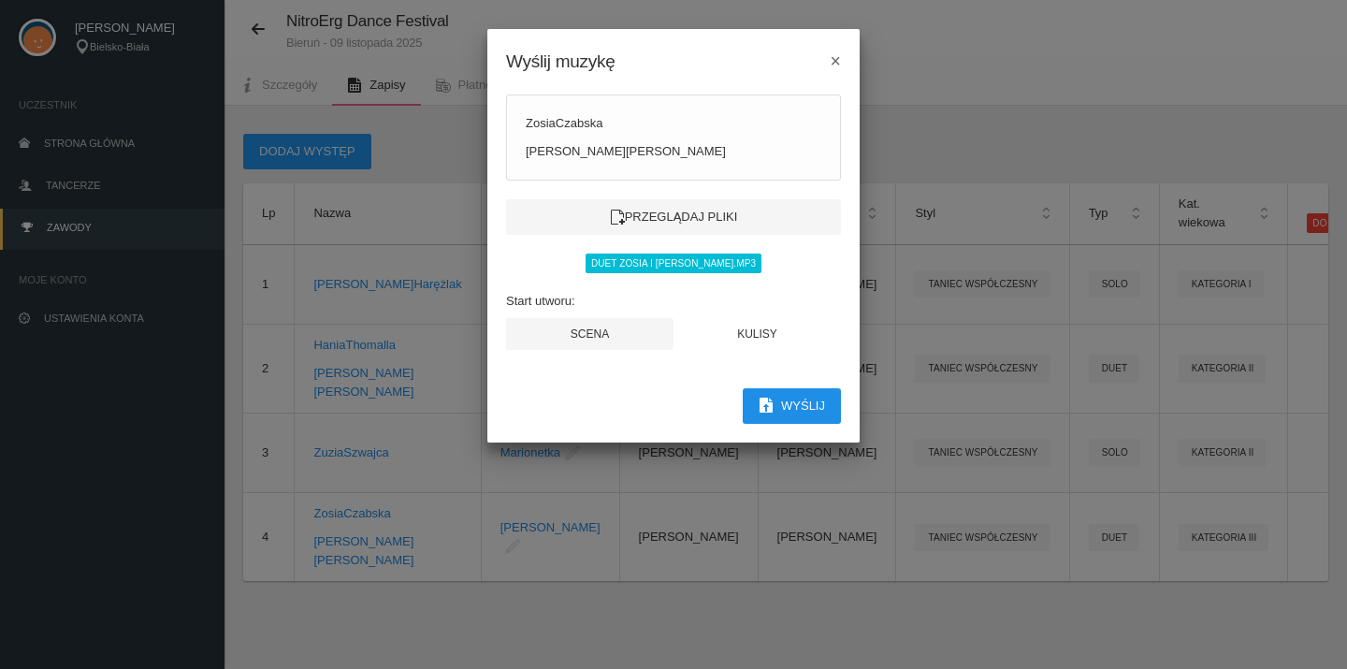
click at [770, 399] on icon "button" at bounding box center [766, 405] width 15 height 15
